Goal: Feedback & Contribution: Submit feedback/report problem

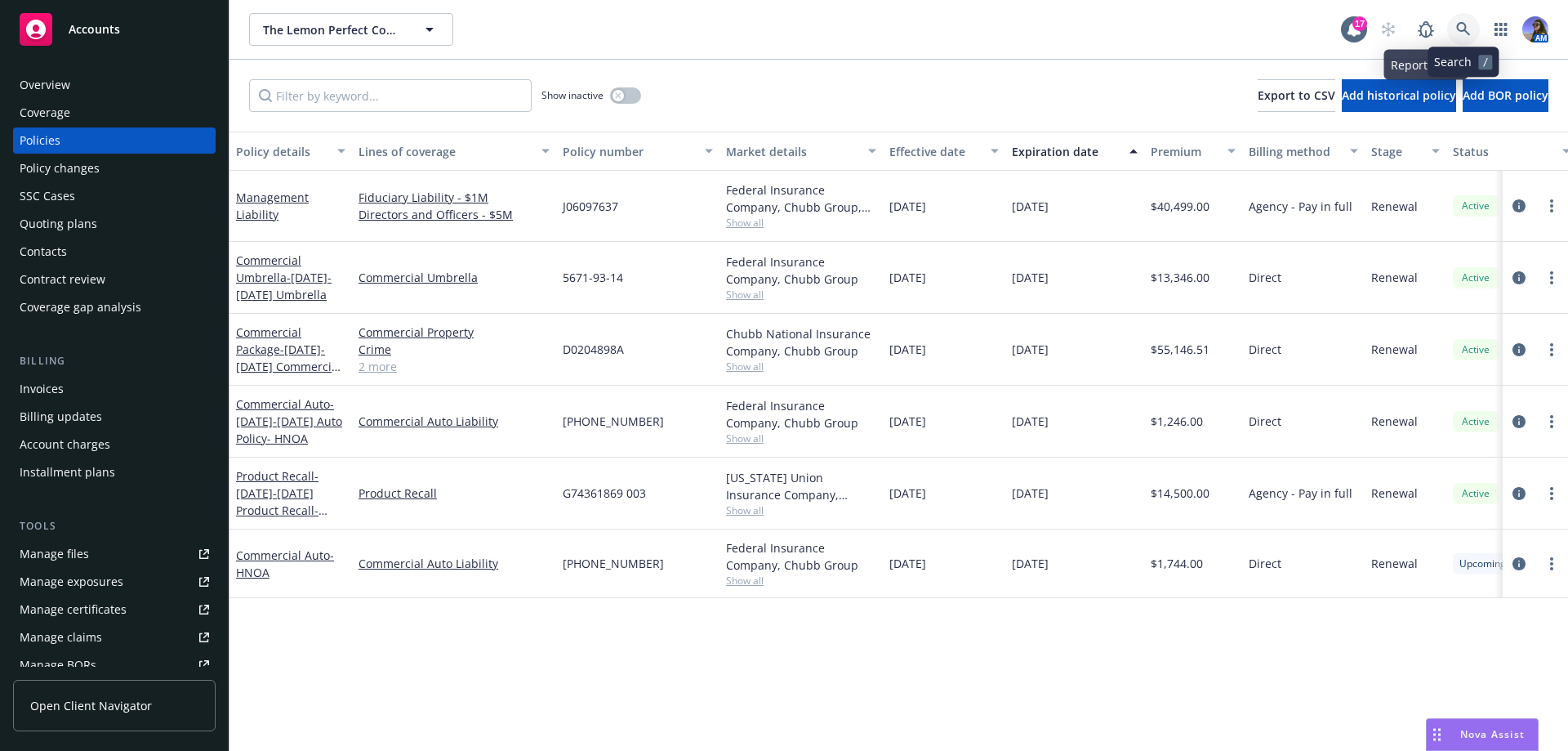
click at [1462, 20] on link at bounding box center [1463, 29] width 33 height 33
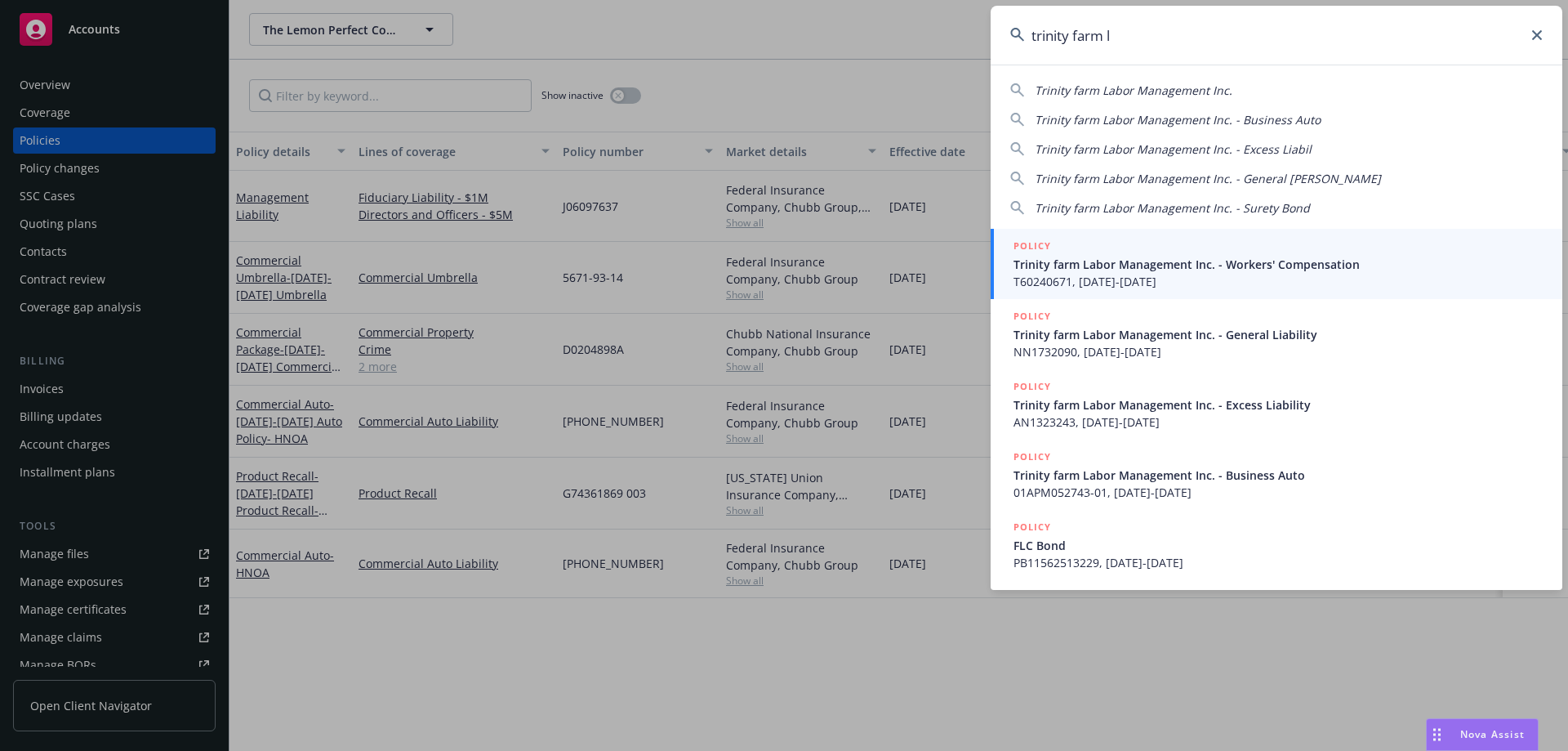
click at [1141, 87] on span "Trinity farm Labor Management Inc." at bounding box center [1133, 90] width 197 height 16
type input "Trinity farm Labor Management Inc."
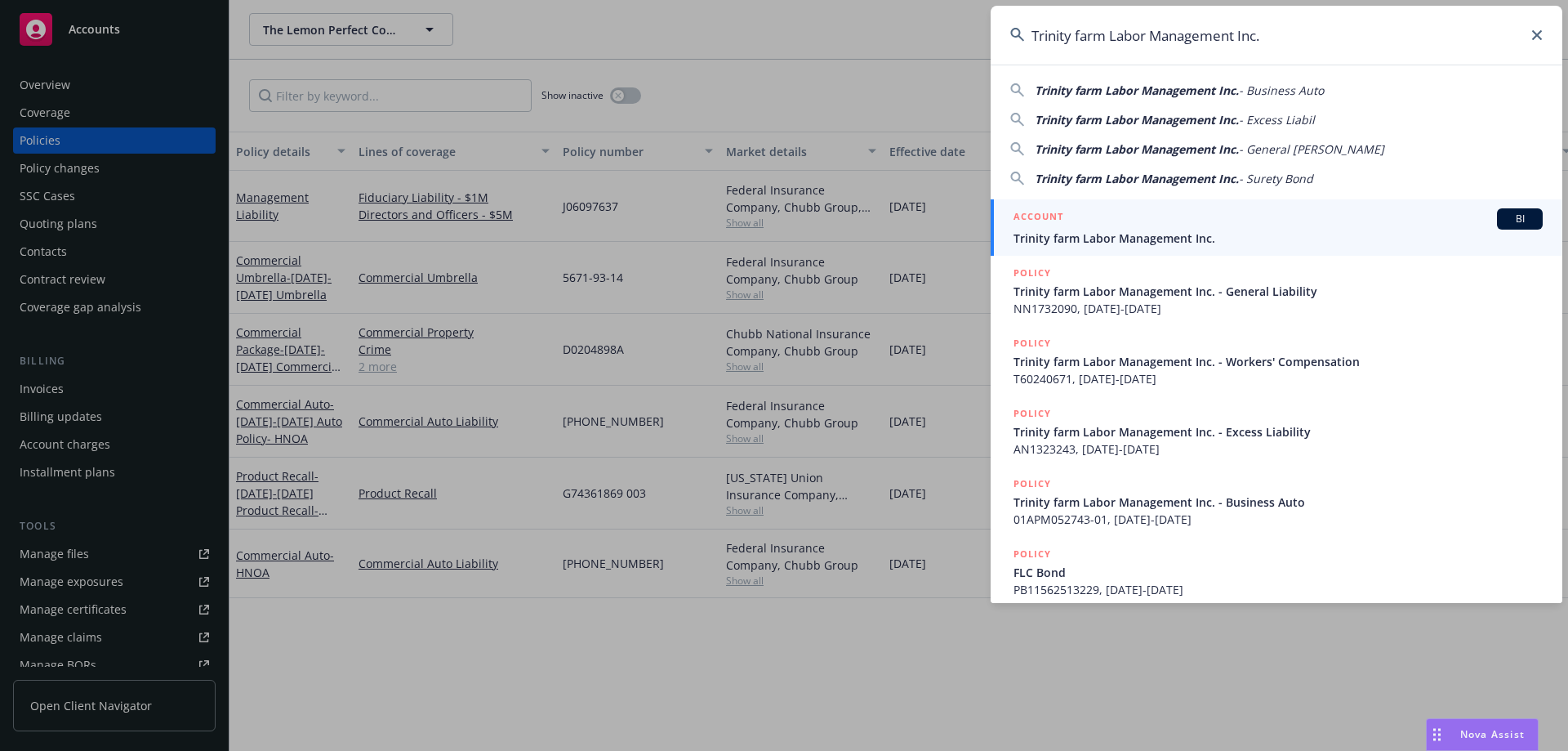
click at [1114, 228] on div "ACCOUNT BI" at bounding box center [1278, 219] width 529 height 21
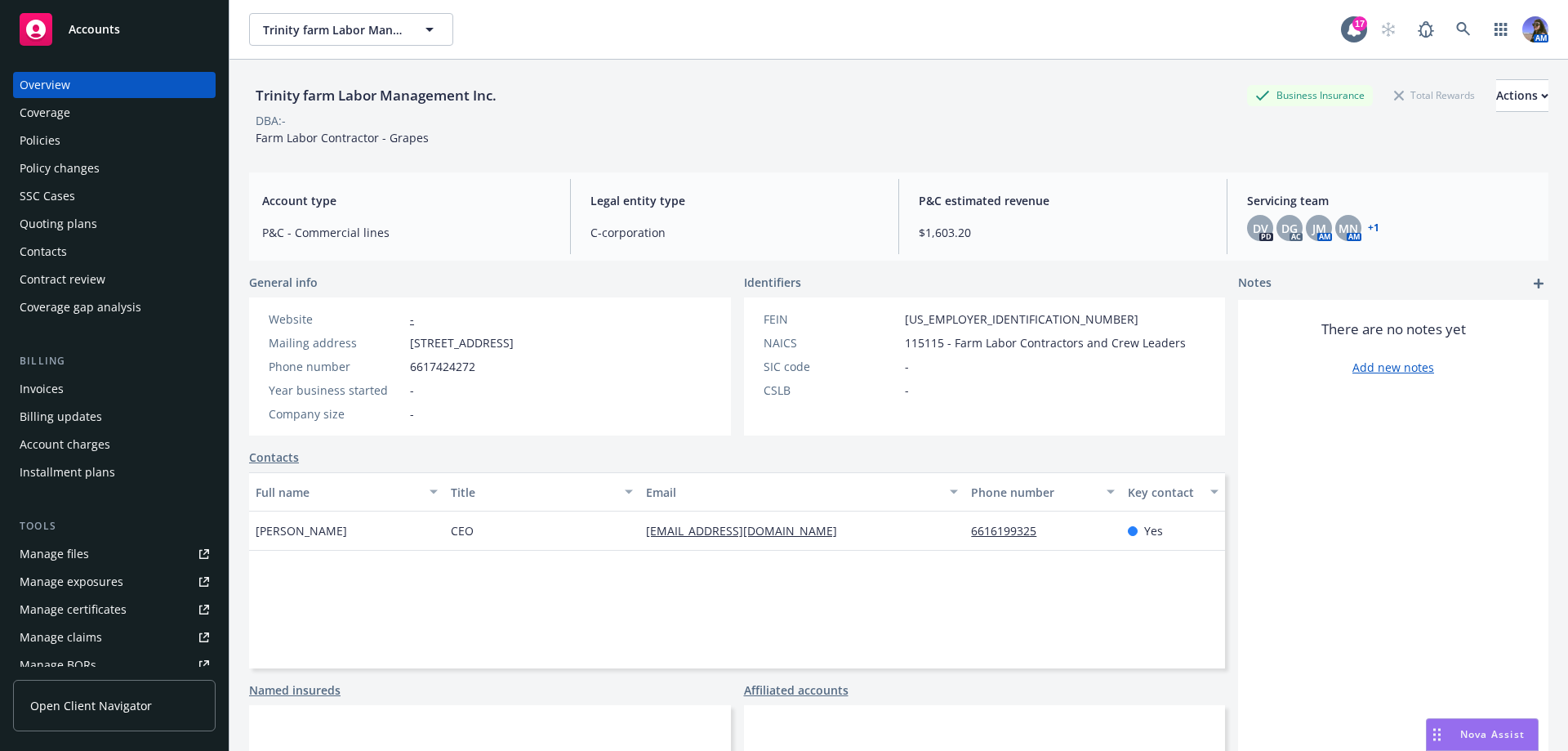
click at [83, 134] on div "Policies" at bounding box center [114, 141] width 189 height 26
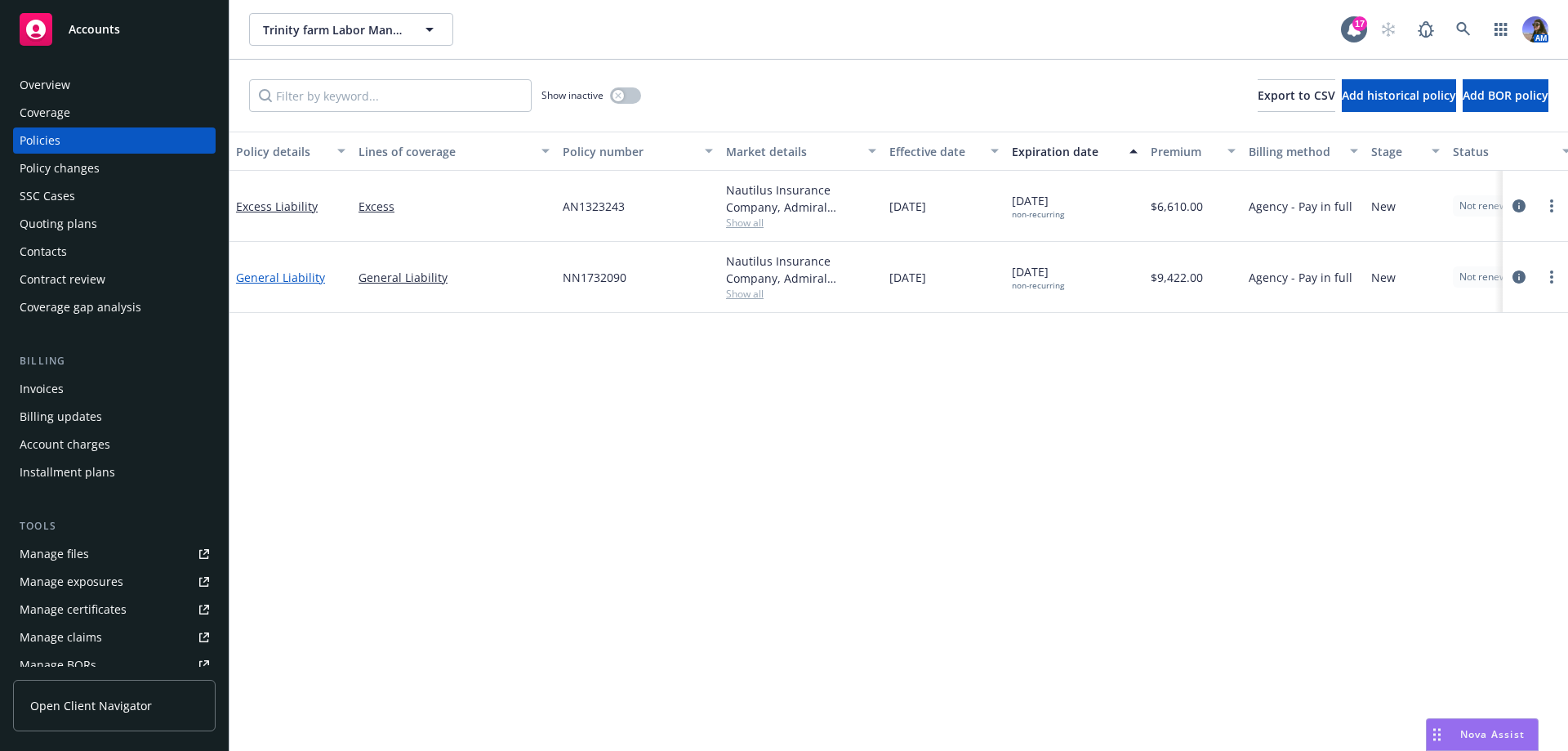
click at [253, 277] on link "General Liability" at bounding box center [280, 277] width 89 height 16
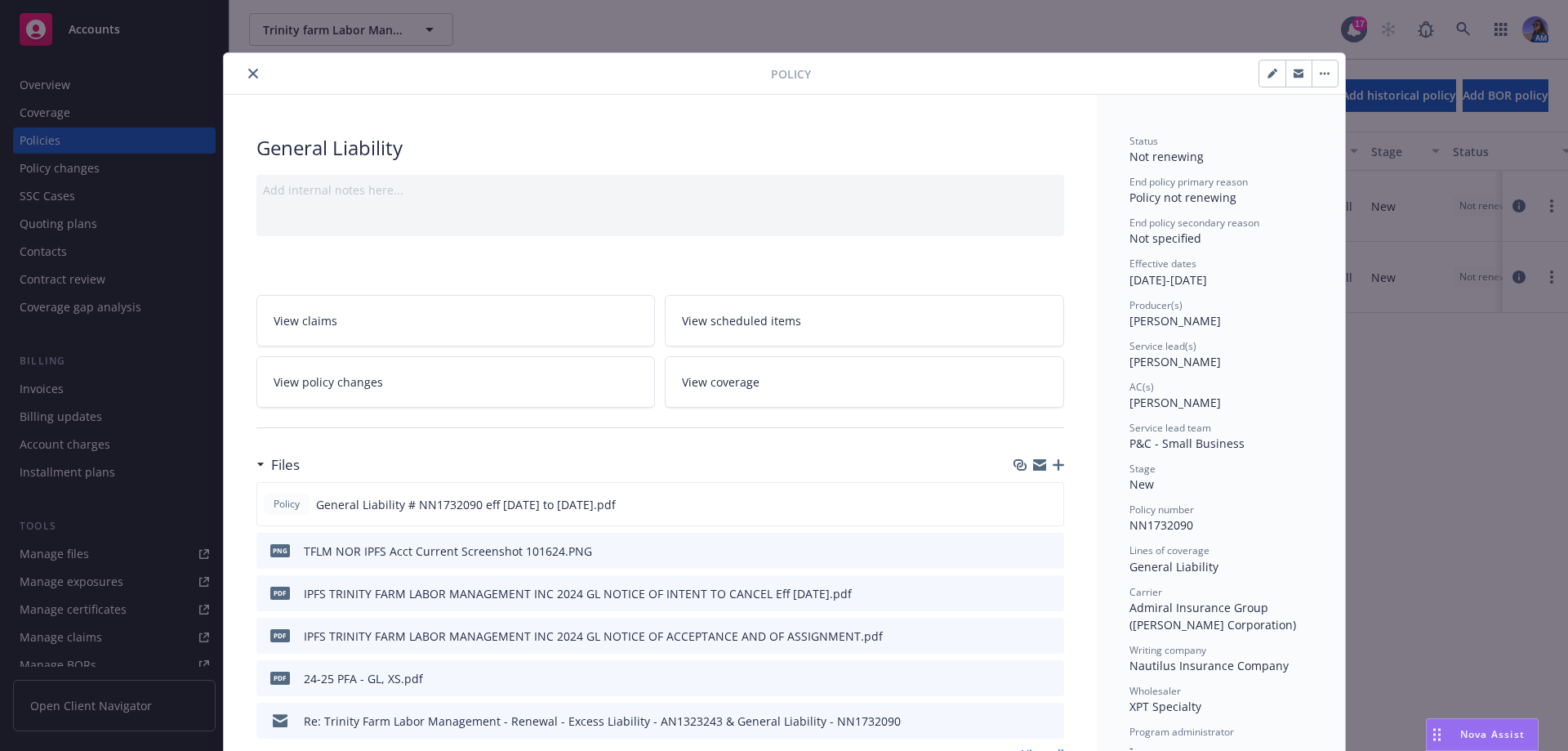
click at [255, 73] on button "close" at bounding box center [253, 74] width 20 height 20
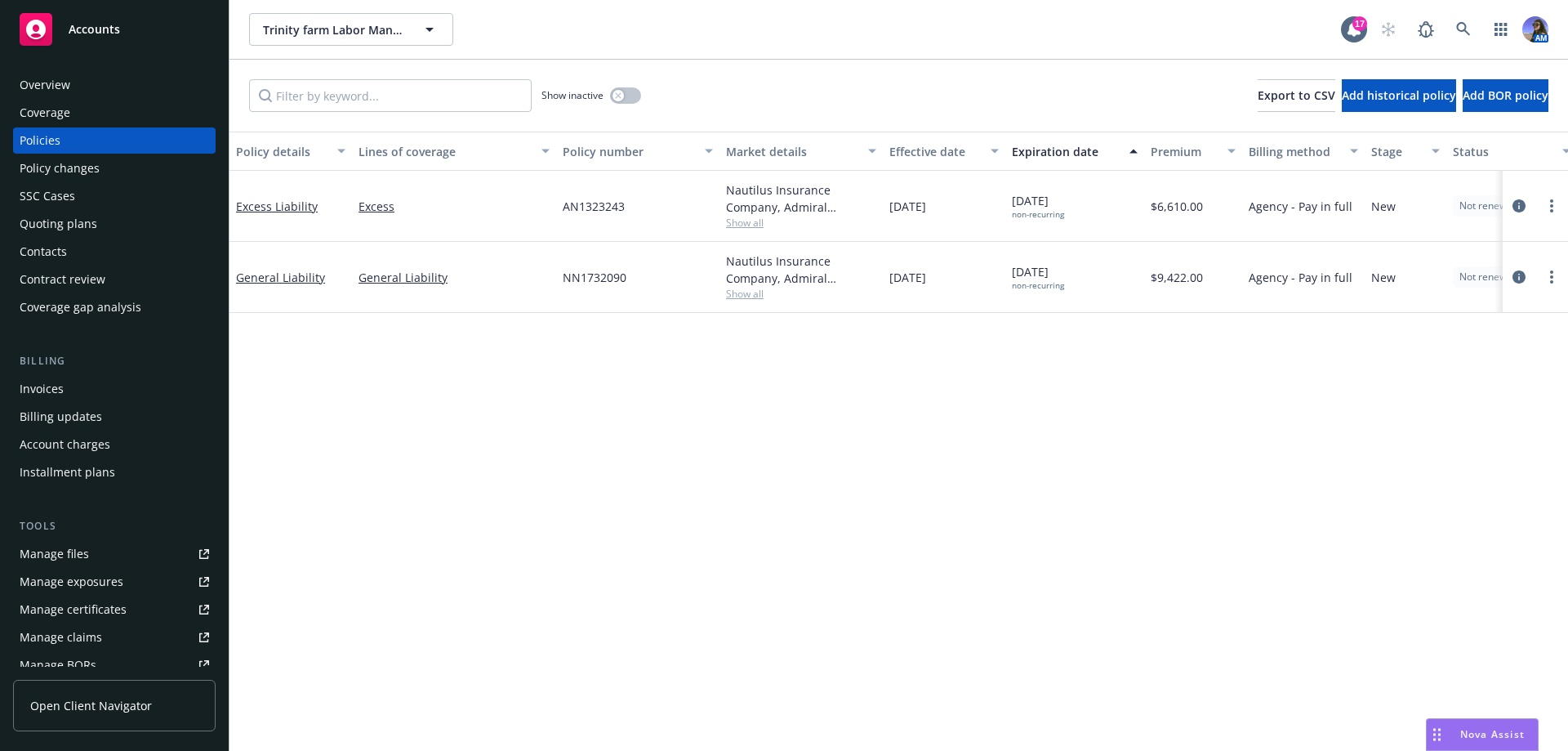
click at [251, 71] on div "Show inactive Export to CSV Add historical policy Add BOR policy" at bounding box center [898, 96] width 1339 height 72
click at [636, 97] on button "button" at bounding box center [626, 96] width 31 height 16
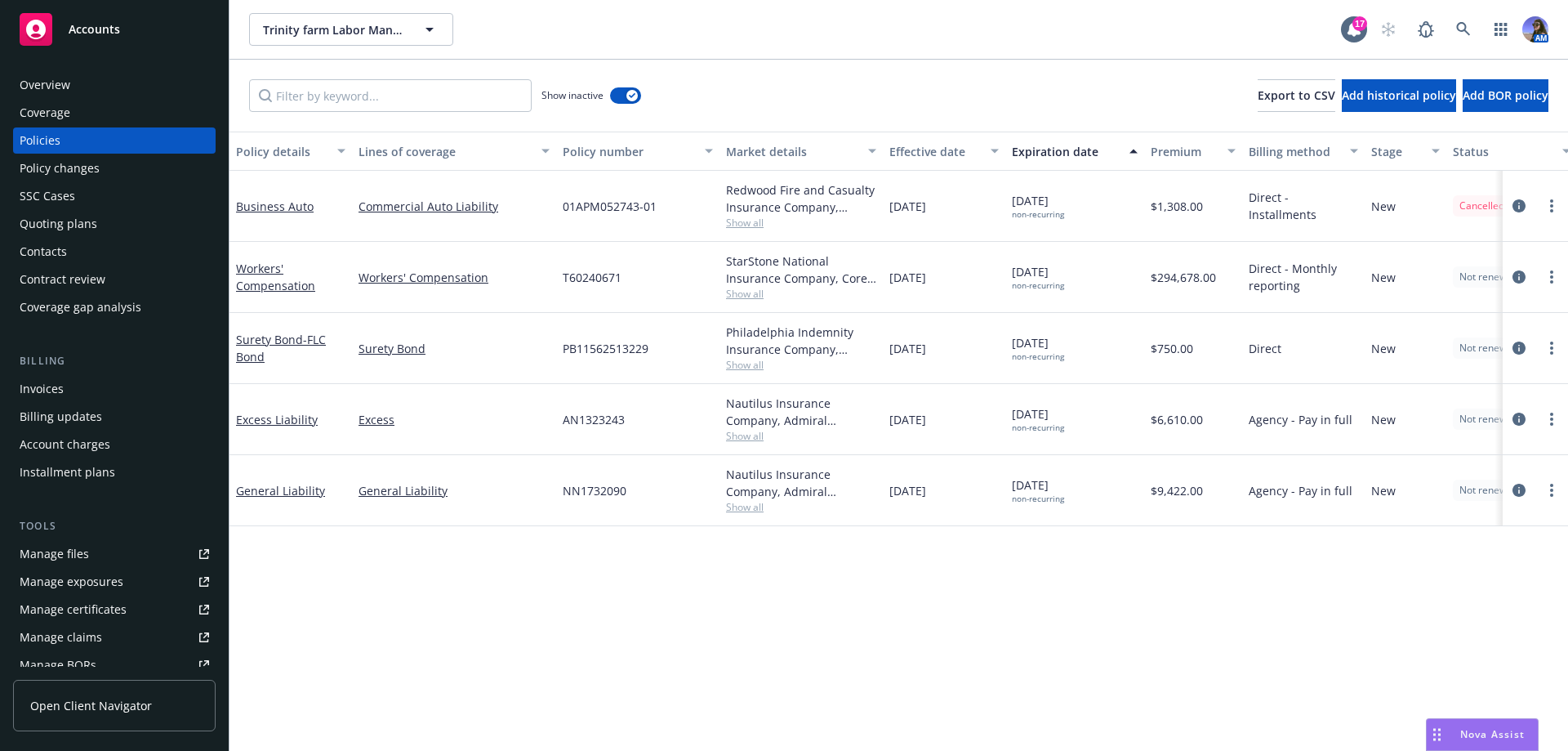
click at [88, 229] on div "Quoting plans" at bounding box center [58, 224] width 78 height 26
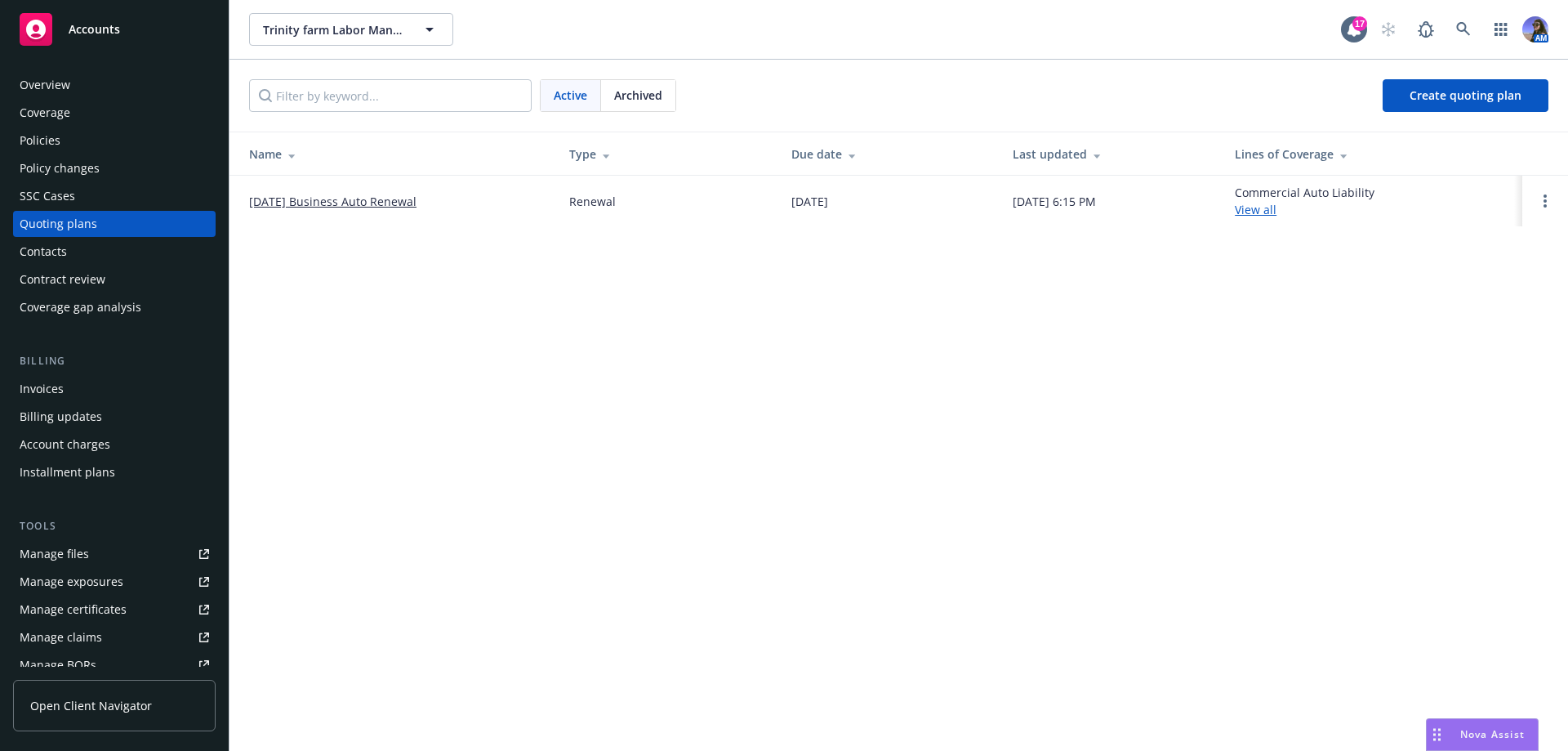
click at [647, 93] on span "Archived" at bounding box center [638, 95] width 48 height 17
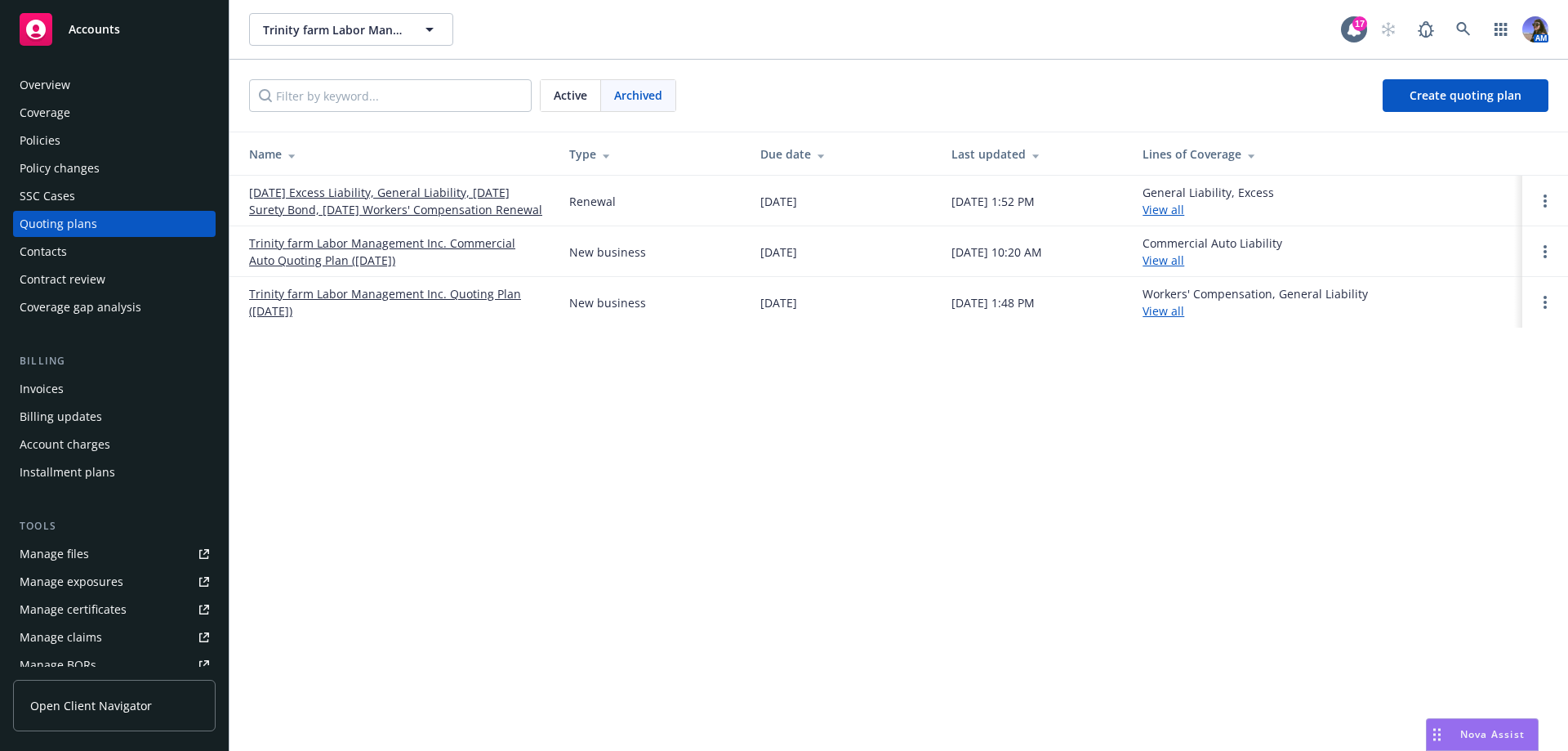
click at [427, 201] on link "08/20/25 Excess Liability, General Liability, 08/08/25 Surety Bond, 08/06/25 Wo…" at bounding box center [395, 201] width 294 height 34
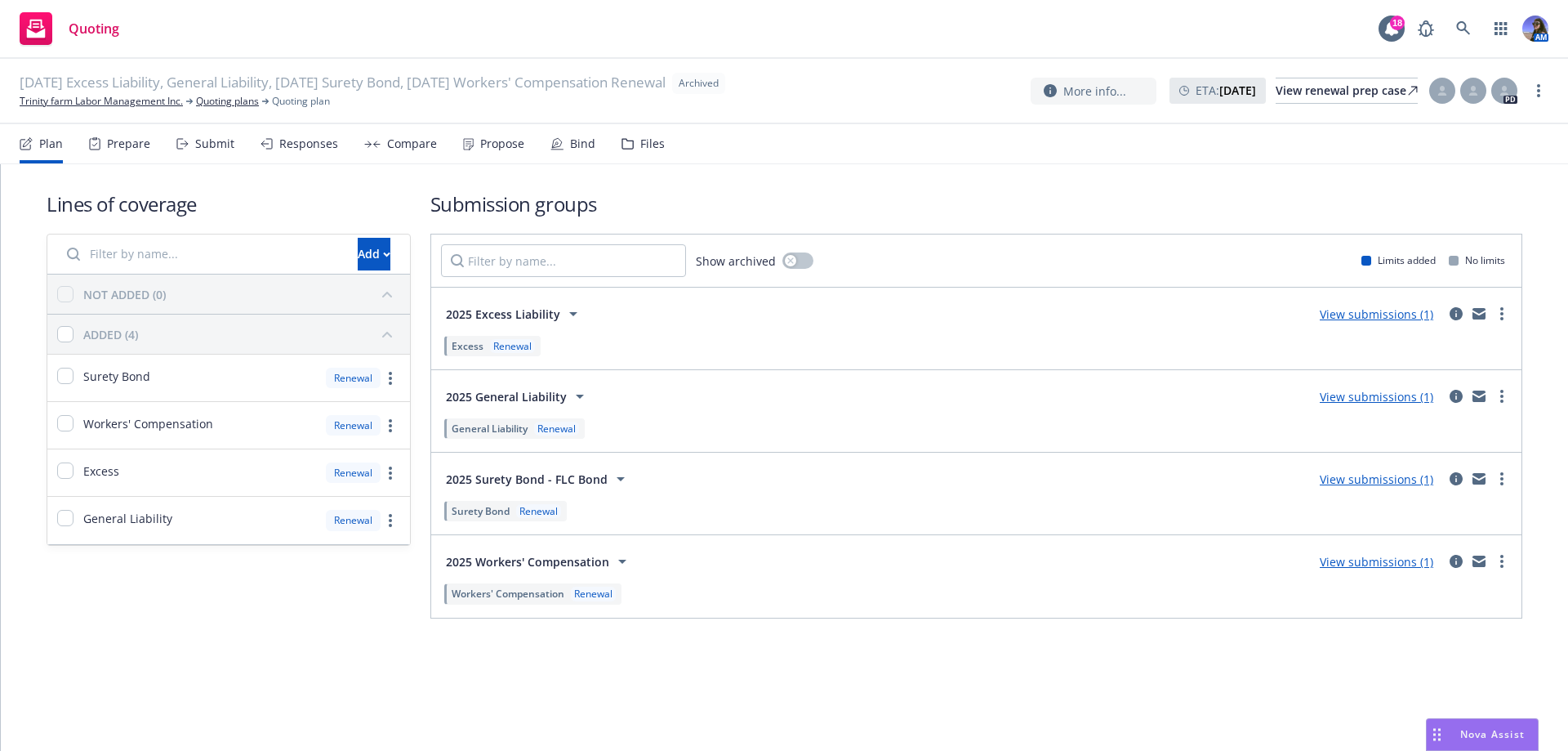
click at [633, 131] on div "Files" at bounding box center [643, 144] width 43 height 39
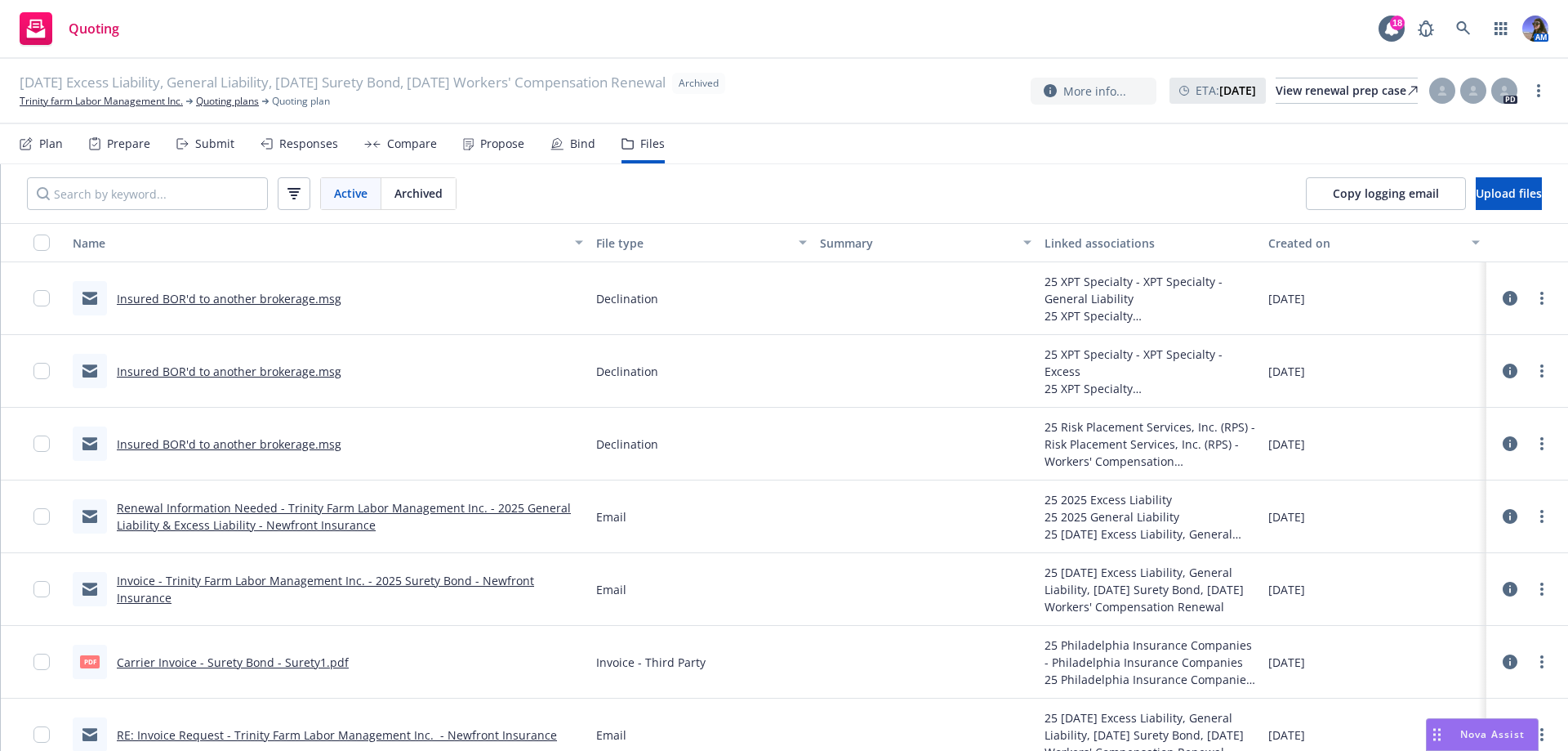
click at [251, 303] on link "Insured BOR'd to another brokerage.msg" at bounding box center [229, 298] width 224 height 16
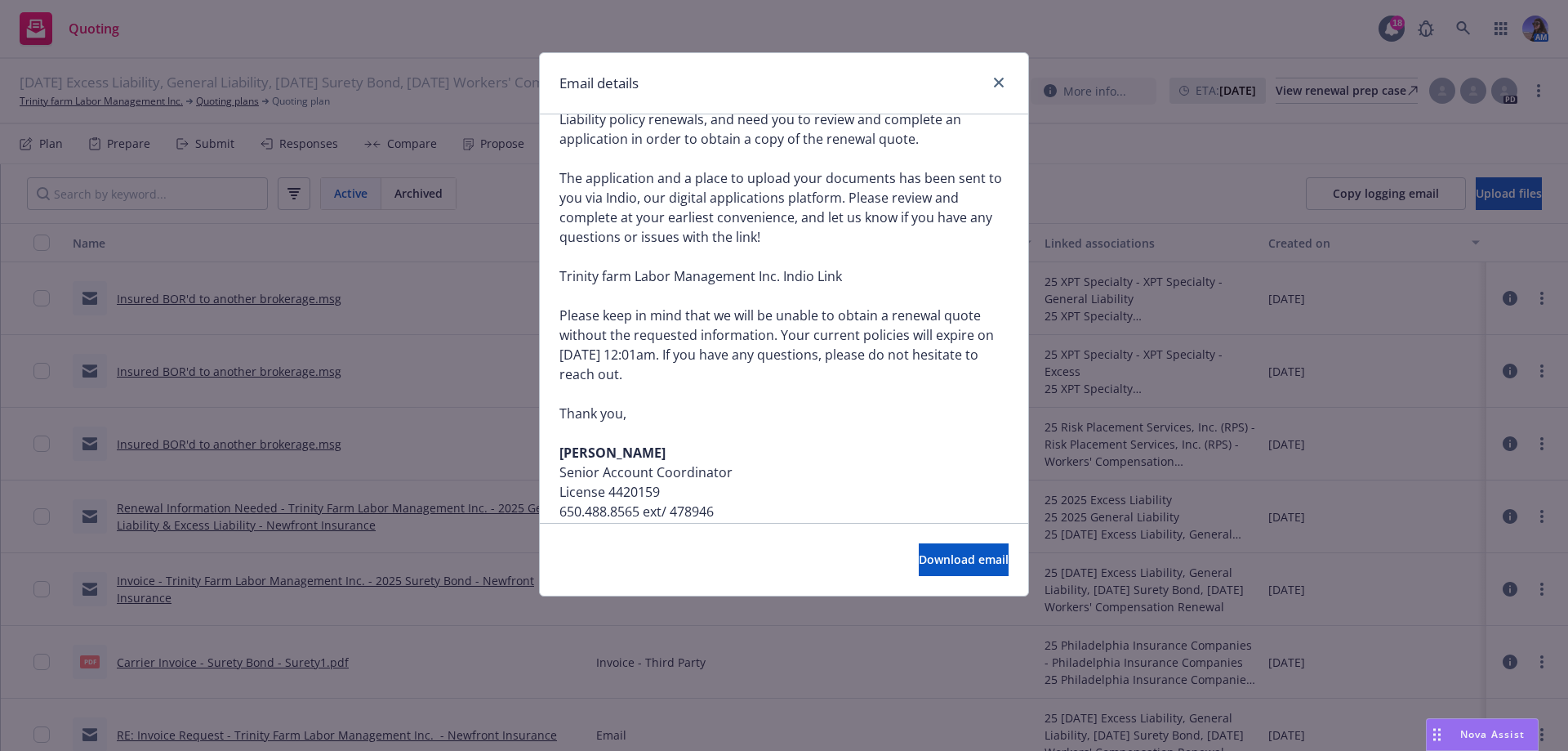
scroll to position [735, 0]
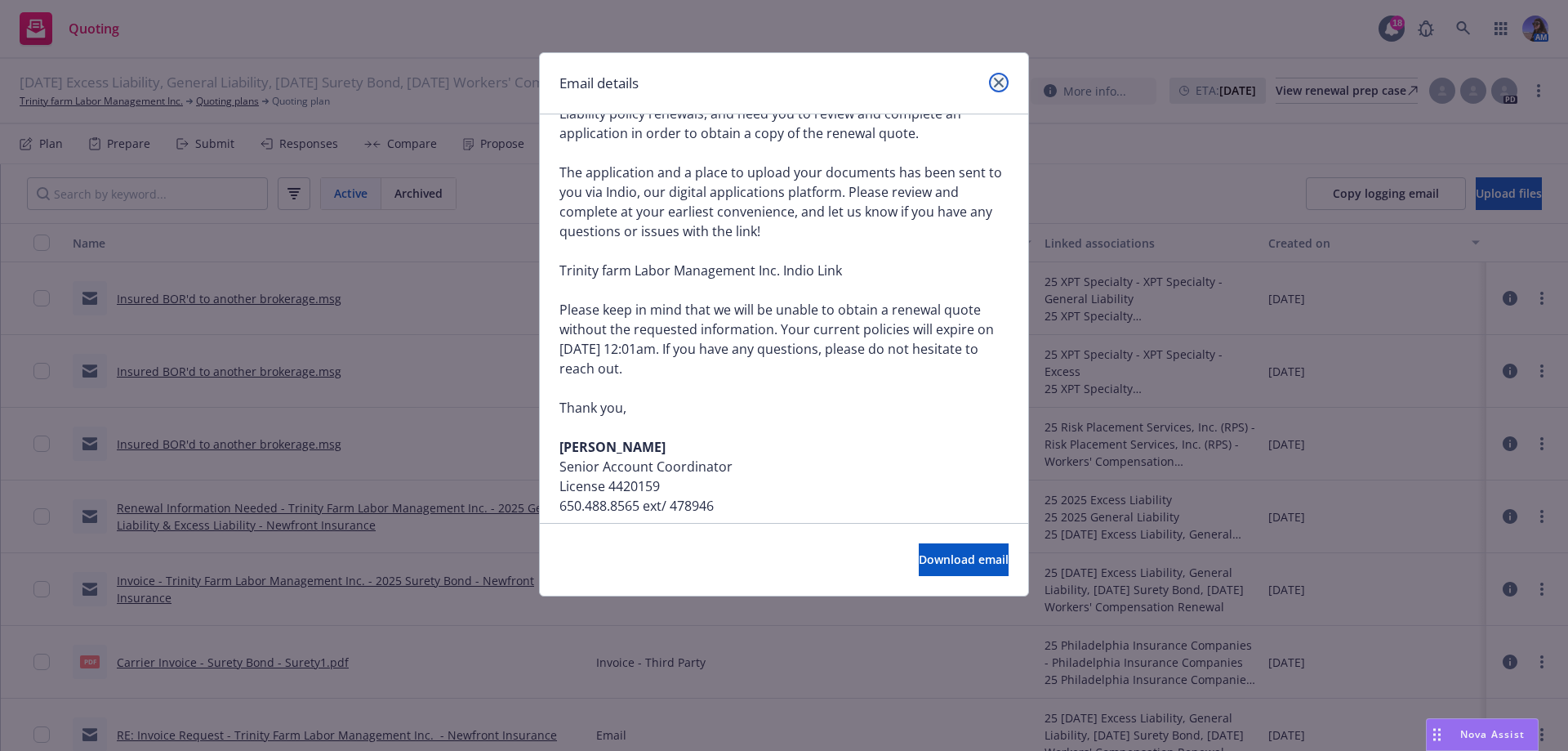
click at [999, 90] on link "close" at bounding box center [999, 83] width 20 height 20
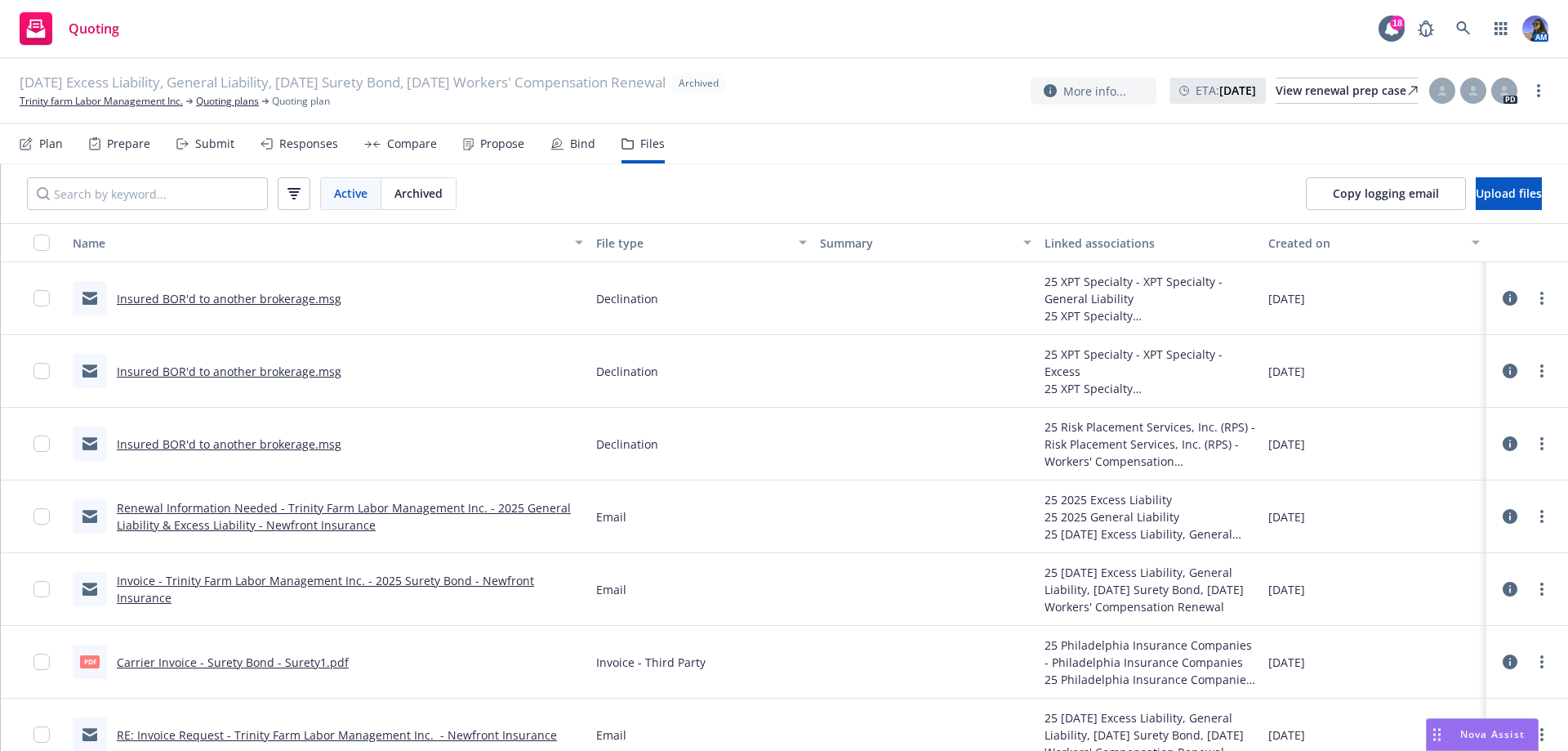
click at [175, 443] on link "Insured BOR'd to another brokerage.msg" at bounding box center [229, 444] width 224 height 16
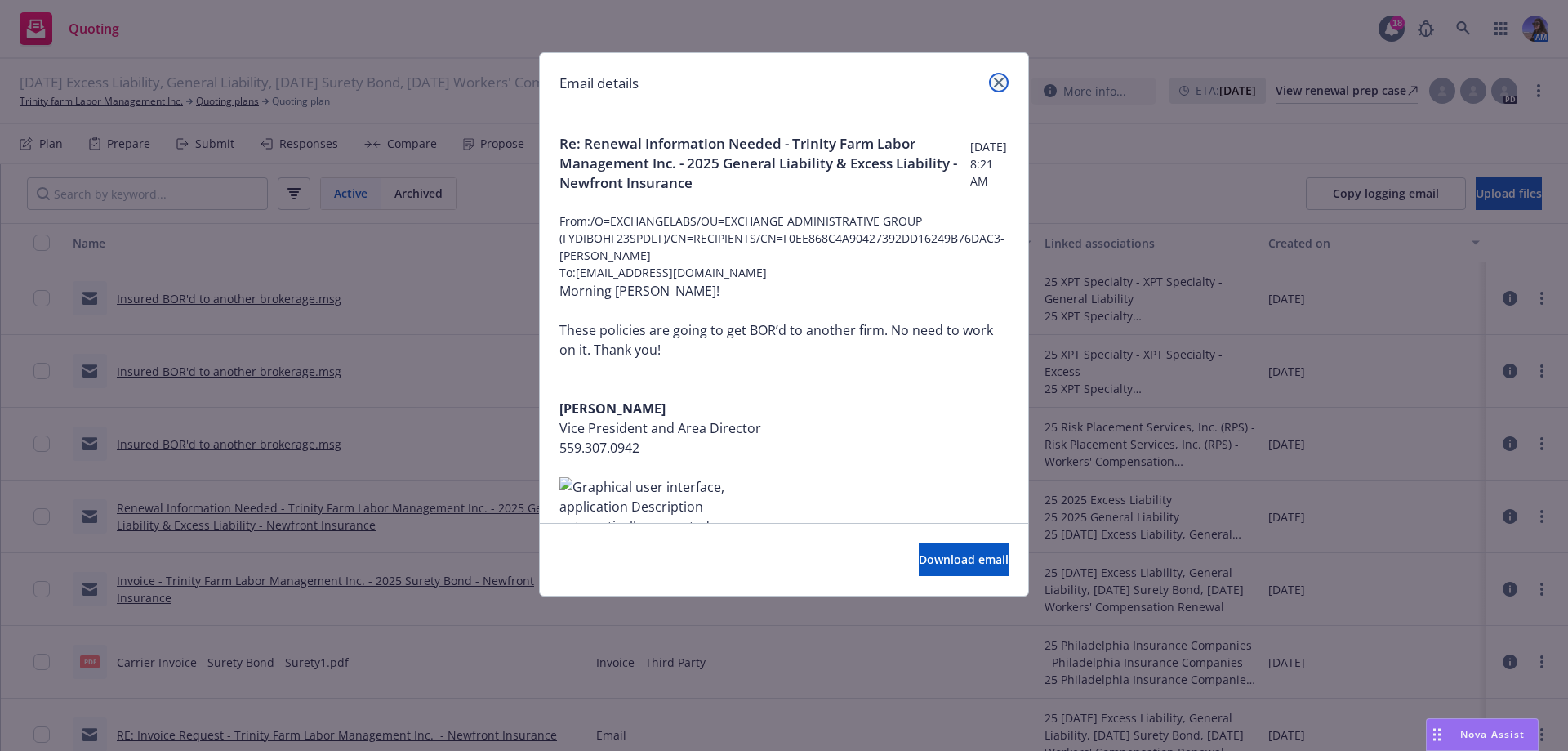
click at [998, 80] on icon "close" at bounding box center [999, 83] width 10 height 10
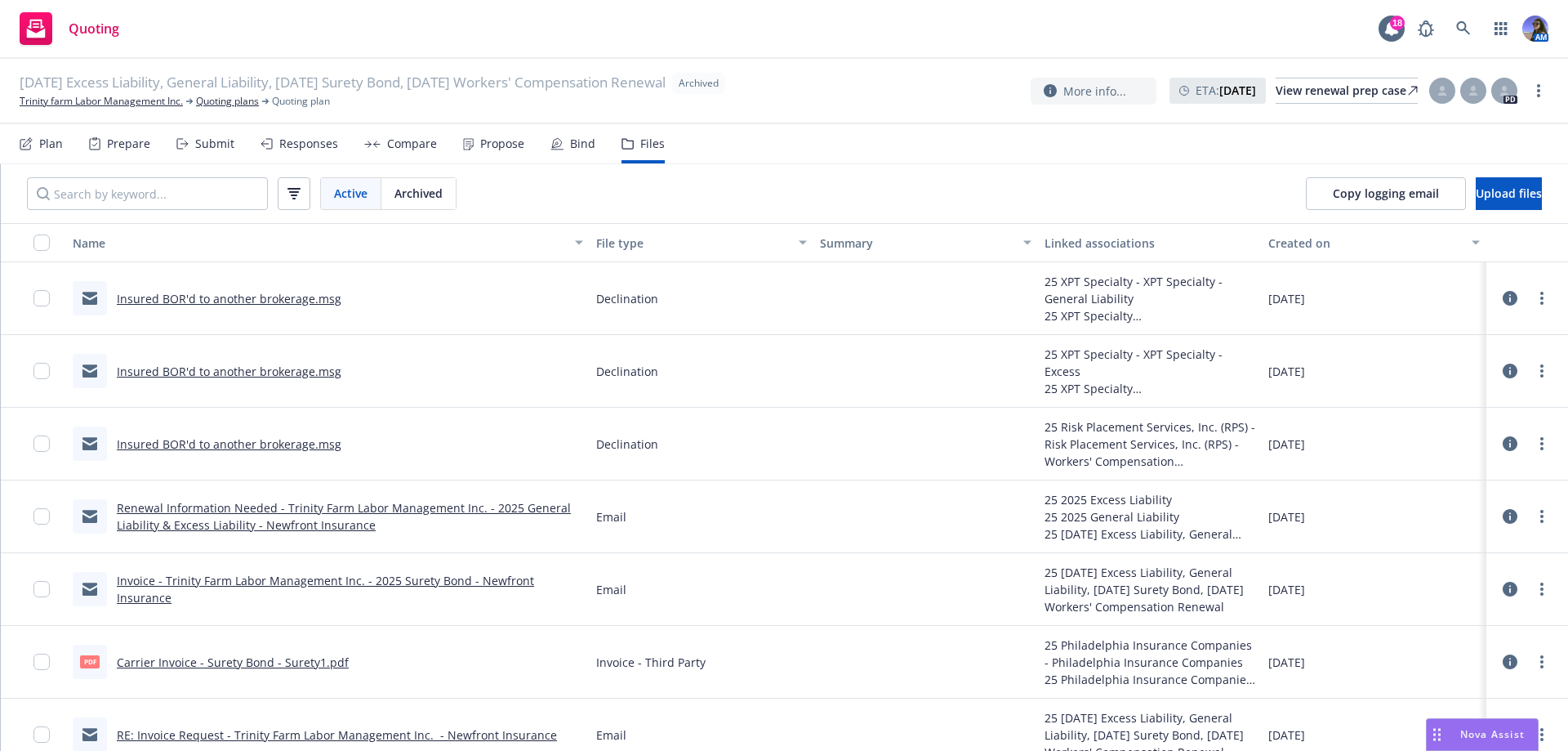
click at [278, 292] on link "Insured BOR'd to another brokerage.msg" at bounding box center [229, 298] width 224 height 16
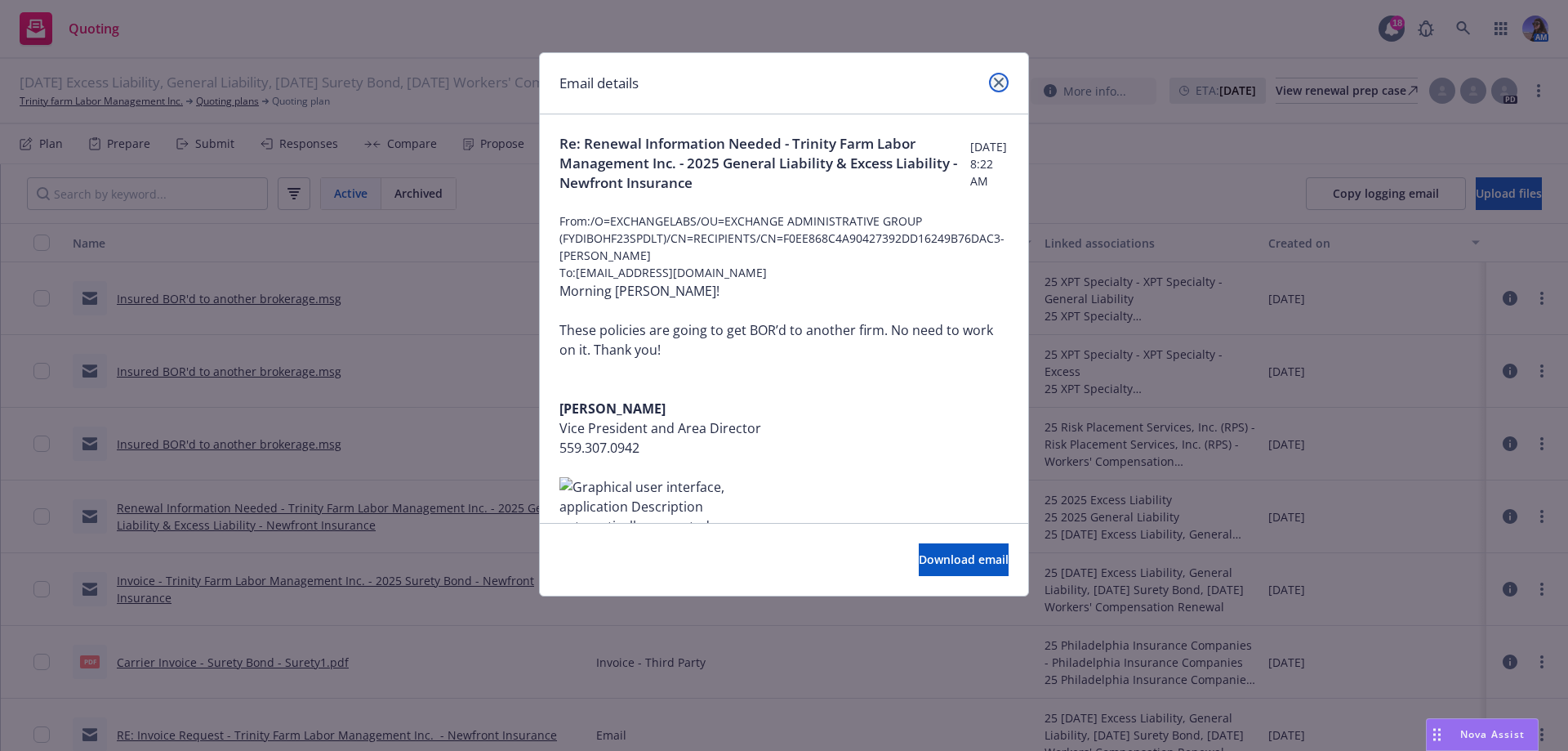
click at [1001, 79] on icon "close" at bounding box center [999, 83] width 10 height 10
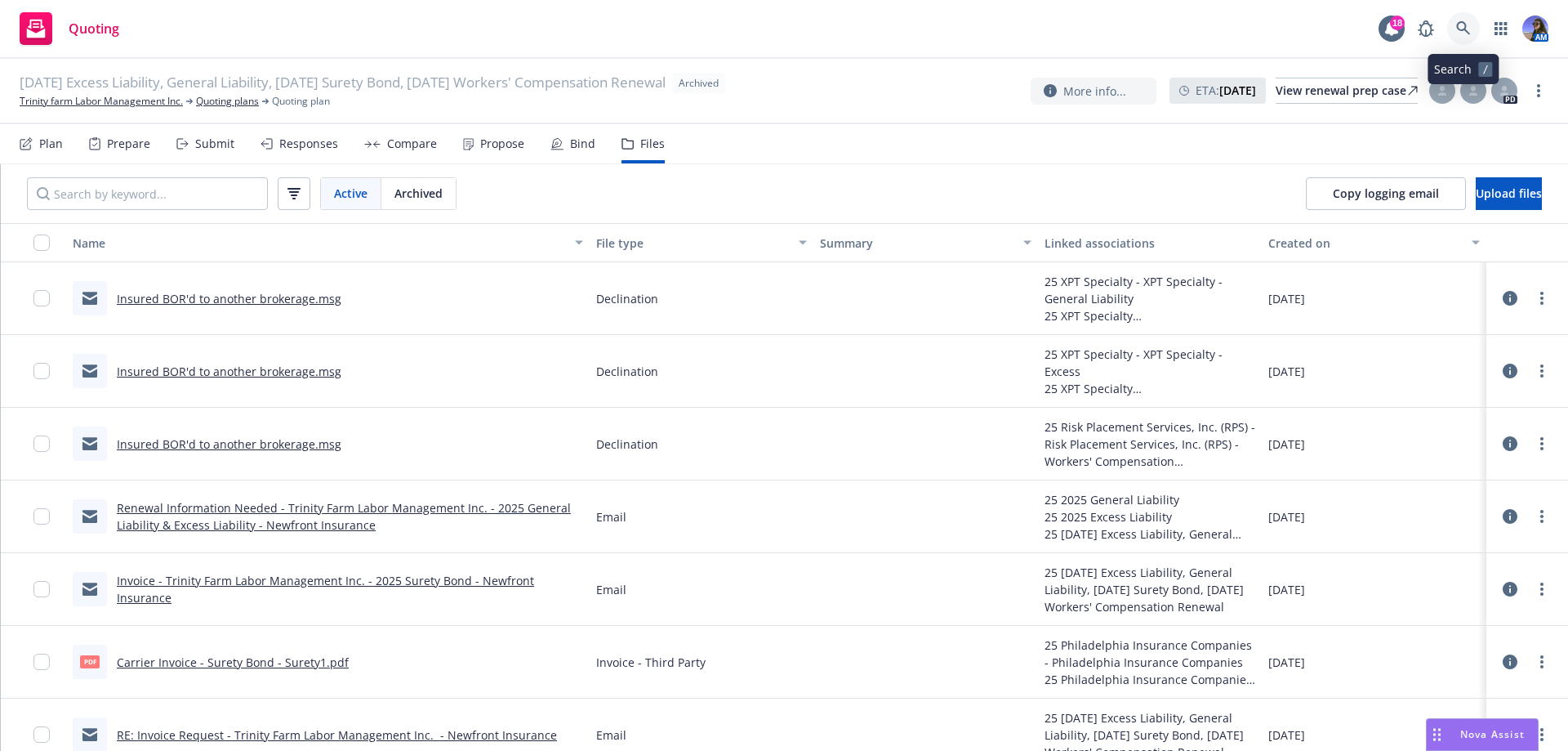
click at [1459, 34] on icon at bounding box center [1463, 29] width 15 height 15
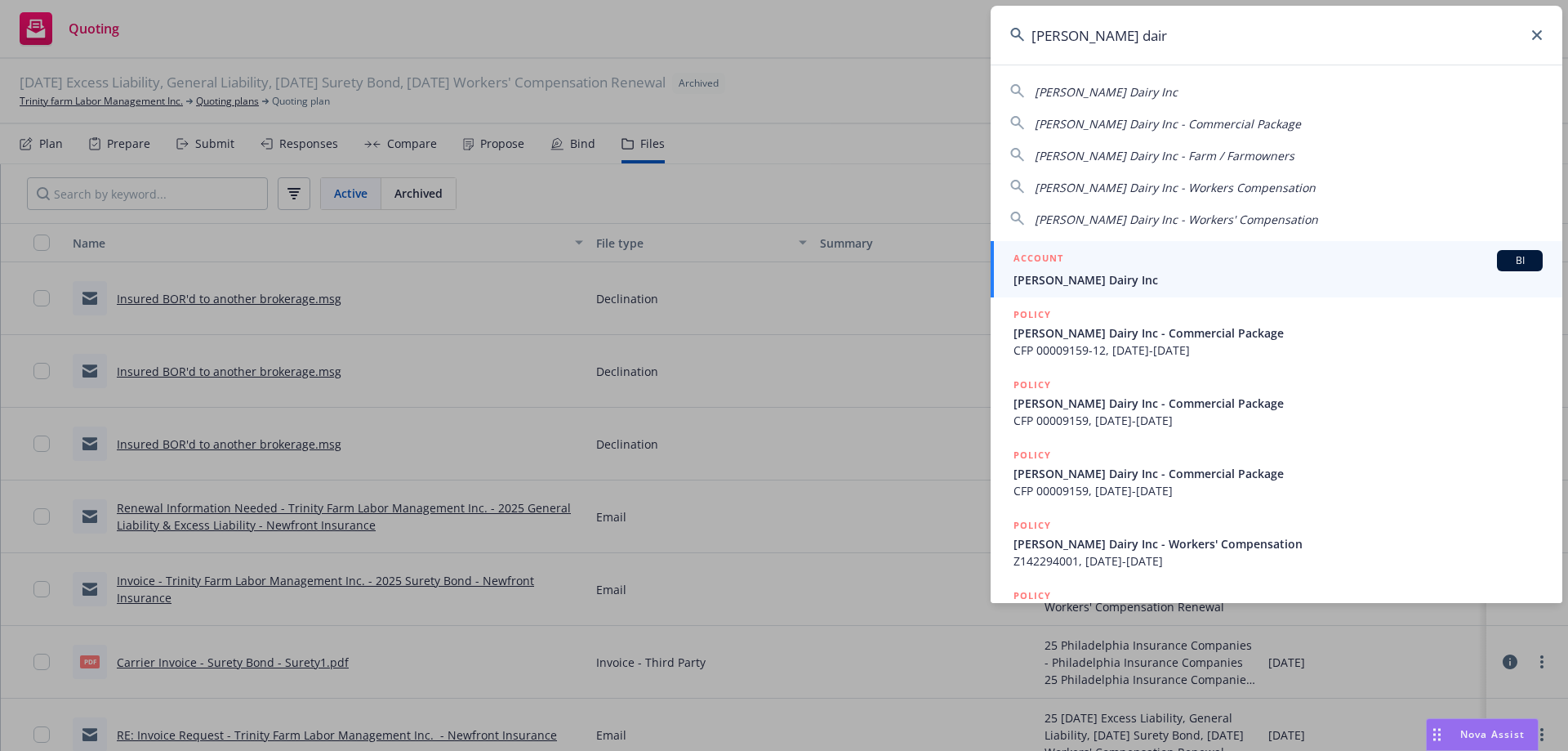
type input "philip verwey dair"
click at [1077, 277] on span "Philip Verwey Dairy Inc" at bounding box center [1278, 279] width 529 height 17
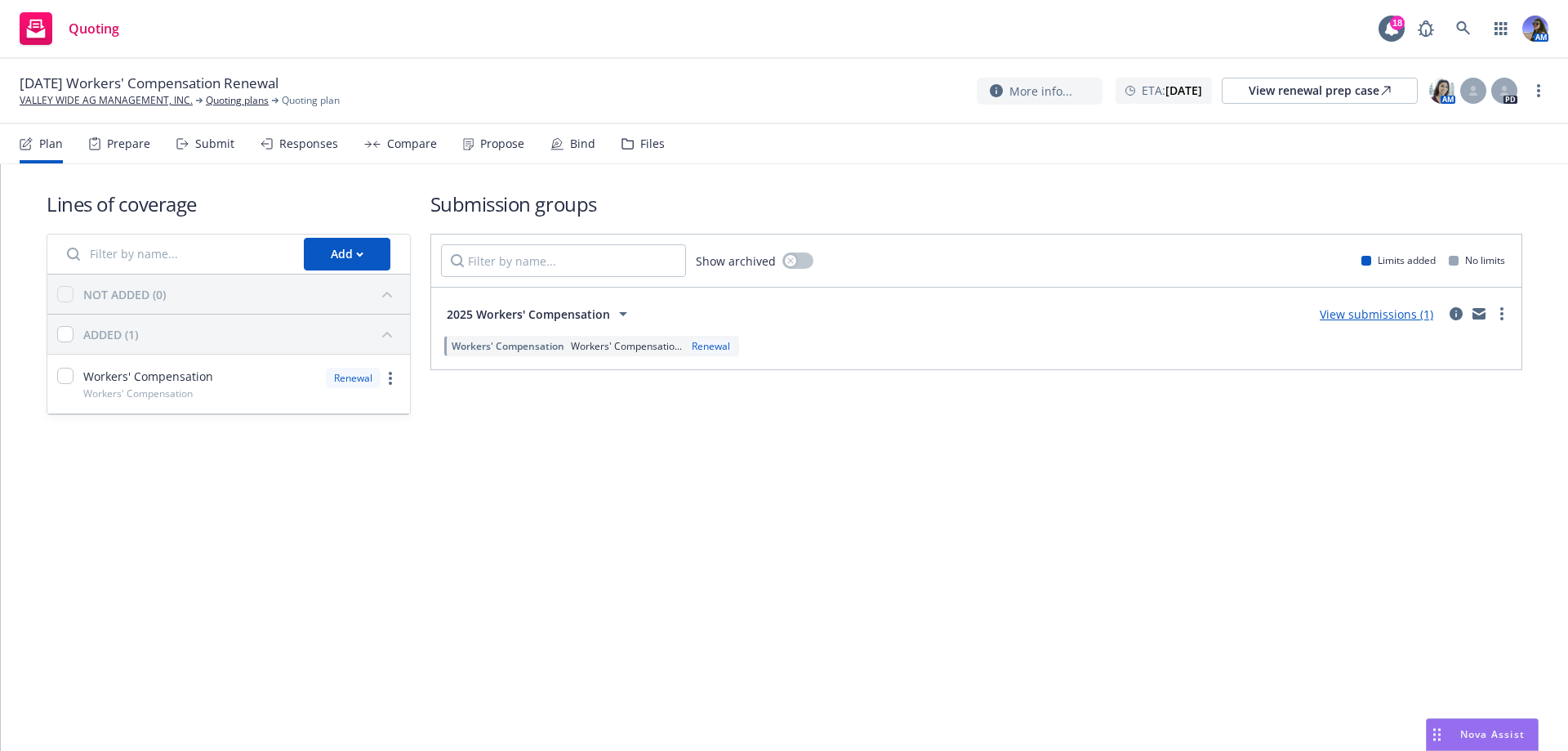
click at [621, 151] on div "Files" at bounding box center [643, 144] width 43 height 39
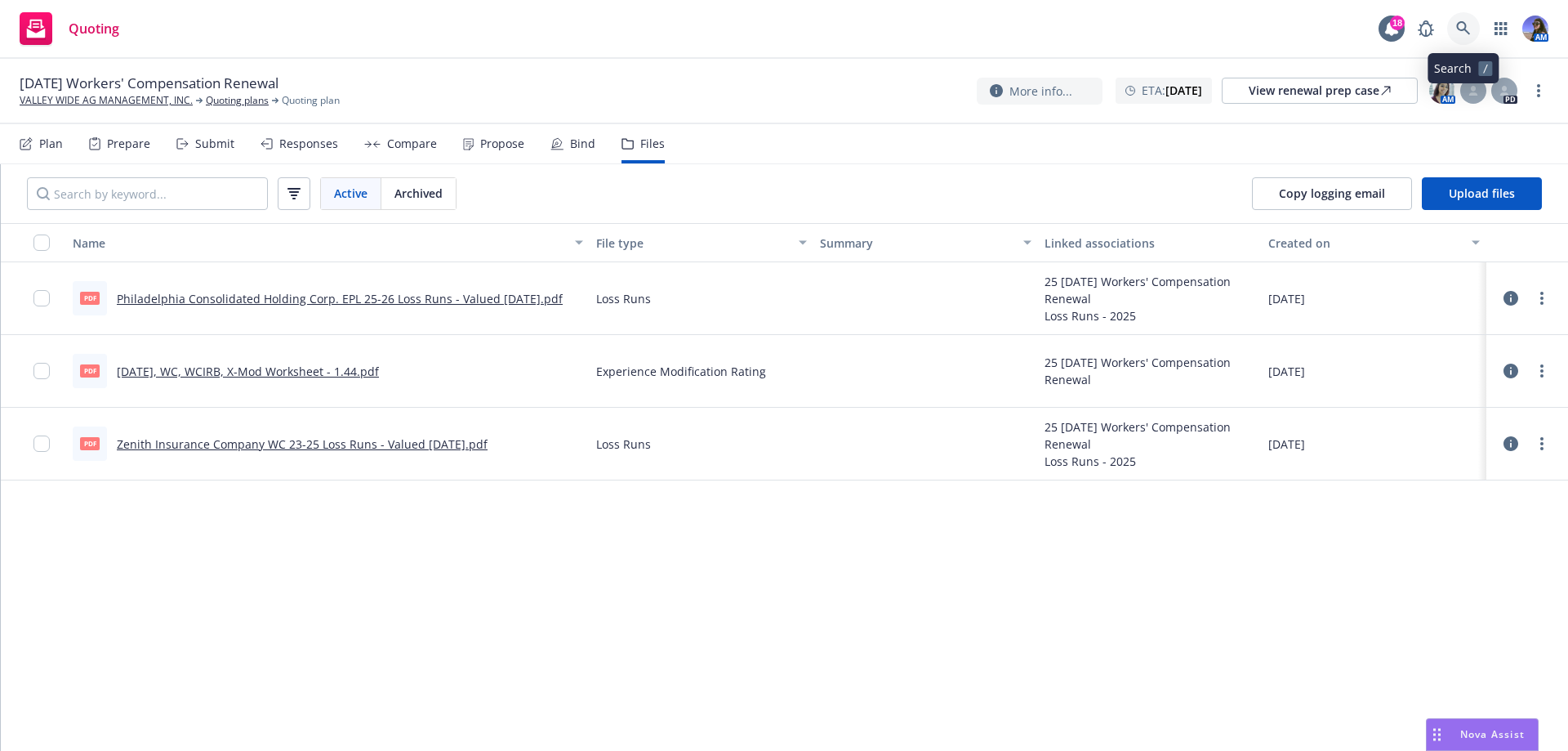
click at [1469, 29] on icon at bounding box center [1463, 29] width 15 height 15
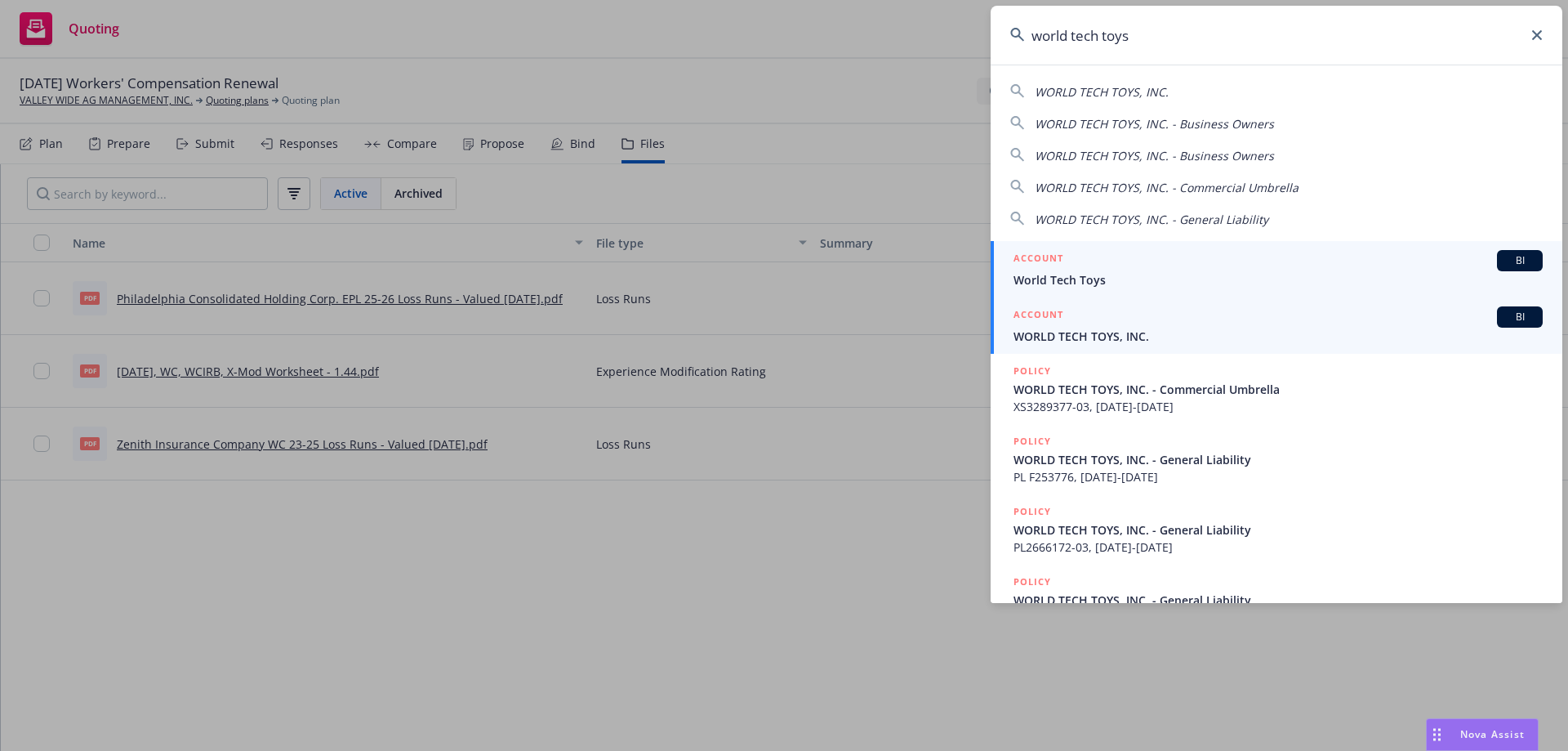
type input "world tech toys"
click at [1101, 327] on div "ACCOUNT BI" at bounding box center [1278, 317] width 529 height 21
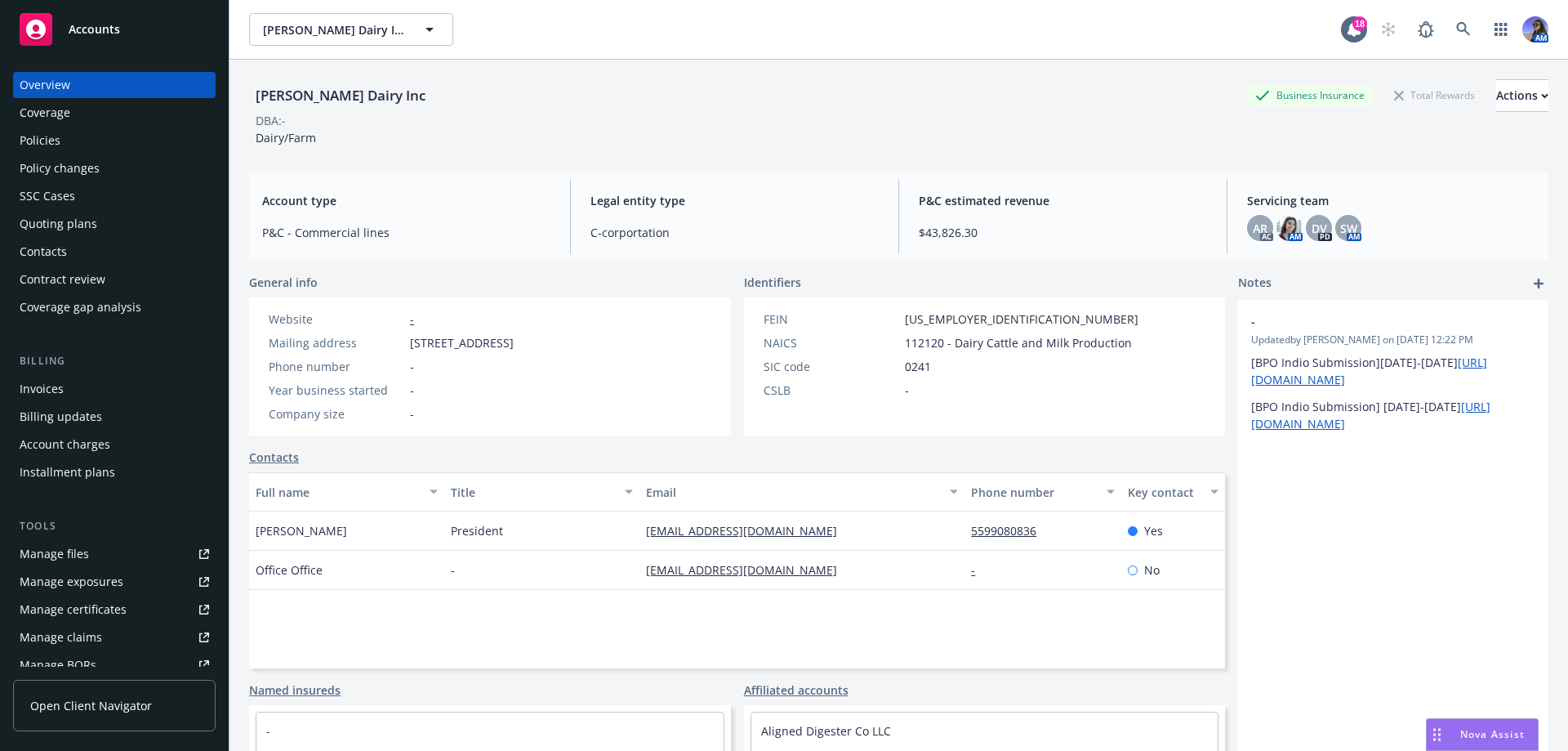
click at [31, 228] on div "Quoting plans" at bounding box center [58, 224] width 78 height 26
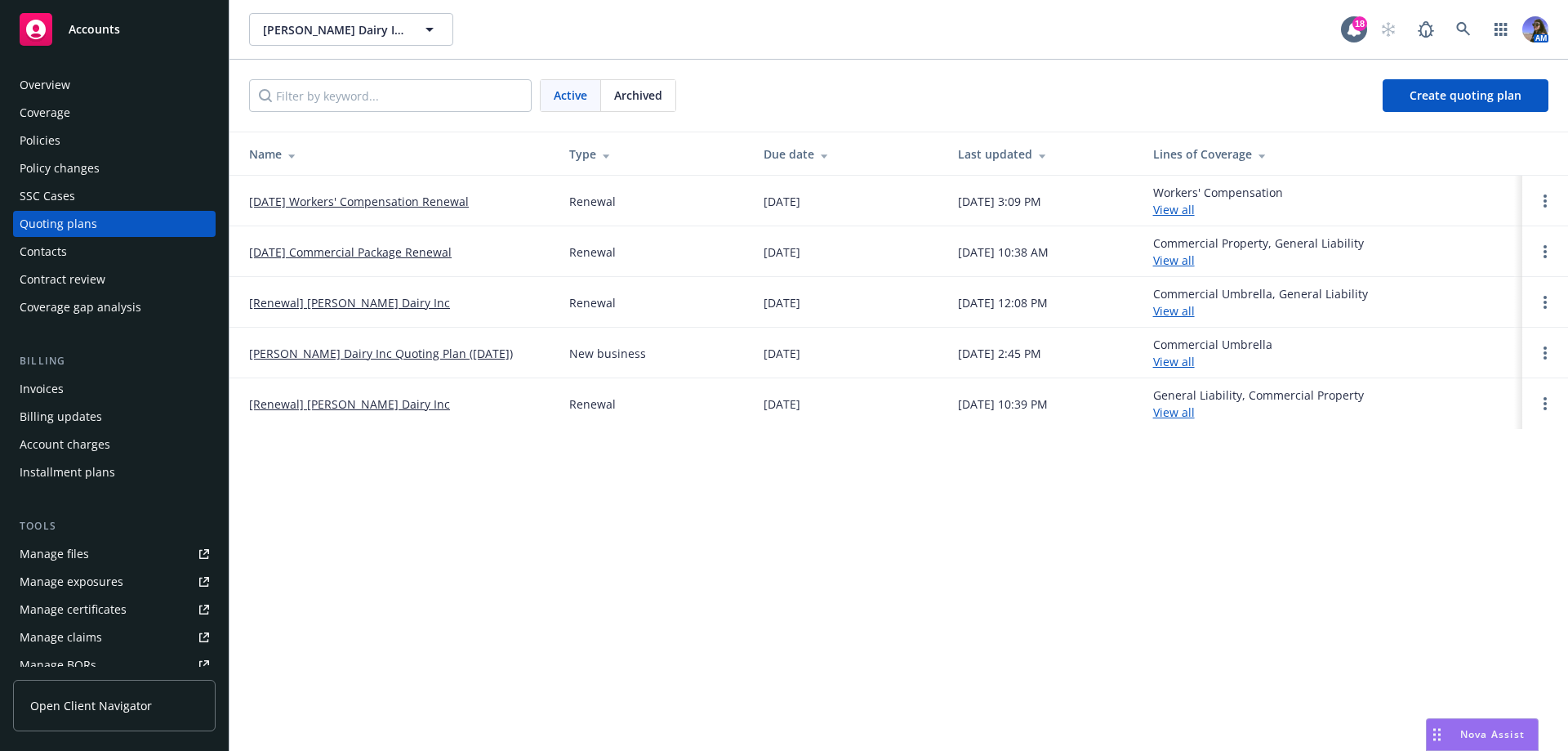
click at [88, 134] on div "Policies" at bounding box center [114, 141] width 189 height 26
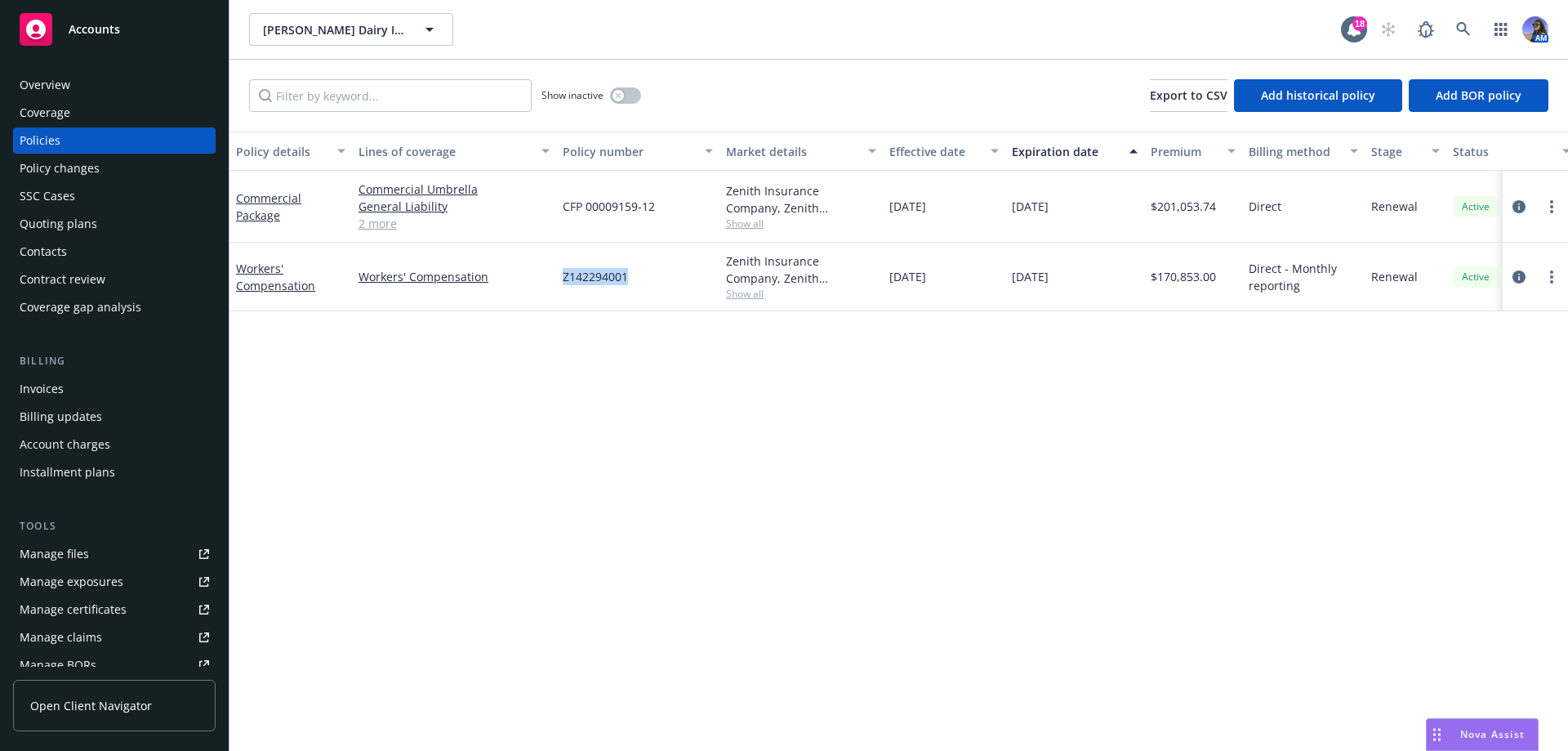
drag, startPoint x: 611, startPoint y: 278, endPoint x: 562, endPoint y: 278, distance: 49.0
click at [562, 278] on div "Z142294001" at bounding box center [637, 277] width 163 height 69
click at [275, 274] on link "Workers' Compensation" at bounding box center [275, 277] width 79 height 33
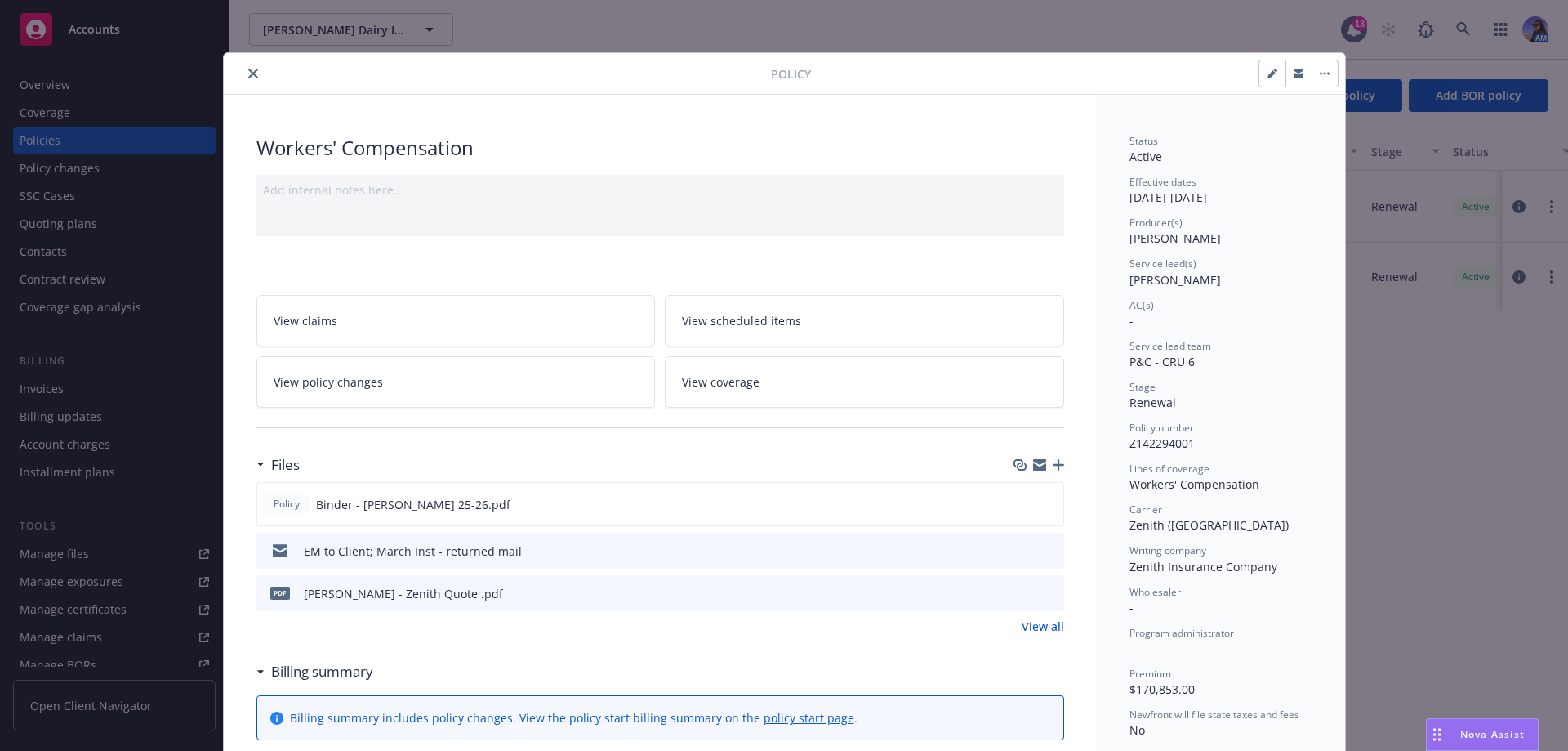
click at [248, 75] on icon "close" at bounding box center [253, 74] width 10 height 10
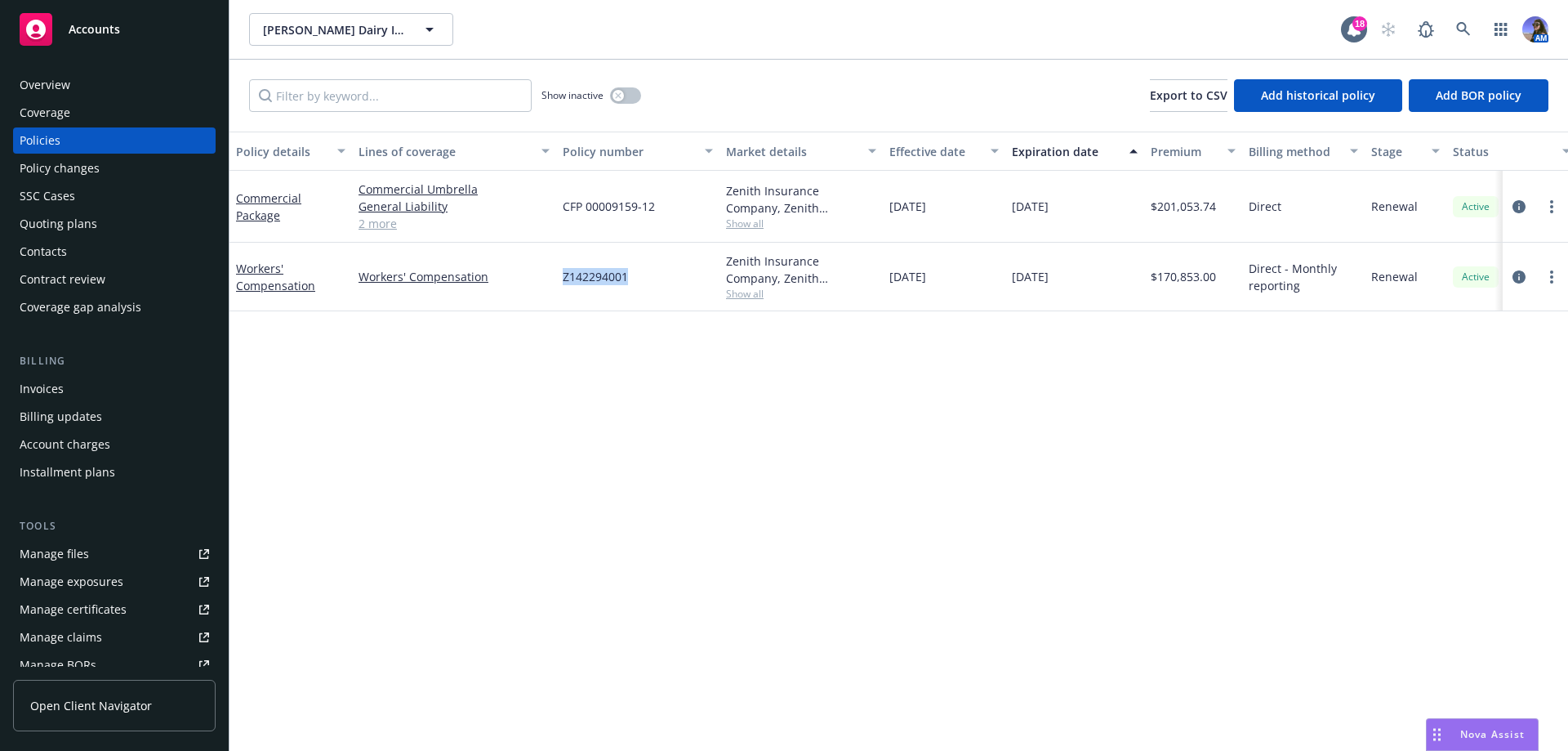
drag, startPoint x: 632, startPoint y: 280, endPoint x: 557, endPoint y: 279, distance: 75.0
click at [557, 279] on div "Z142294001" at bounding box center [637, 277] width 163 height 69
copy span "Z142294001"
click at [261, 283] on link "Workers' Compensation" at bounding box center [275, 277] width 79 height 33
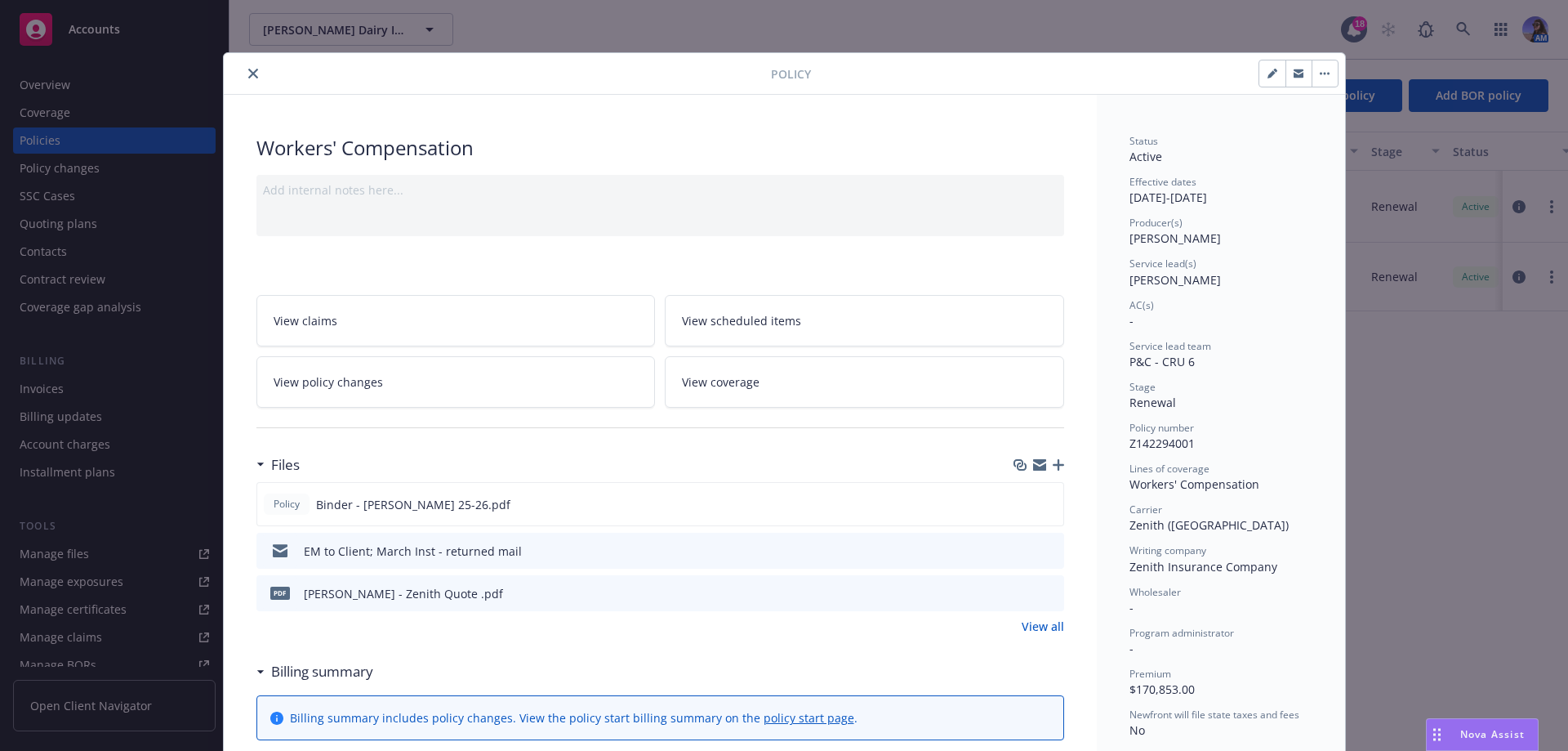
scroll to position [49, 0]
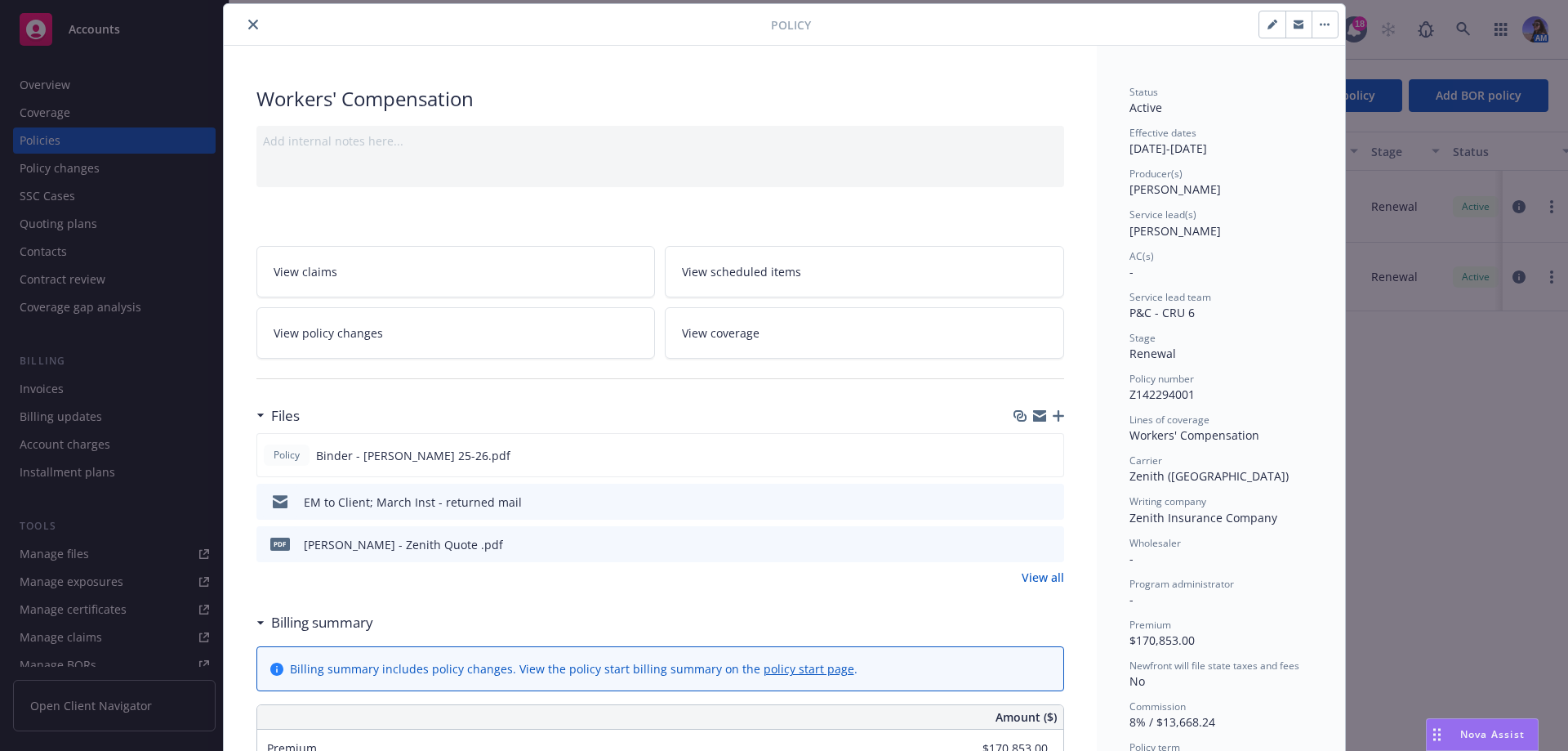
click at [1051, 409] on div at bounding box center [1039, 416] width 51 height 13
click at [1053, 413] on icon "button" at bounding box center [1059, 416] width 11 height 11
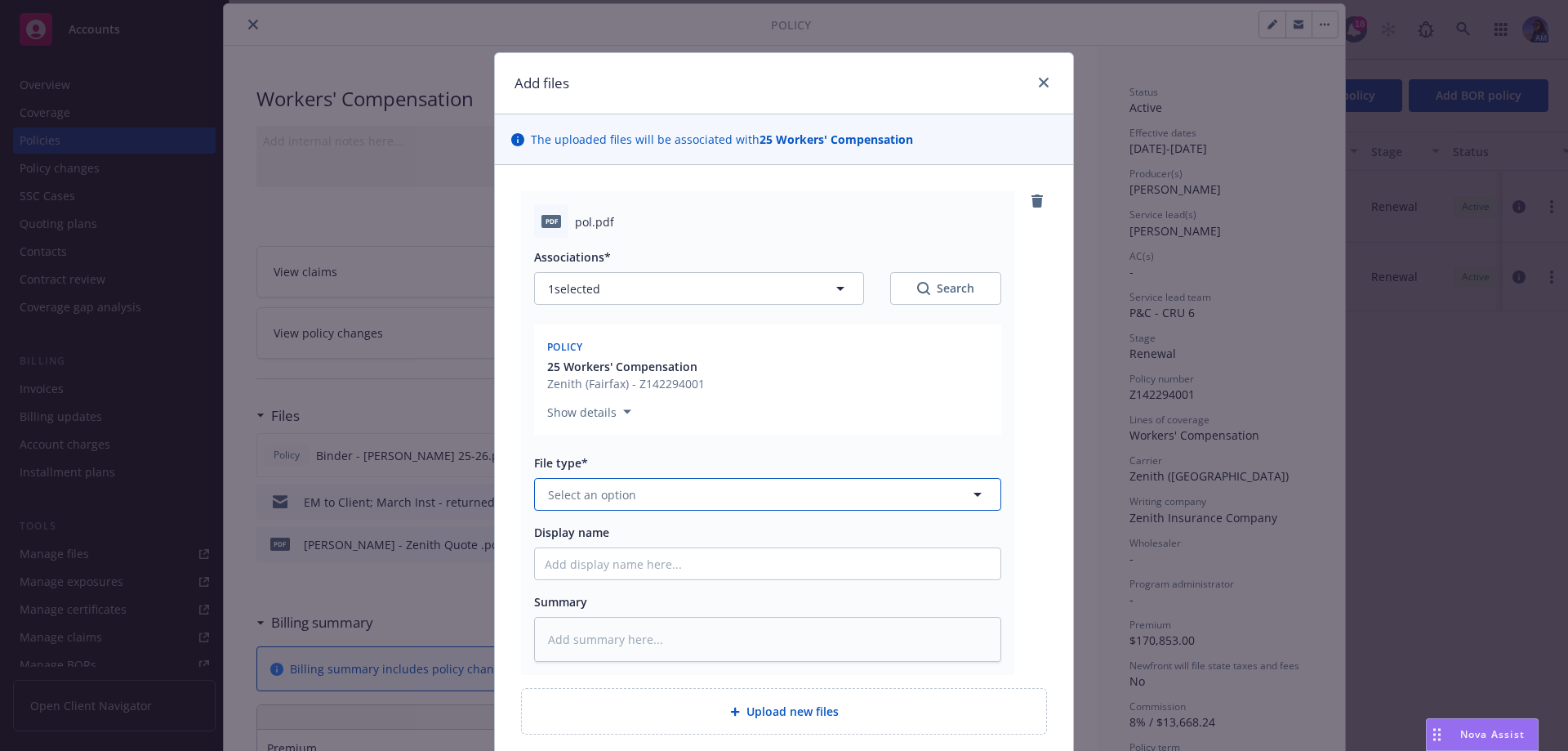
click at [579, 486] on span "Select an option" at bounding box center [592, 494] width 88 height 17
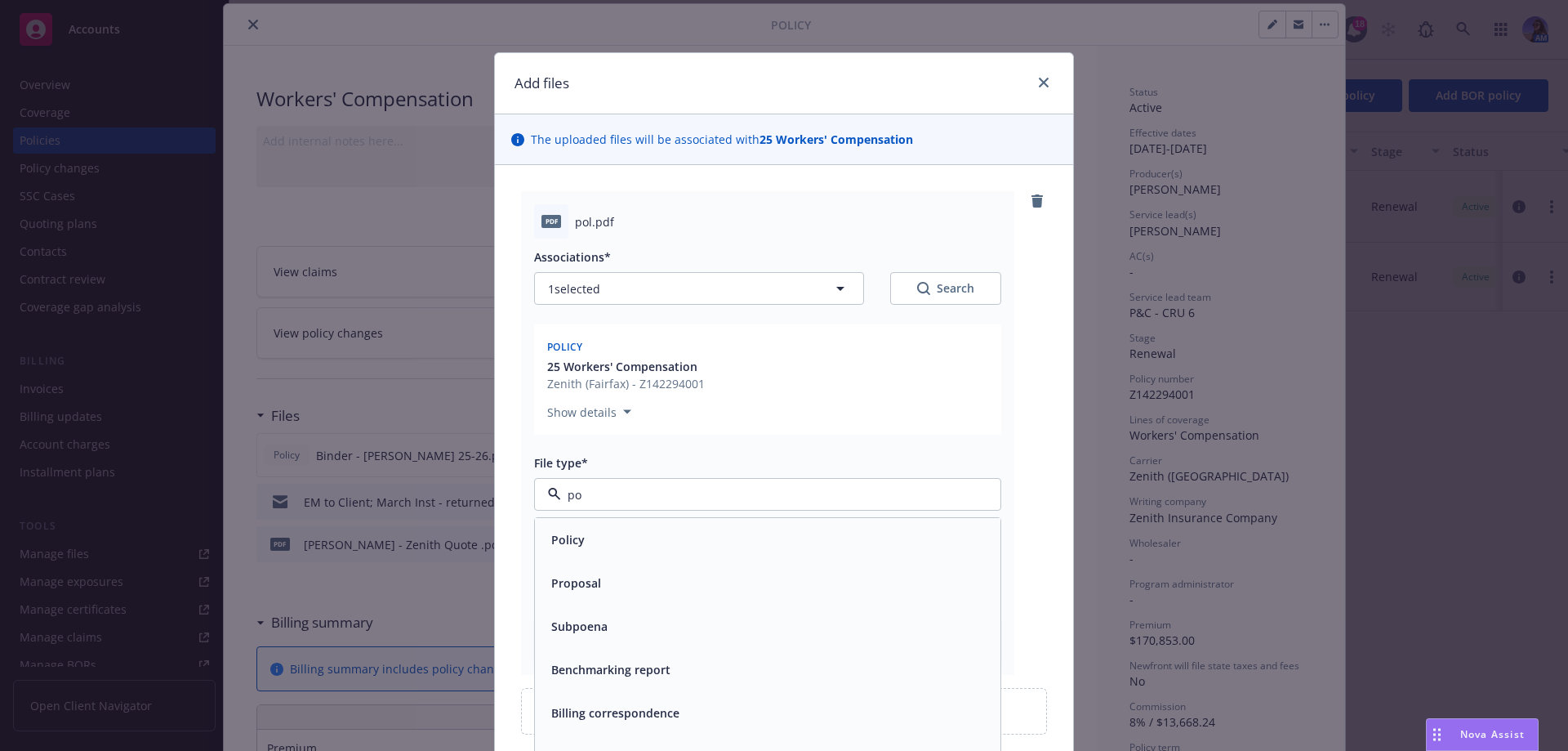
type input "pol"
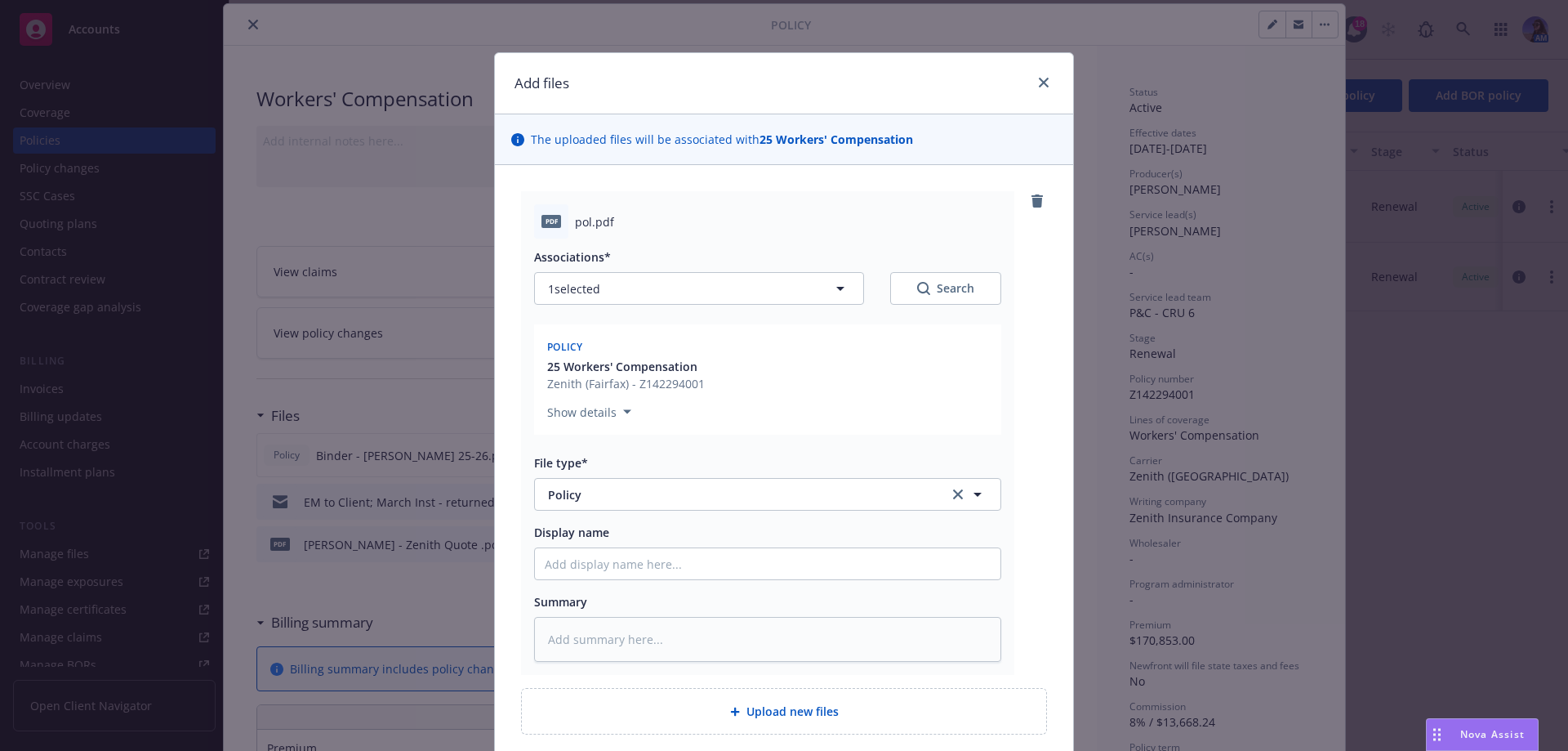
type textarea "x"
type input "P"
type textarea "x"
type input "Ph"
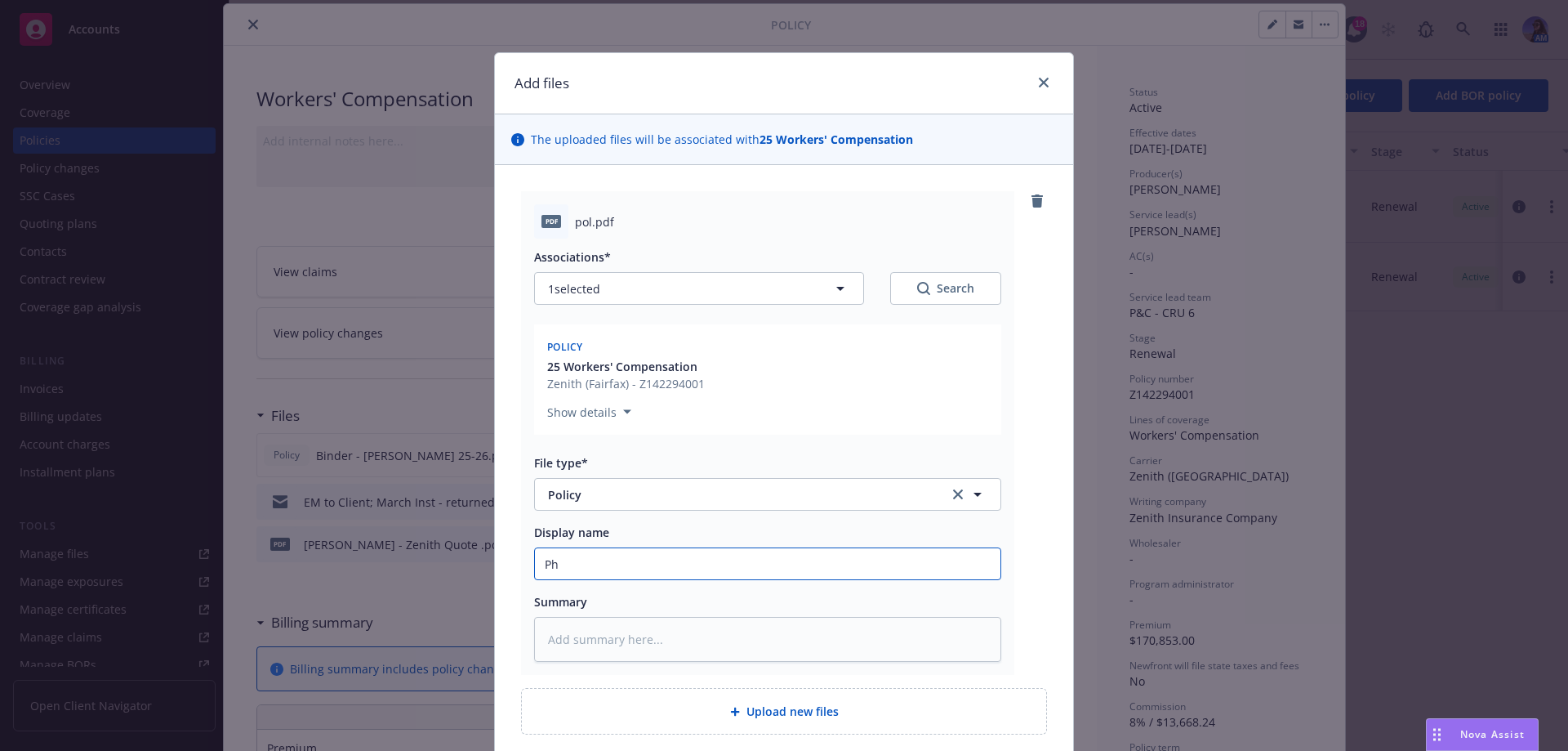
type textarea "x"
type input "Phi"
type textarea "x"
type input "Phil"
type textarea "x"
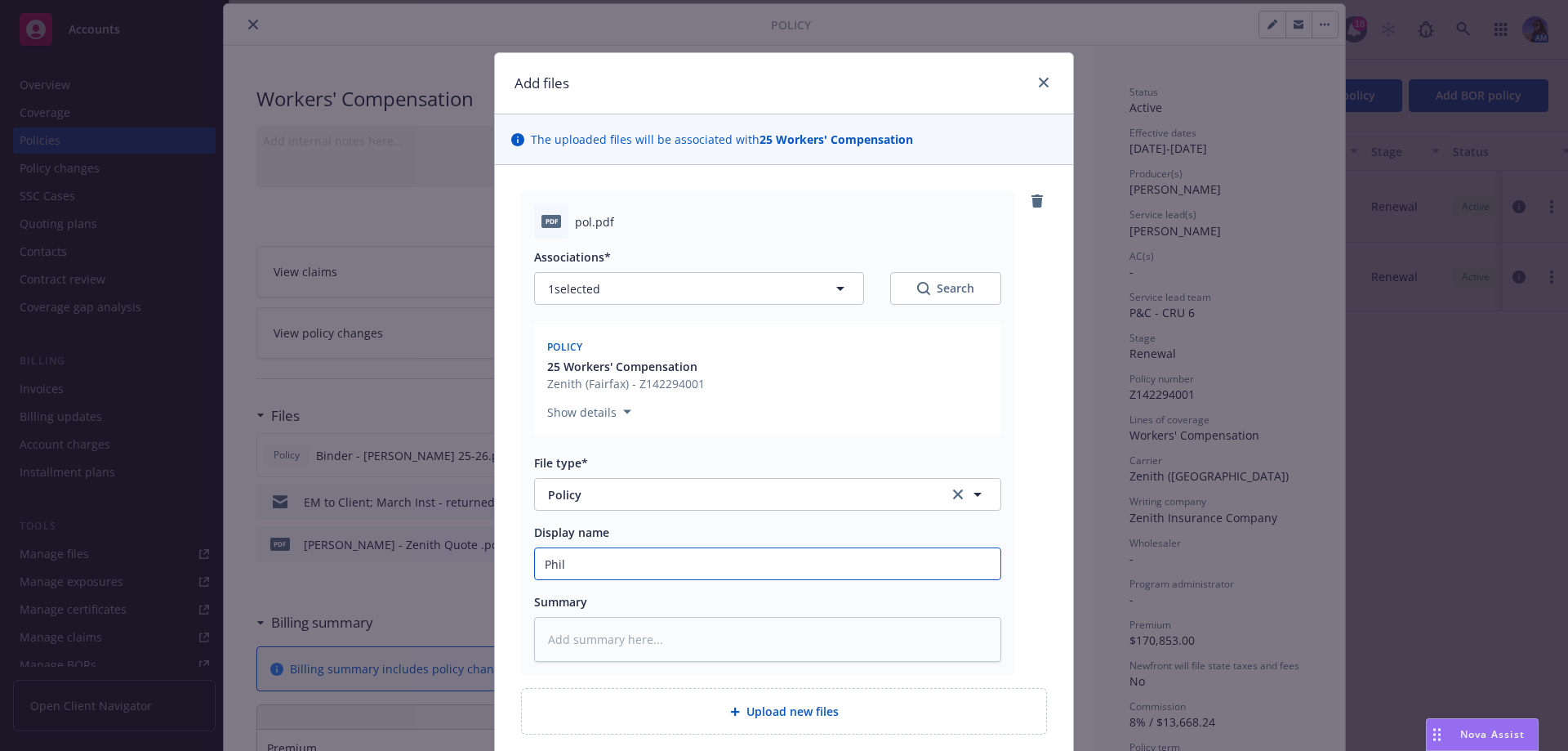
type input "Phili"
type textarea "x"
type input "Philip"
type textarea "x"
type input "Philip"
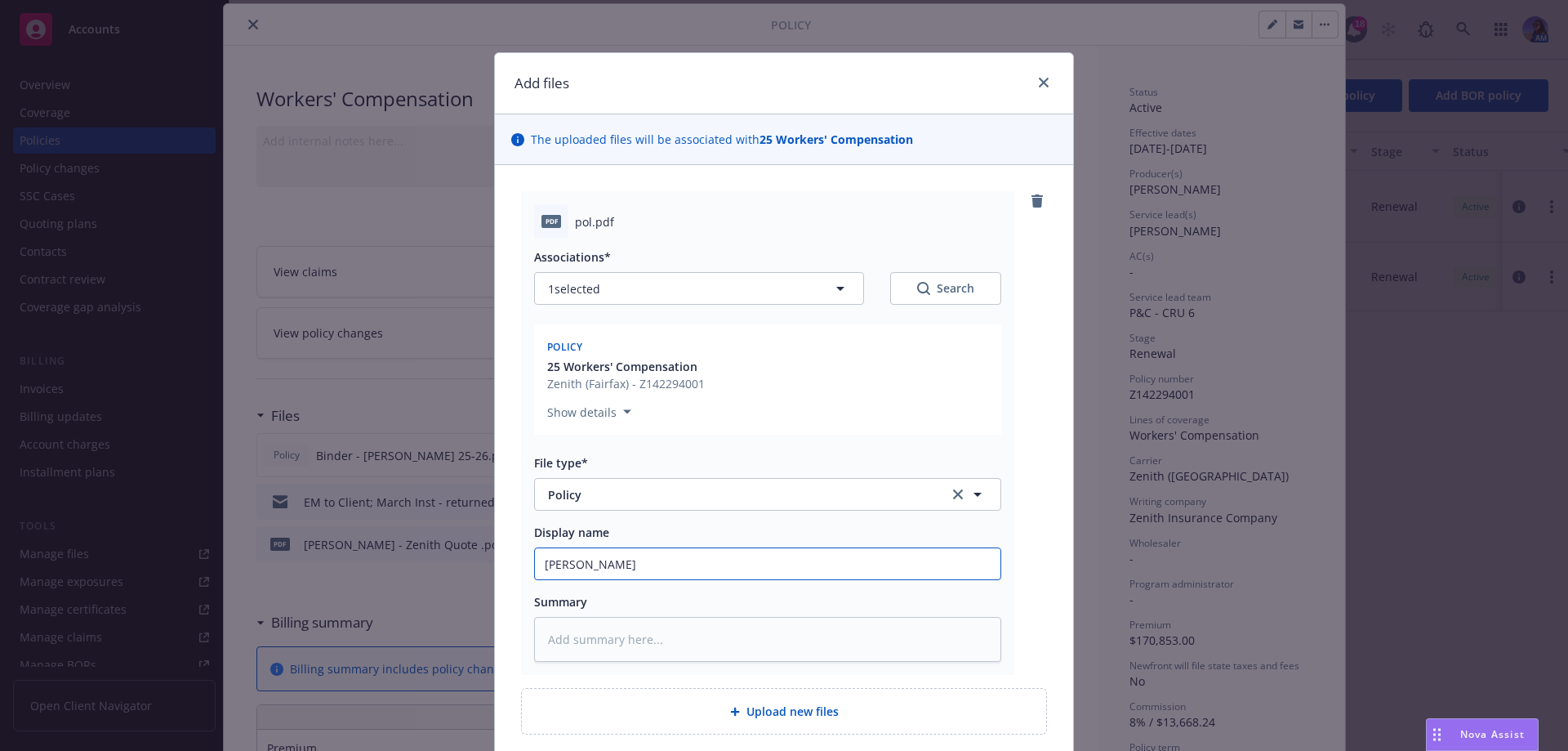
type textarea "x"
type input "Philip V"
type textarea "x"
type input "Philip Ve"
type textarea "x"
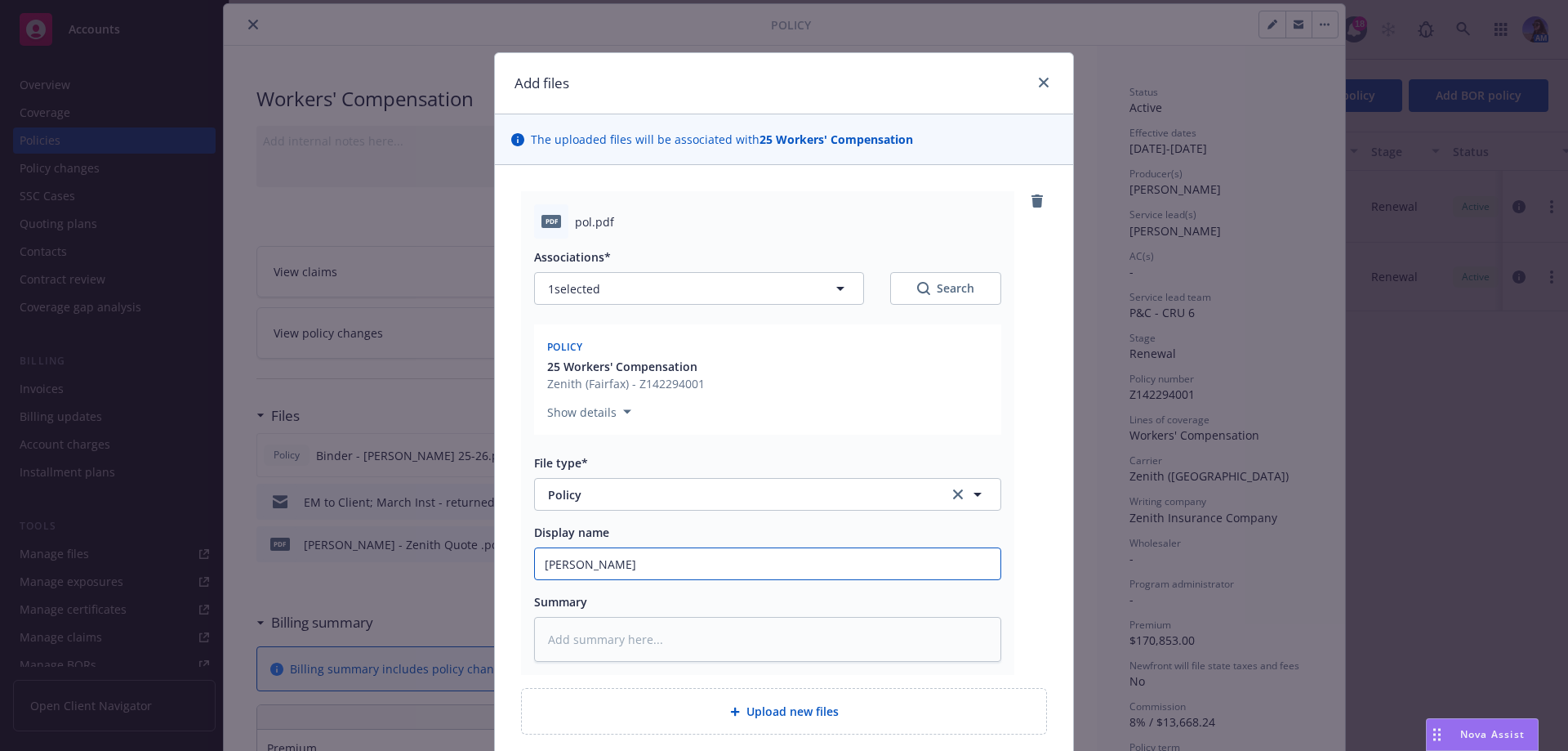
type input "Philip Ver"
type textarea "x"
type input "Philip Verw"
type textarea "x"
type input "Philip Verwe"
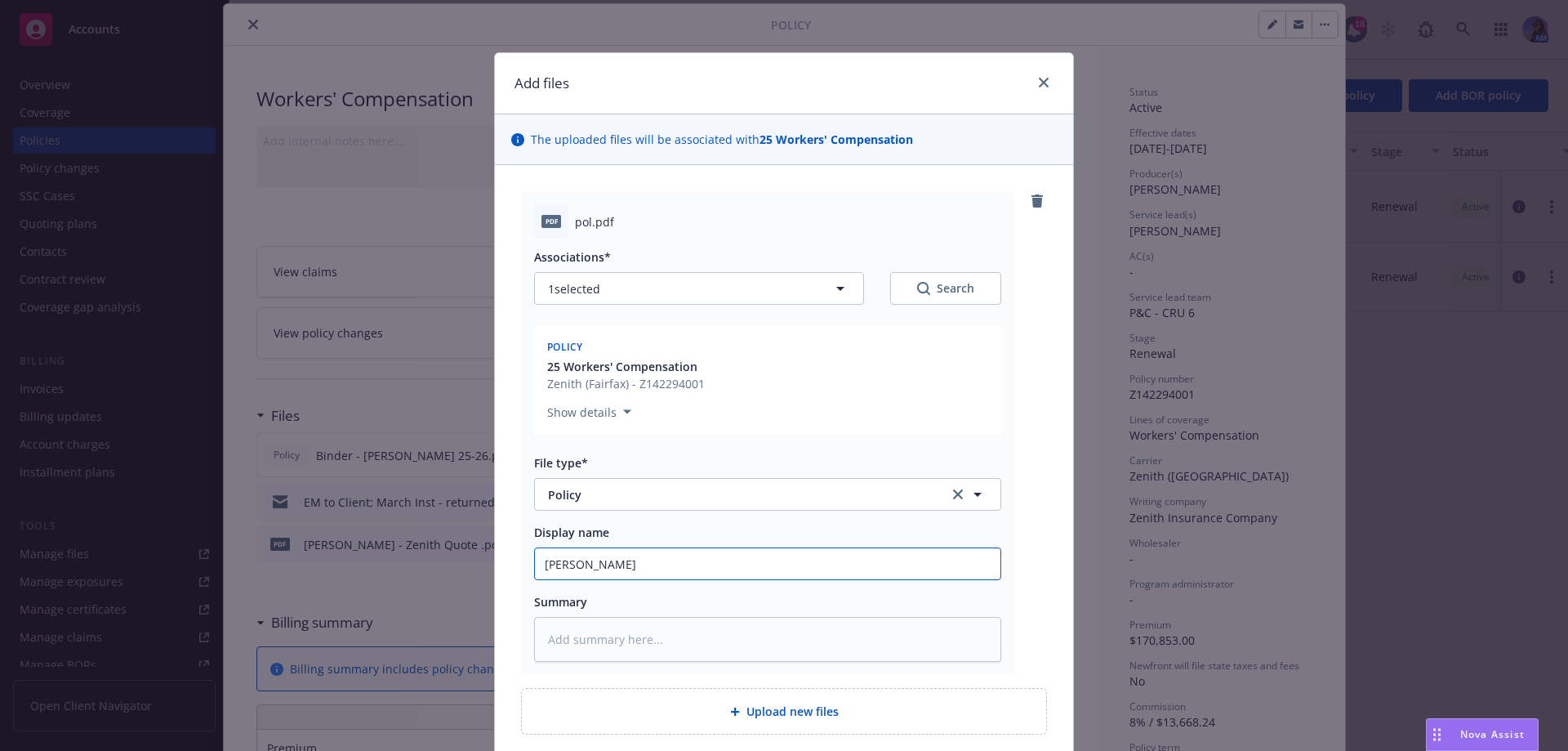
type textarea "x"
type input "Philip Verwey"
type textarea "x"
type input "Philip Verwey"
type textarea "x"
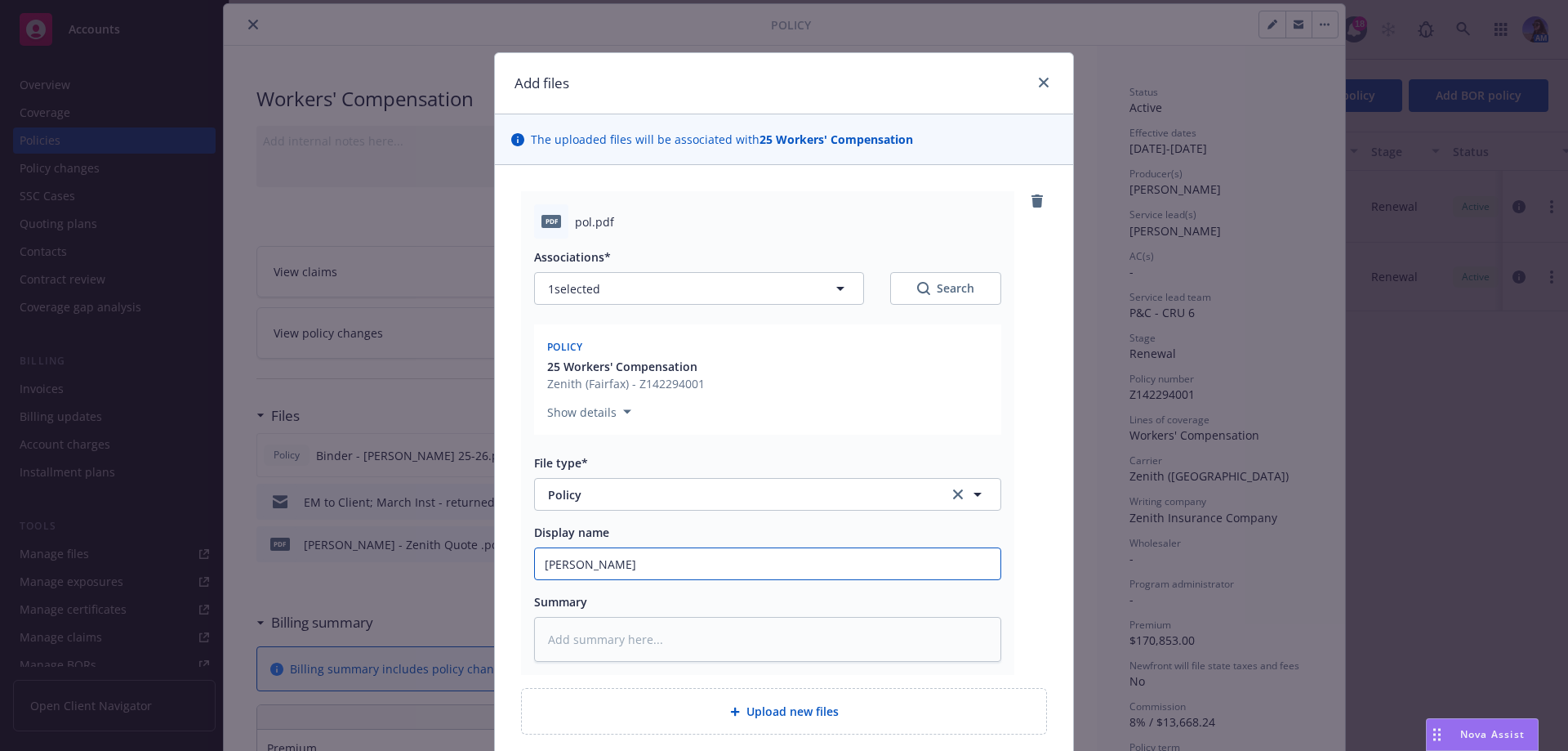
type input "Philip Verwey D"
type textarea "x"
type input "Philip Verwey Da"
type textarea "x"
type input "Philip Verwey Dai"
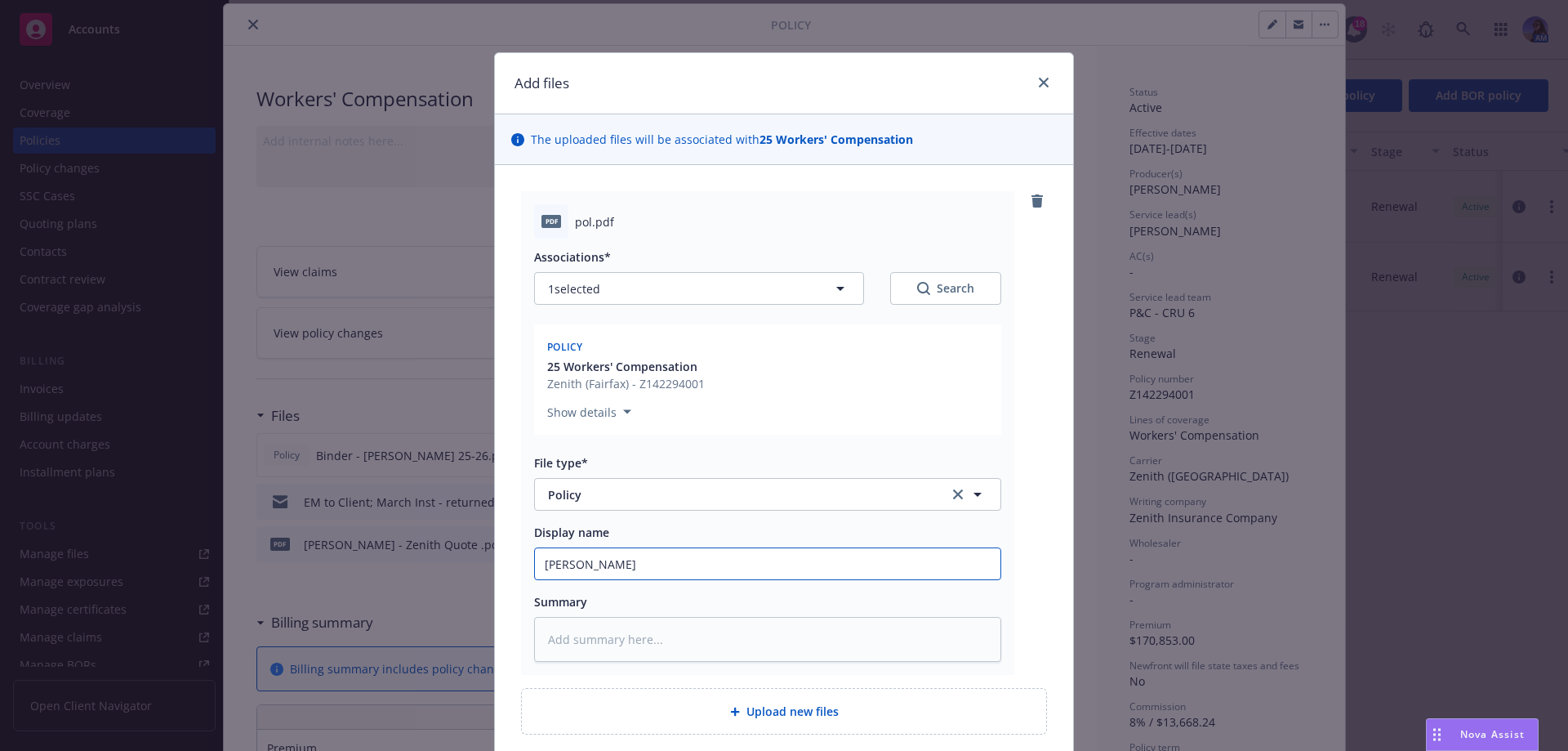
type textarea "x"
type input "Philip Verwey Dair"
type textarea "x"
type input "Philip Verwey Dairy"
type textarea "x"
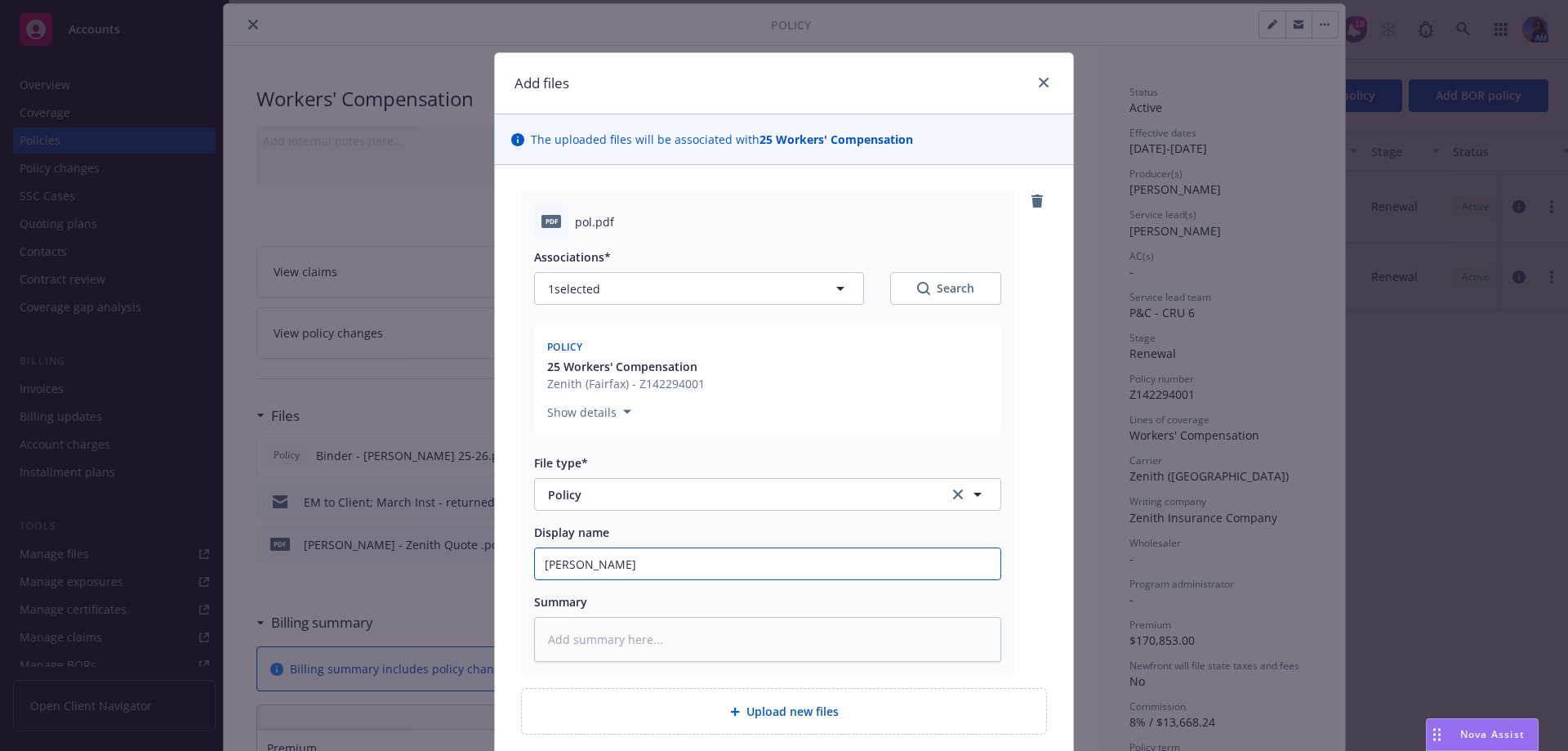
type input "Philip Verwey Dairy"
type textarea "x"
type input "Philip Verwey Dairy -"
type textarea "x"
type input "Philip Verwey Dairy -"
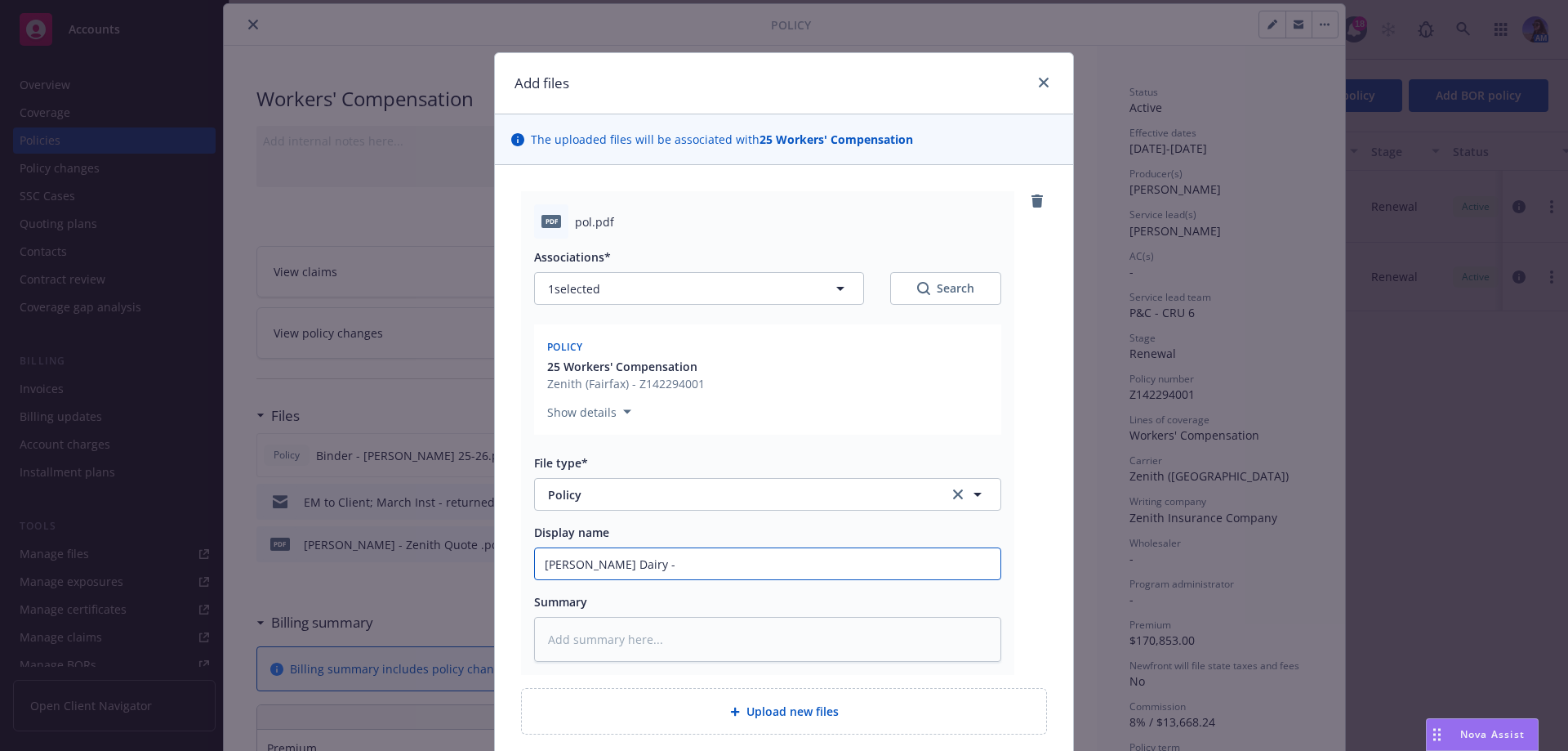
type textarea "x"
type input "Philip Verwey Dairy - P"
type textarea "x"
type input "Philip Verwey Dairy - PO"
type textarea "x"
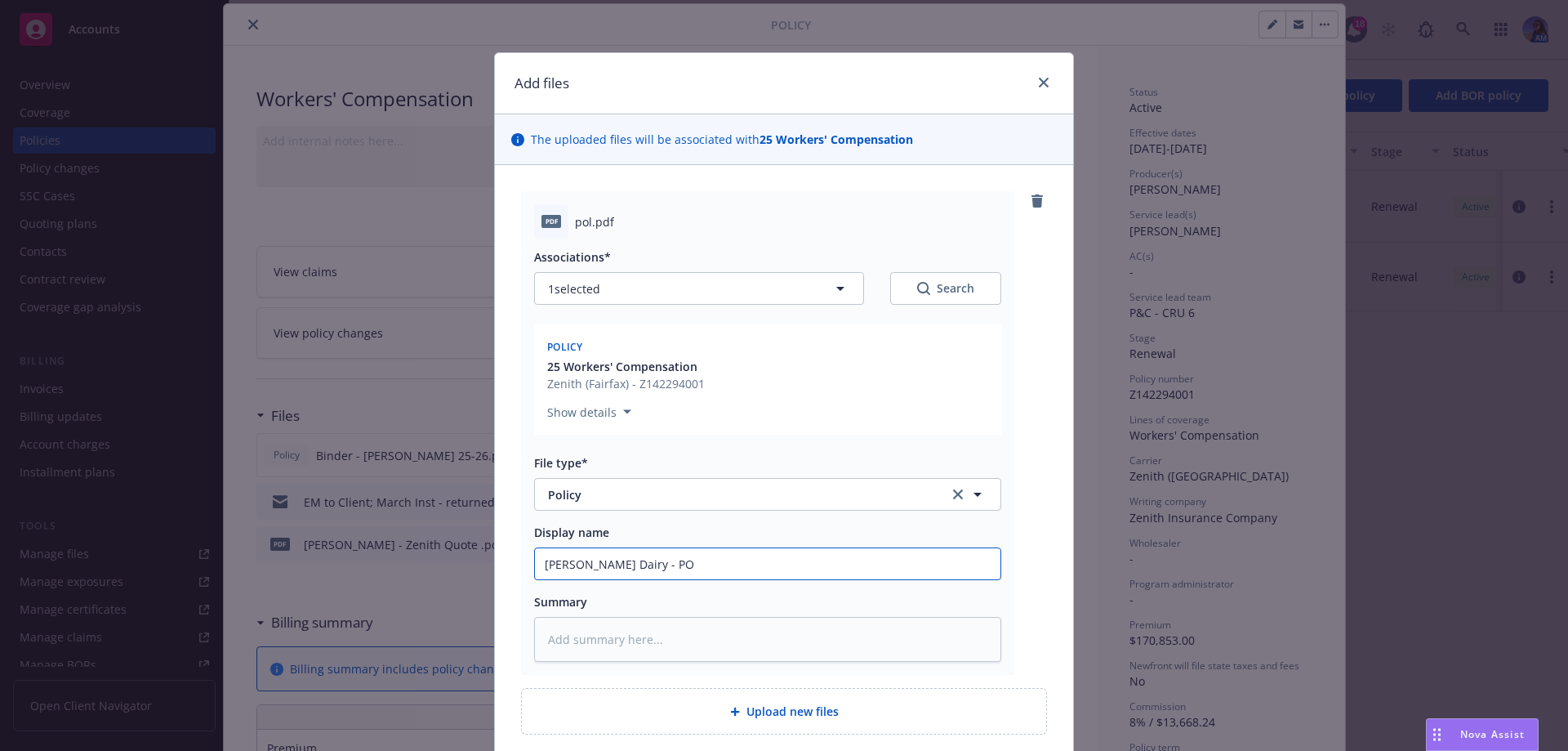
type input "Philip Verwey Dairy - POL"
type textarea "x"
type input "Philip Verwey Dairy - POLI"
type textarea "x"
type input "Philip Verwey Dairy - POLIC"
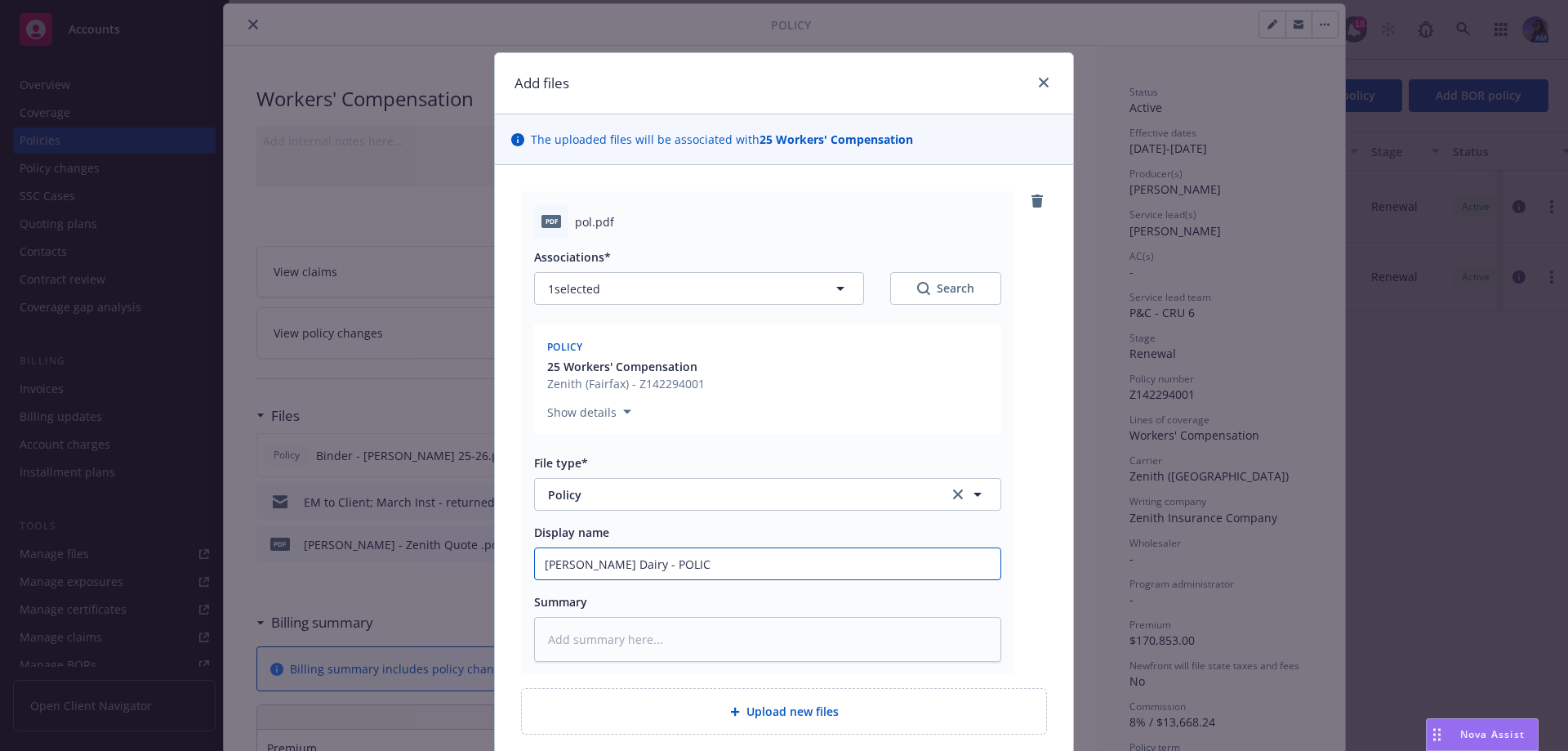
type textarea "x"
type input "Philip Verwey Dairy - POLICY"
type textarea "x"
type input "Philip Verwey Dairy - POLICY"
type textarea "x"
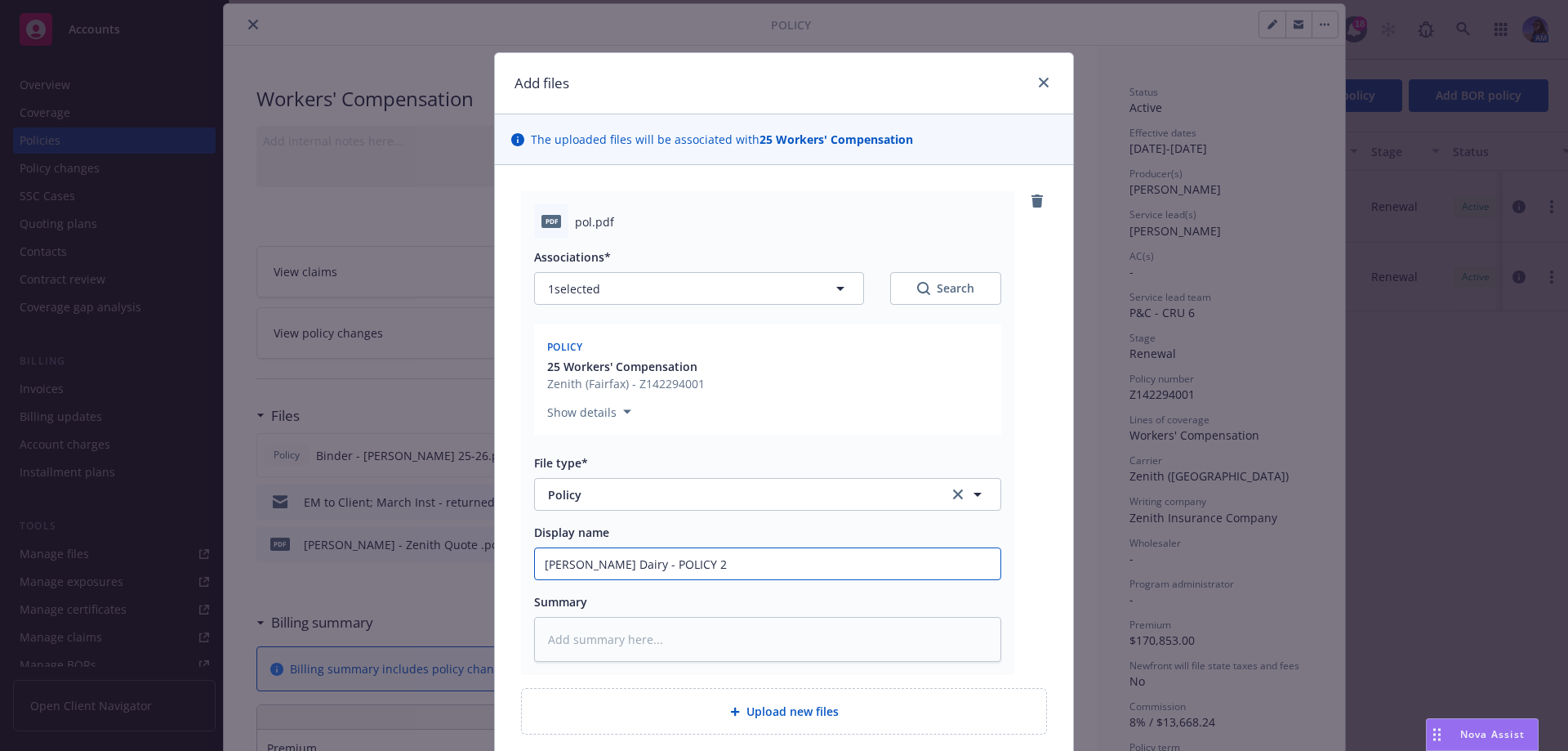
type input "Philip Verwey Dairy - POLICY 27"
type textarea "x"
type input "Philip Verwey Dairy - POLICY 274"
type textarea "x"
type input "Philip Verwey Dairy - POLICY 274-"
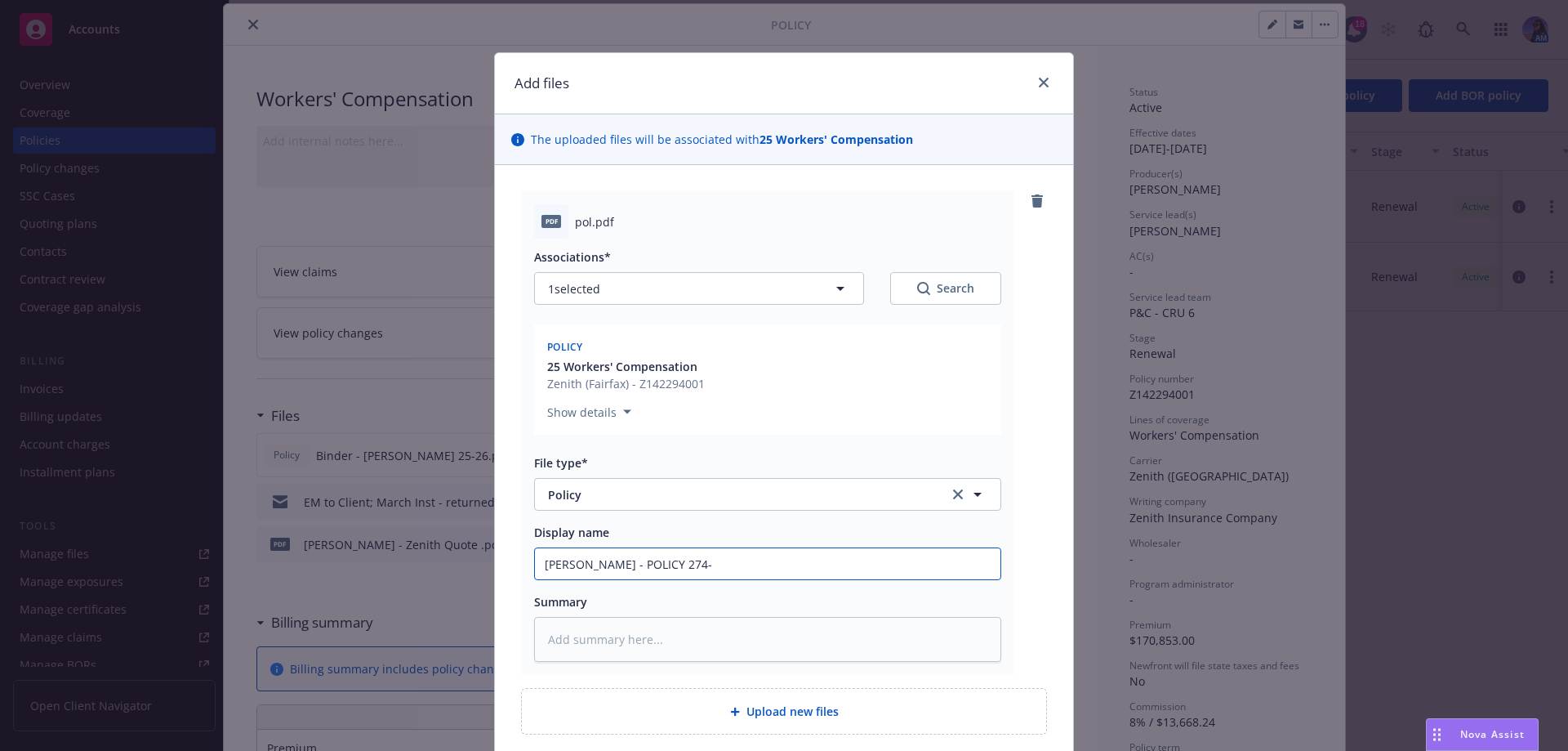
type textarea "x"
type input "Philip Verwey Dairy - POLICY 274"
type textarea "x"
type input "Philip Verwey Dairy - POLICY 27"
type textarea "x"
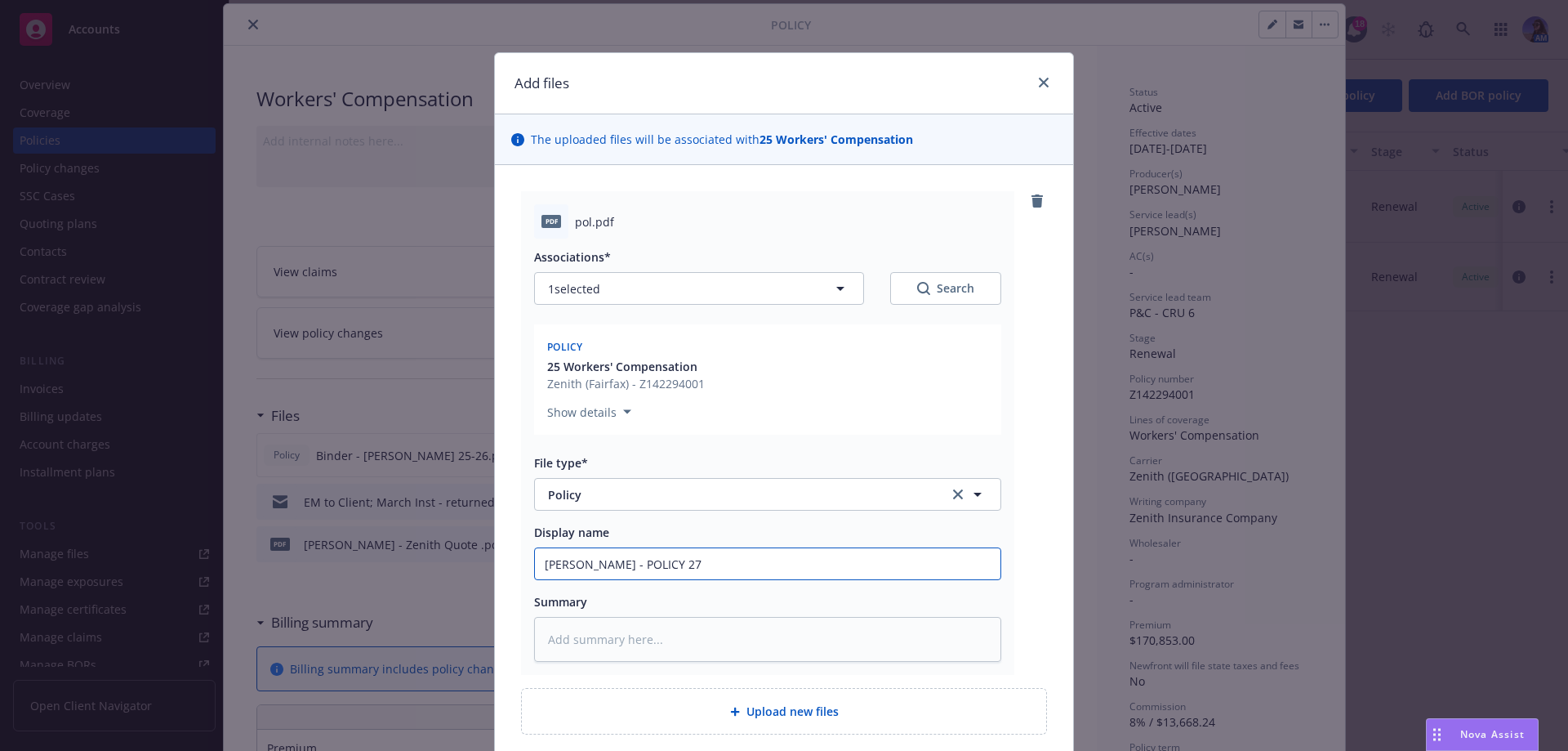
type input "Philip Verwey Dairy - POLICY 2"
type textarea "x"
type input "Philip Verwey Dairy - POLICY 24"
type textarea "x"
type input "Philip Verwey Dairy - POLICY 24-"
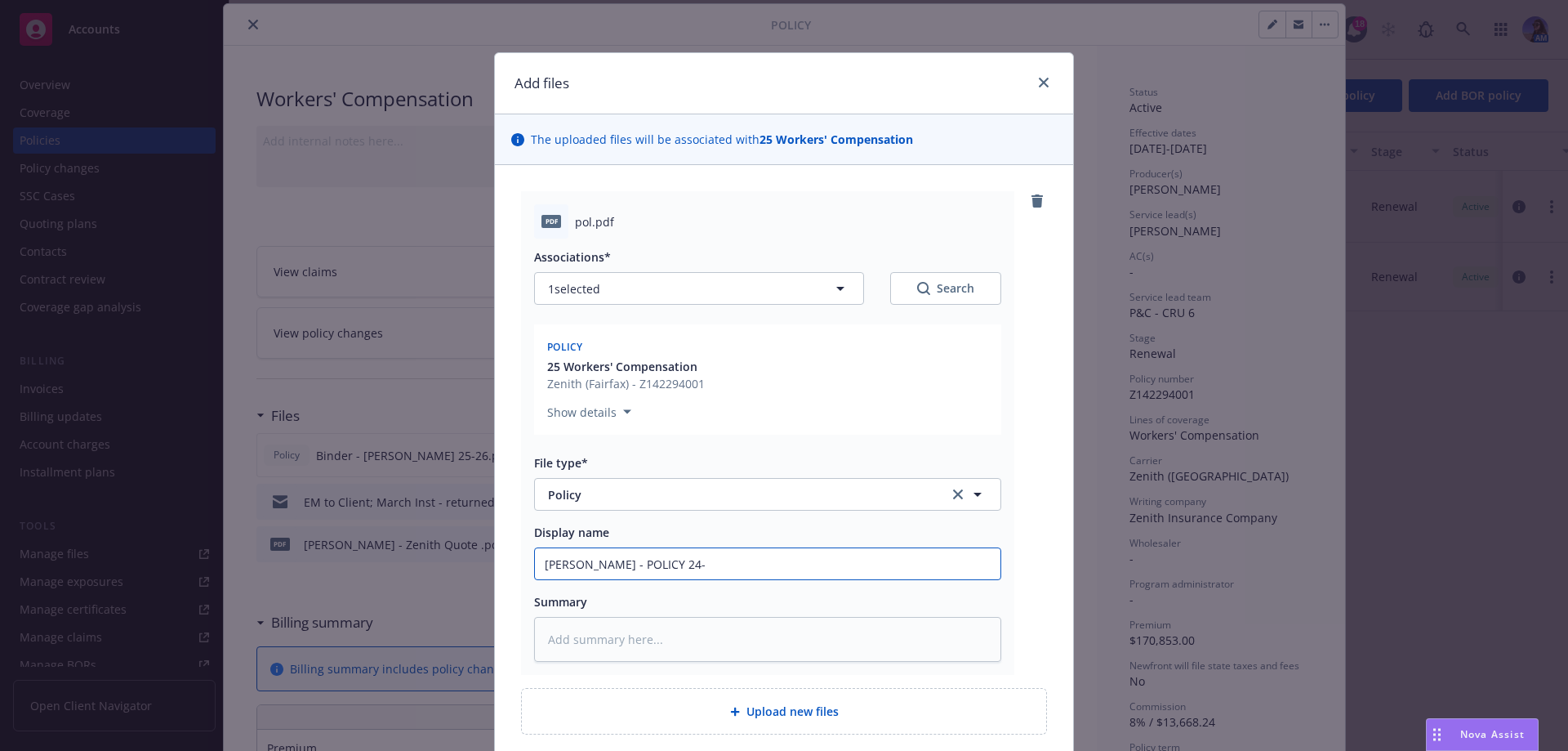
type textarea "x"
type input "Philip Verwey Dairy - POLICY 24-2"
type textarea "x"
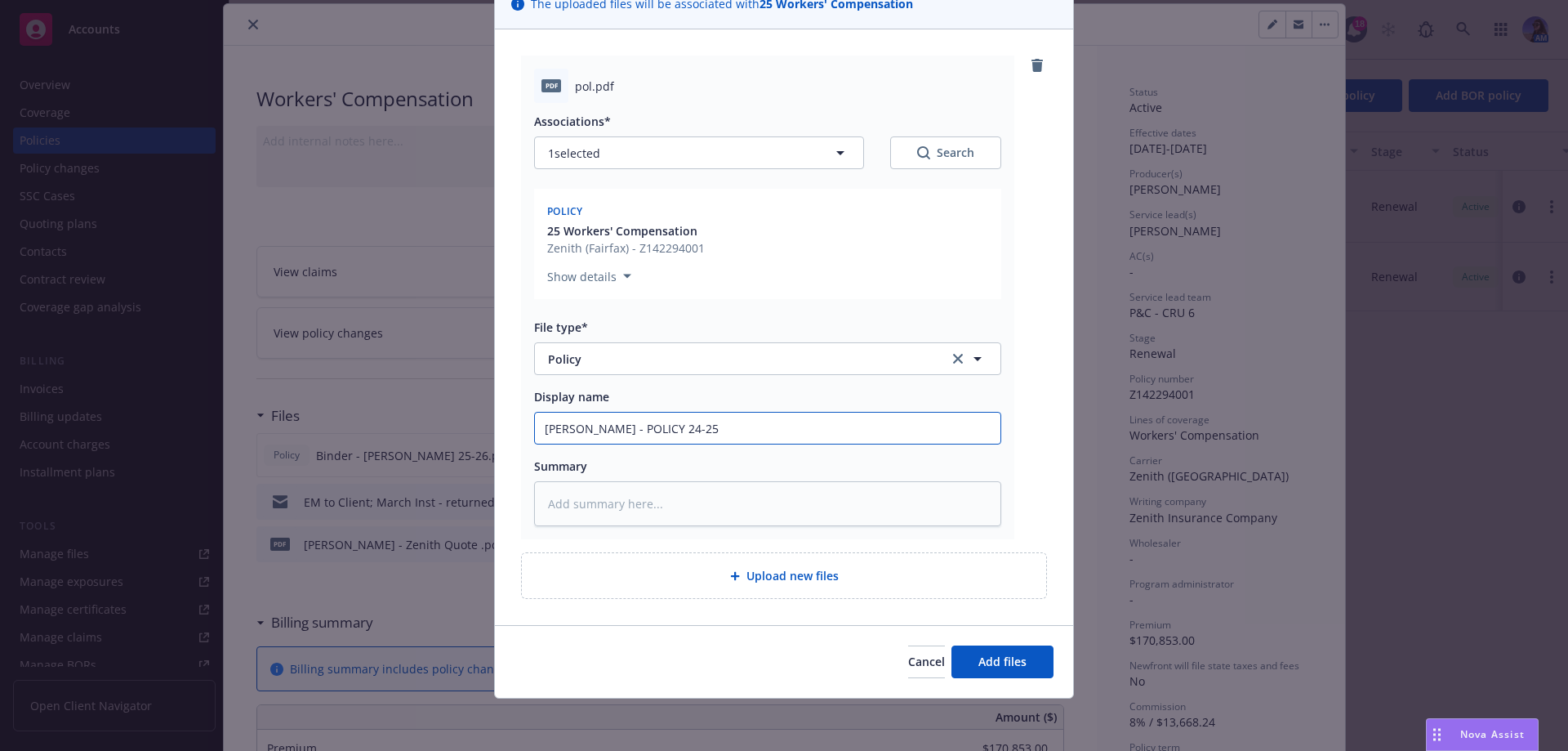
type input "Philip Verwey Dairy - POLICY 24-25"
click at [964, 664] on button "Add files" at bounding box center [1002, 662] width 102 height 33
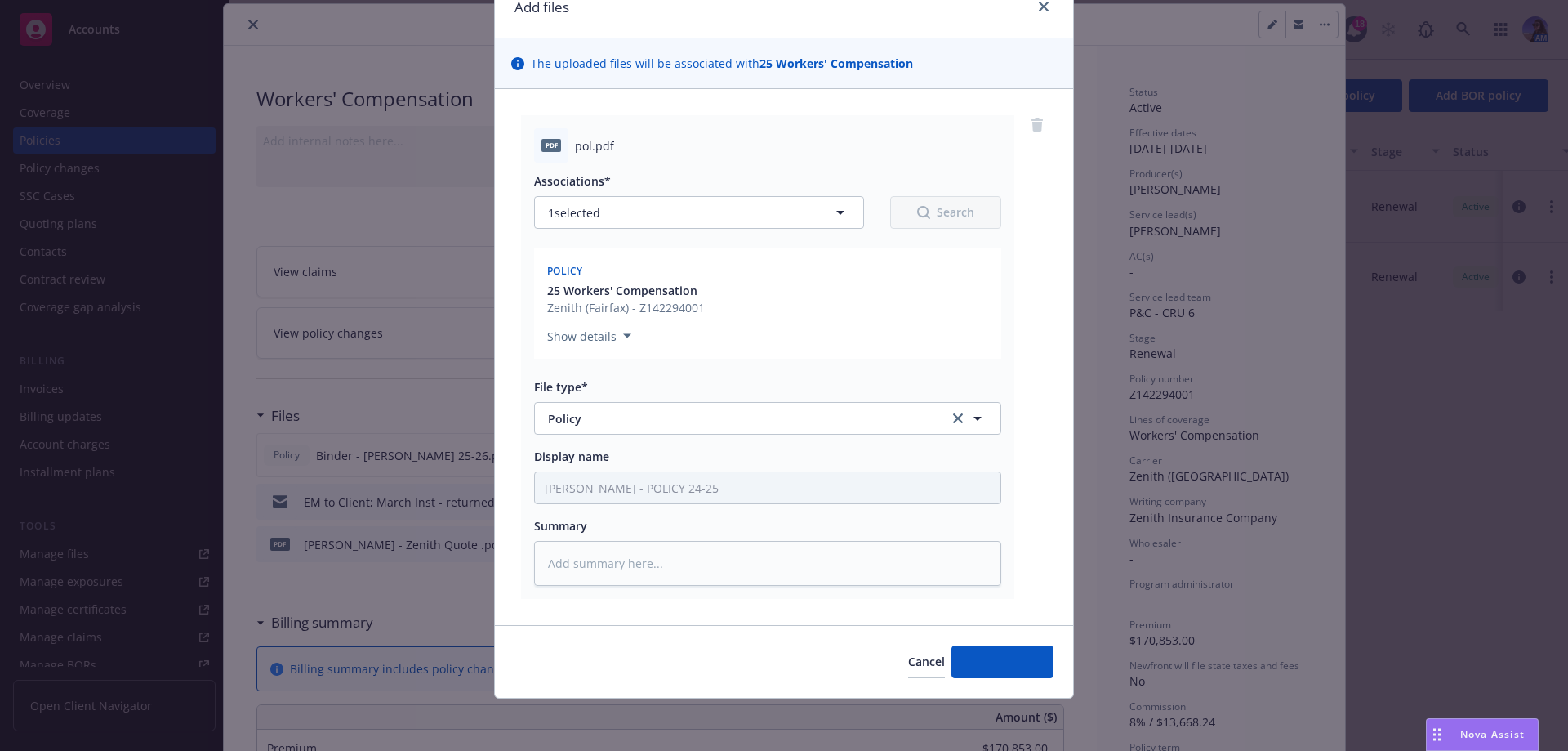
scroll to position [76, 0]
type textarea "x"
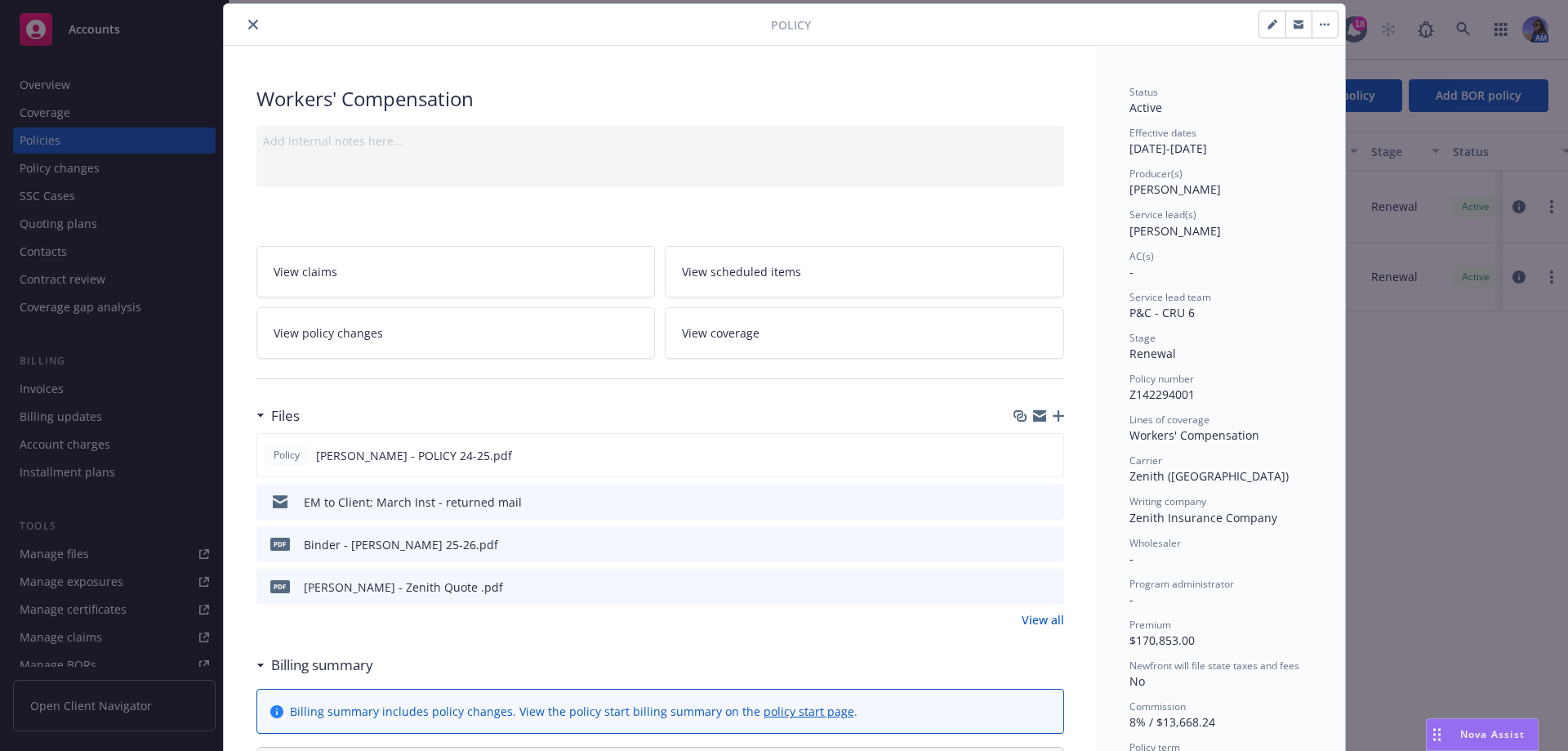
click at [252, 22] on button "close" at bounding box center [253, 25] width 20 height 20
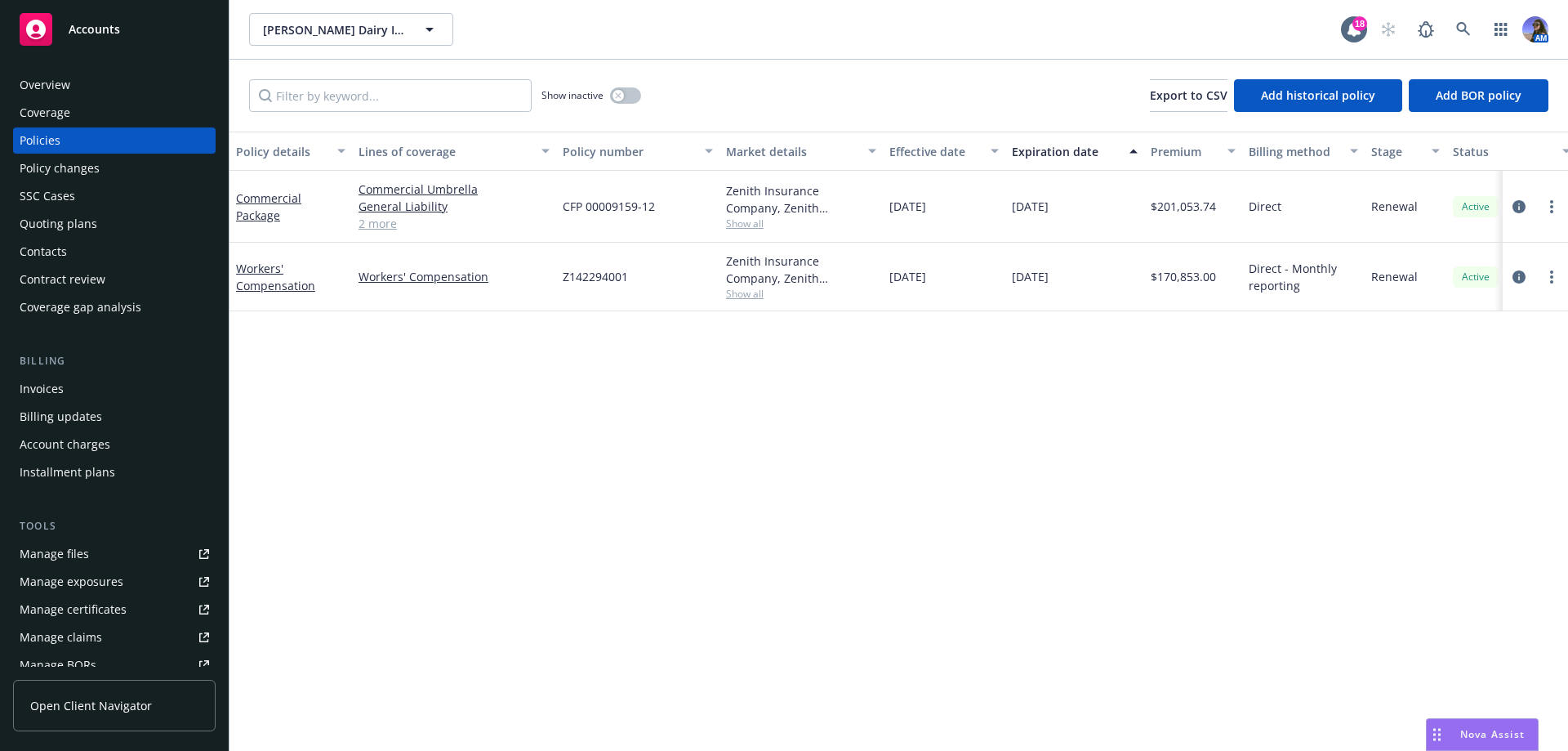
click at [65, 88] on div "Overview" at bounding box center [45, 85] width 51 height 26
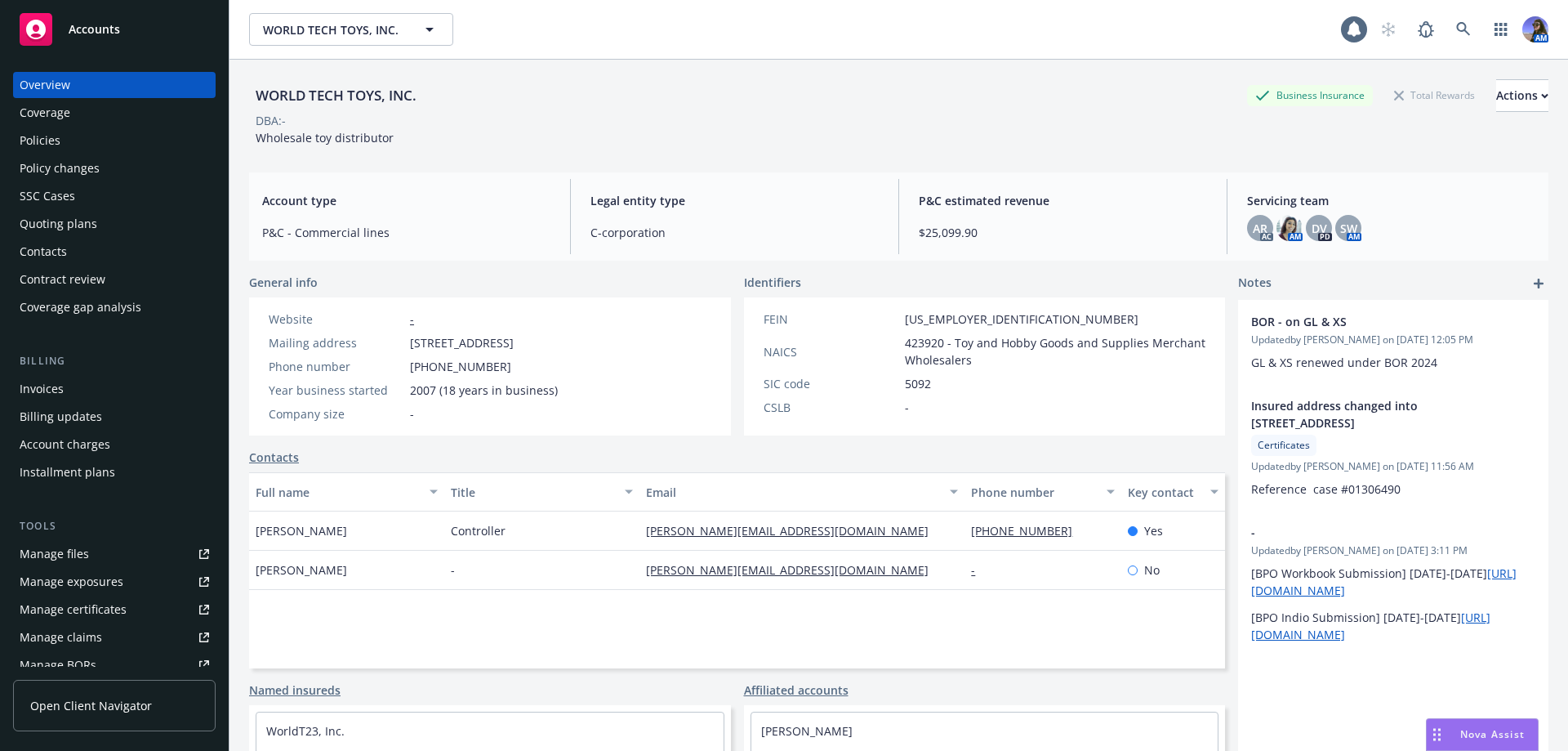
click at [65, 138] on div "Policies" at bounding box center [114, 141] width 189 height 26
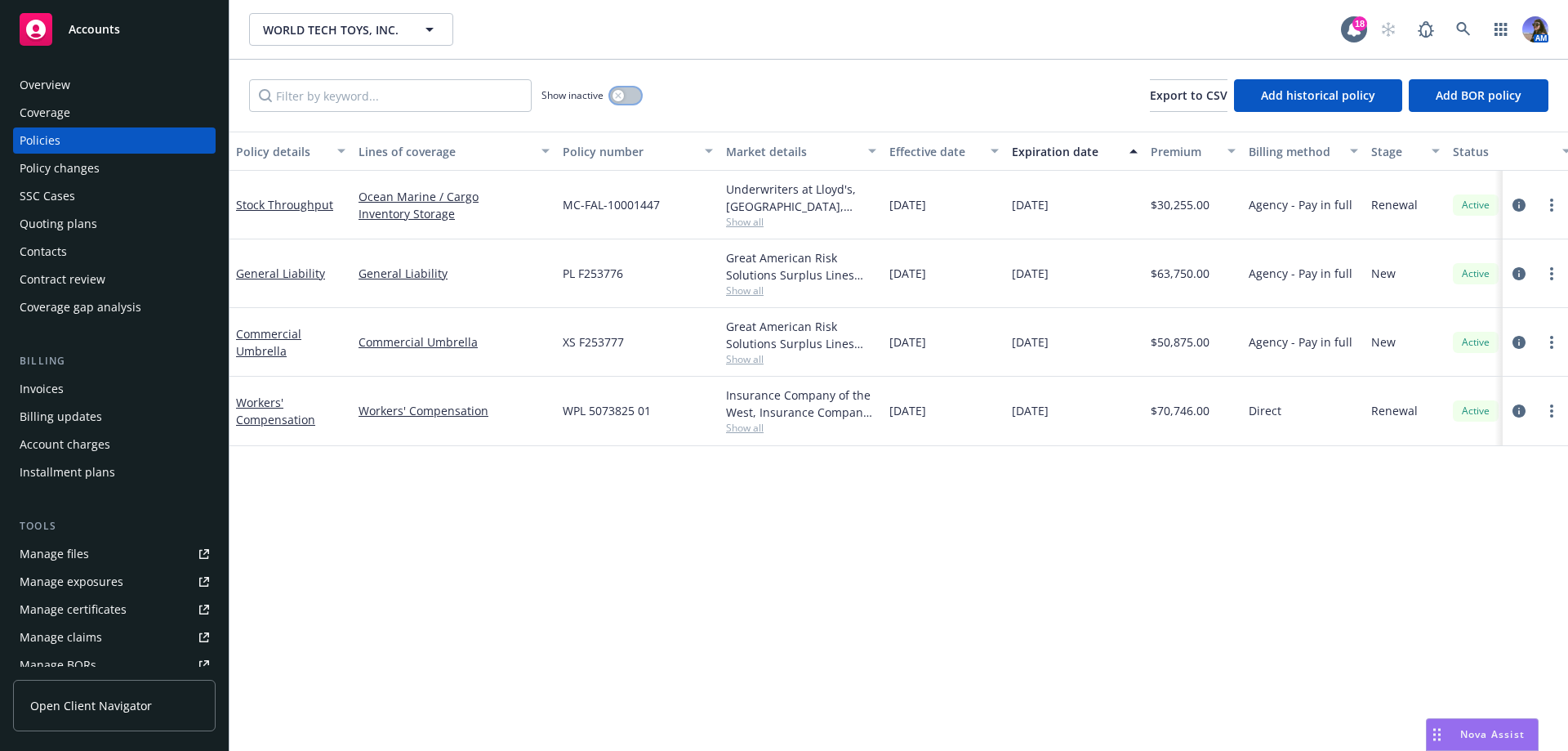
click at [614, 102] on button "button" at bounding box center [626, 96] width 31 height 16
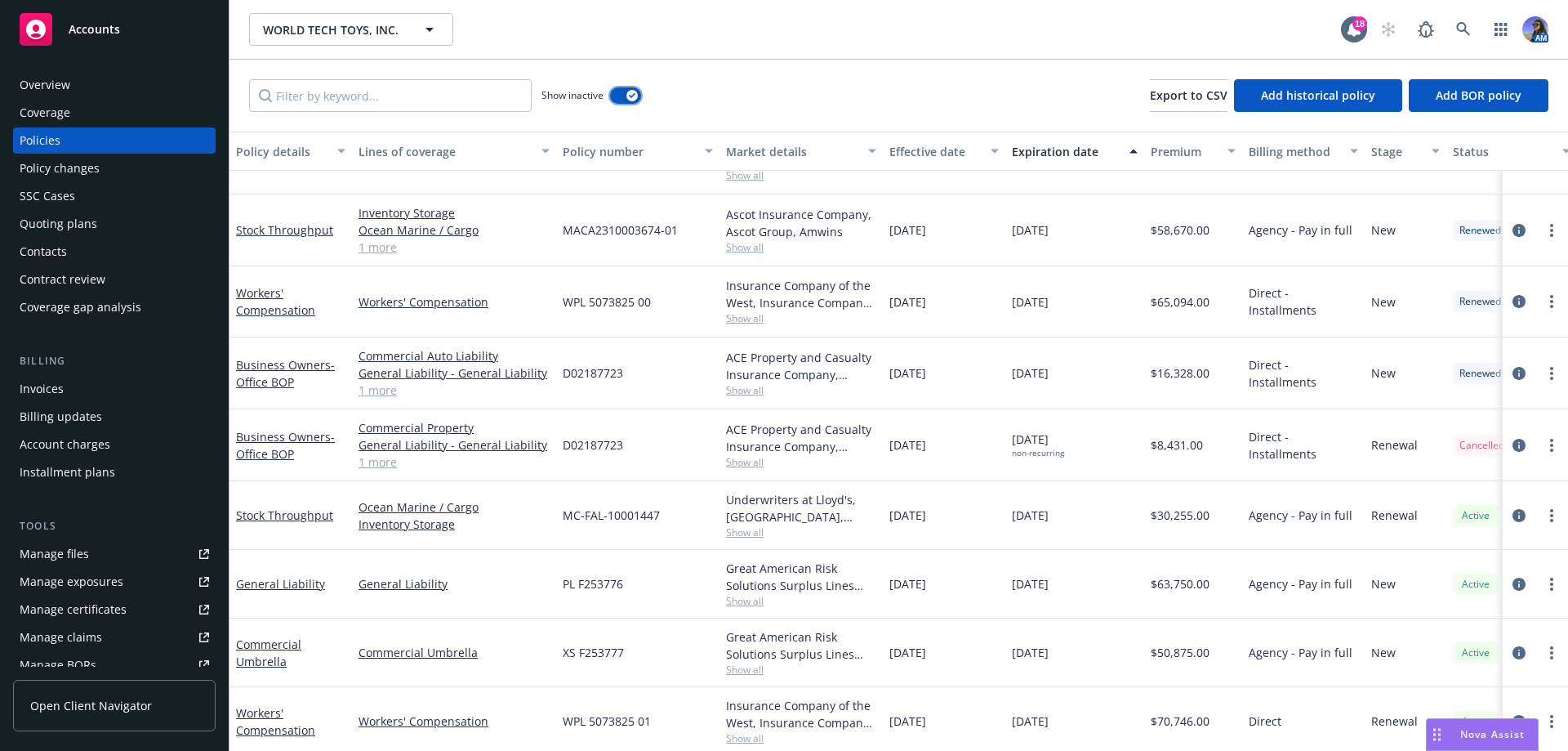
scroll to position [588, 0]
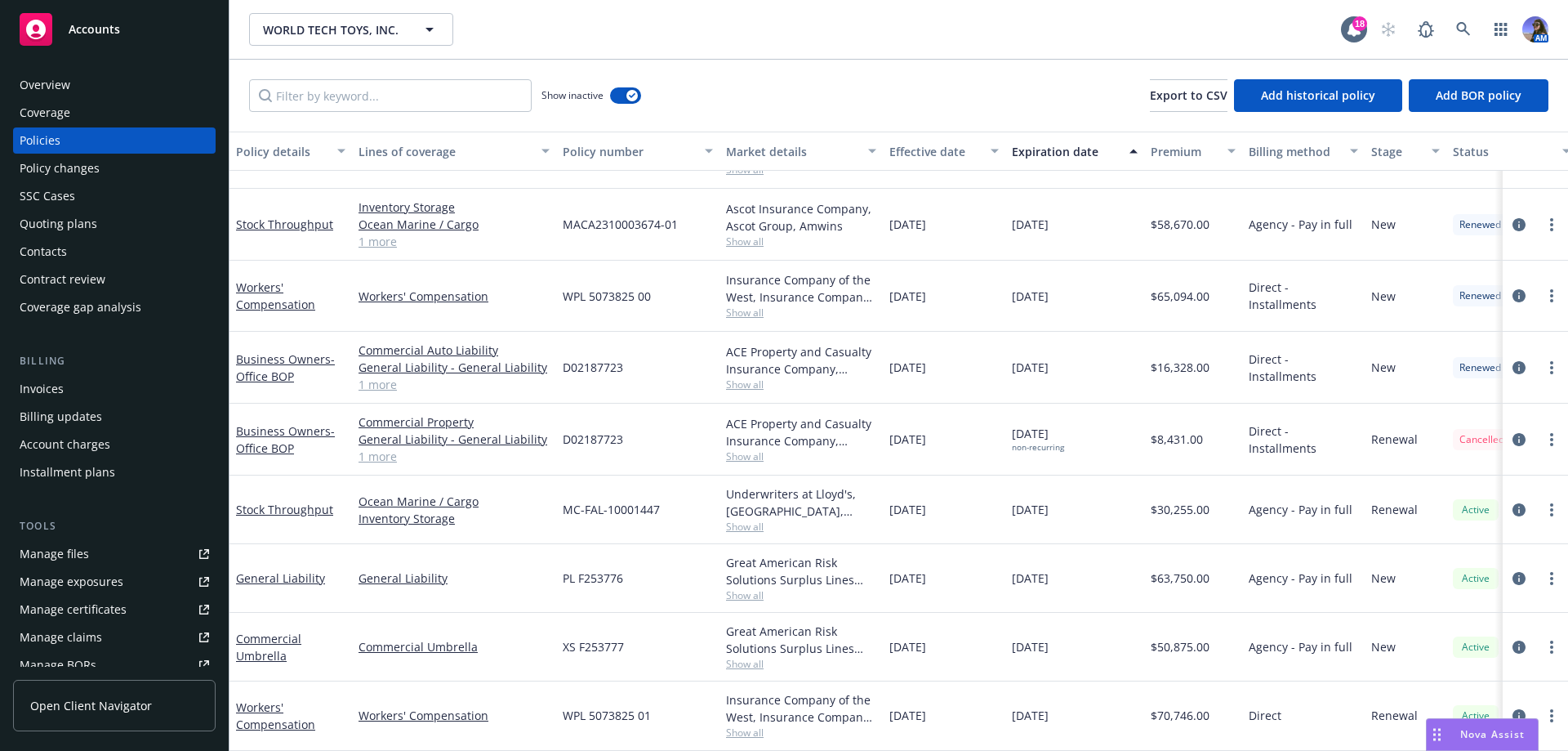
click at [389, 448] on link "1 more" at bounding box center [454, 456] width 191 height 17
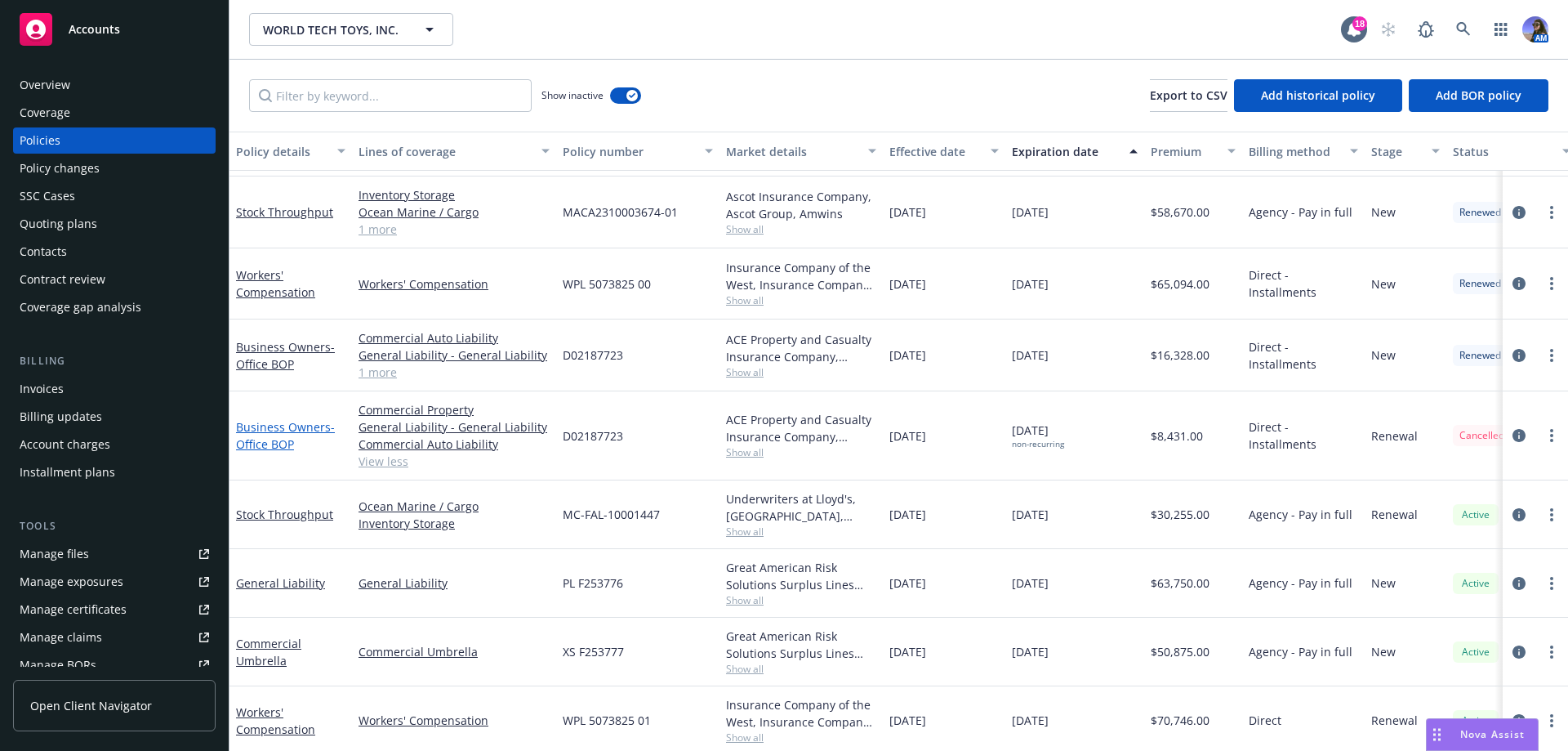
click at [283, 446] on span "- Office BOP" at bounding box center [285, 436] width 99 height 33
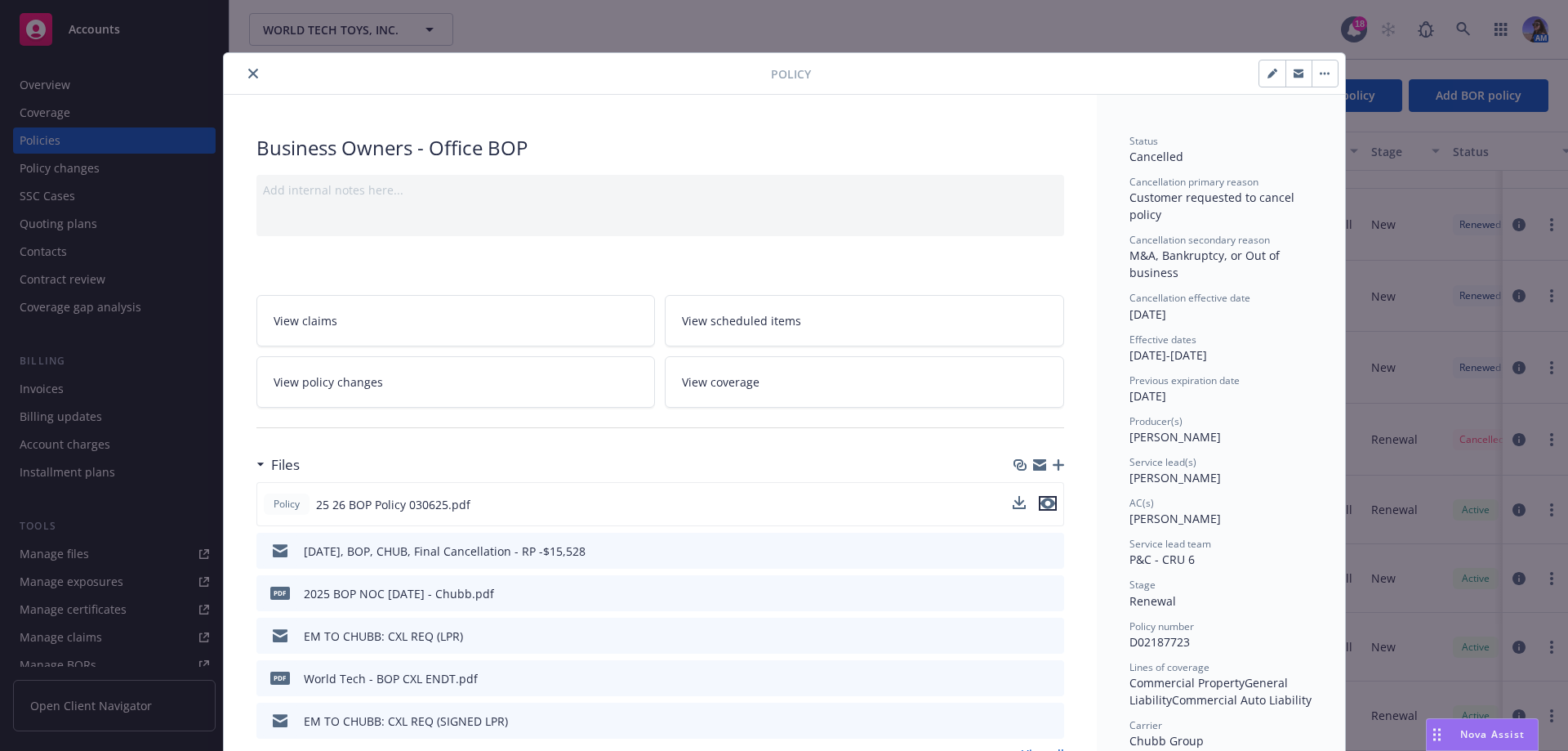
click at [1048, 505] on icon "preview file" at bounding box center [1048, 503] width 15 height 11
click at [248, 78] on icon "close" at bounding box center [253, 74] width 10 height 10
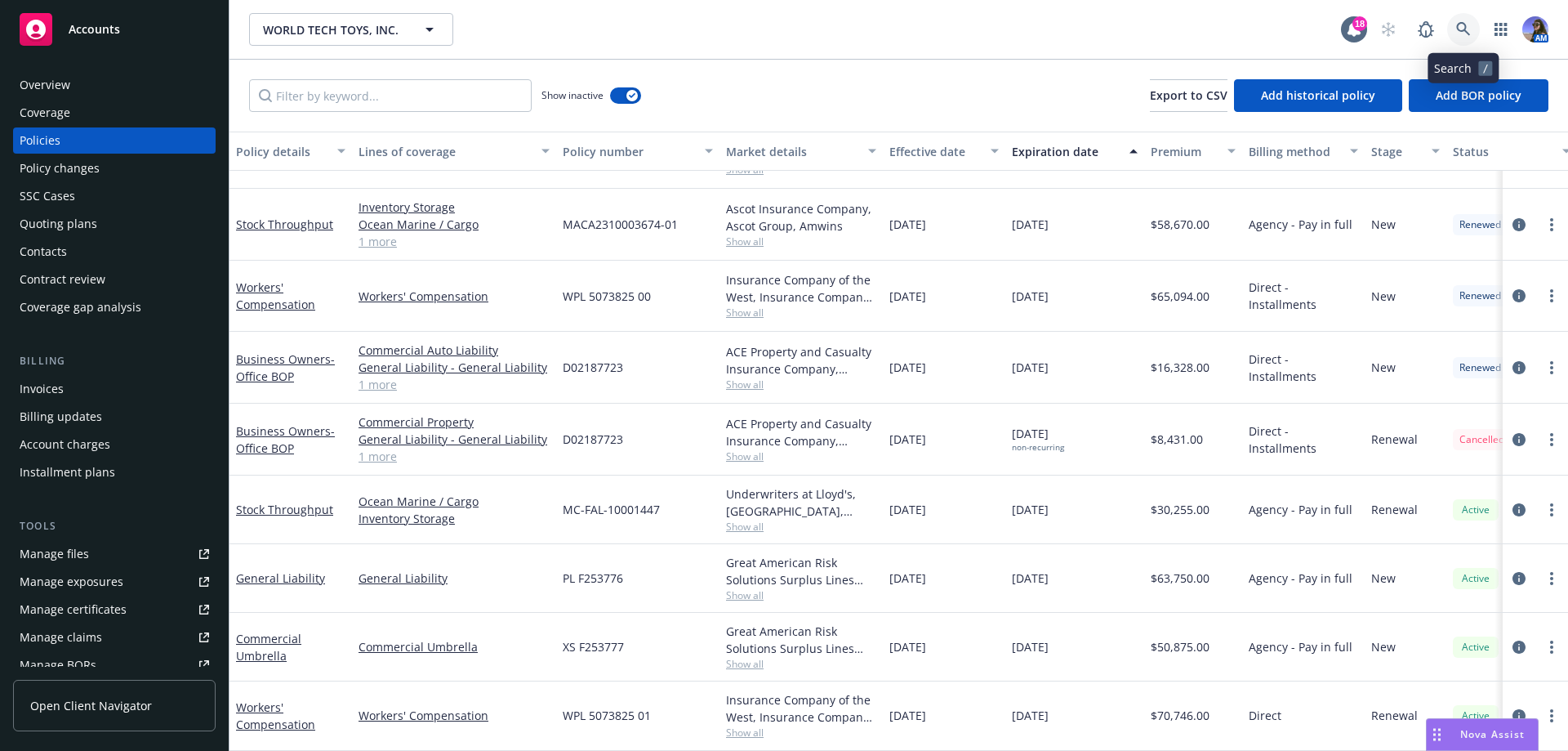
click at [1465, 33] on icon at bounding box center [1463, 29] width 15 height 15
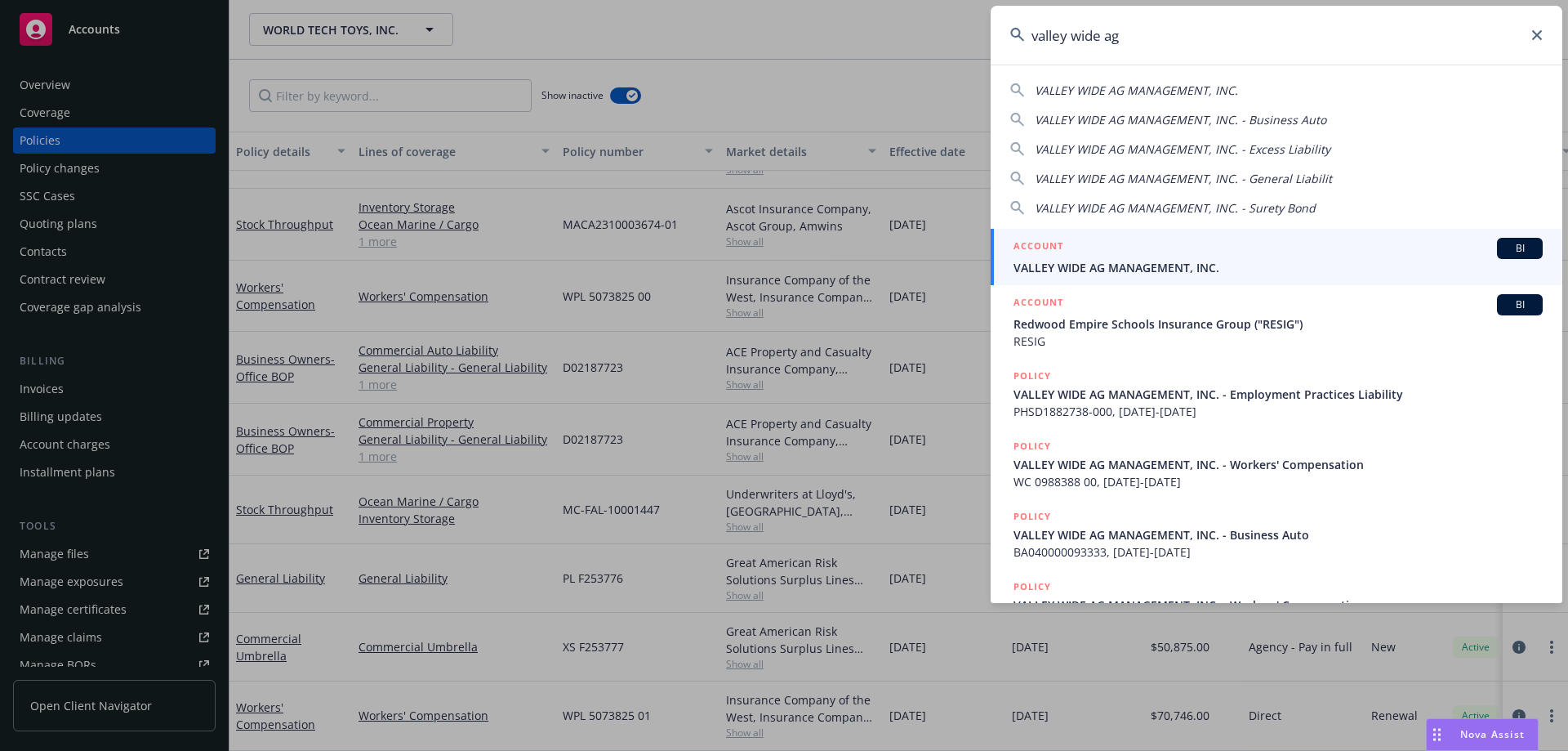
type input "valley wide ag"
click at [1126, 269] on span "VALLEY WIDE AG MANAGEMENT, INC." at bounding box center [1278, 267] width 529 height 17
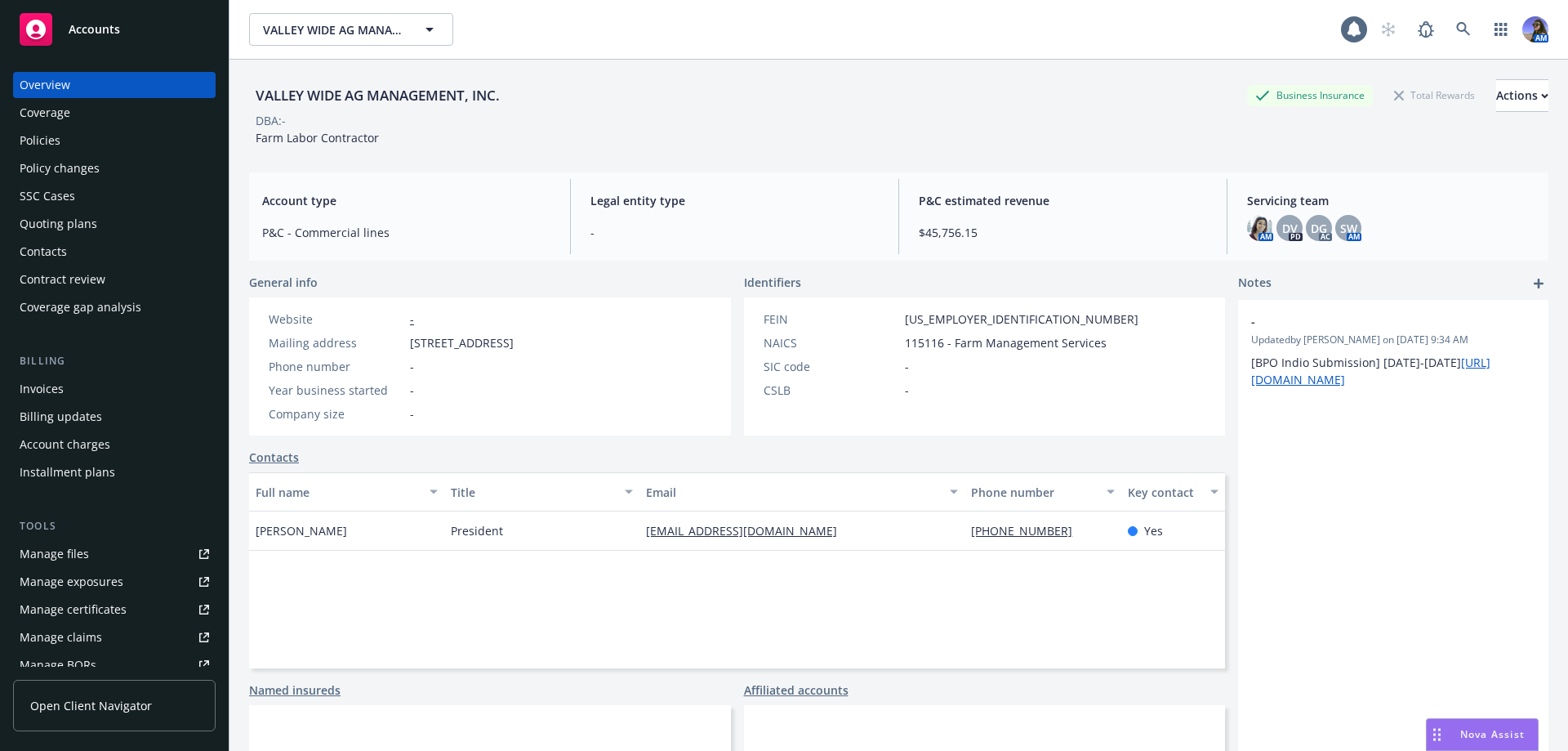
click at [45, 140] on div "Policies" at bounding box center [40, 141] width 41 height 26
